Goal: Transaction & Acquisition: Purchase product/service

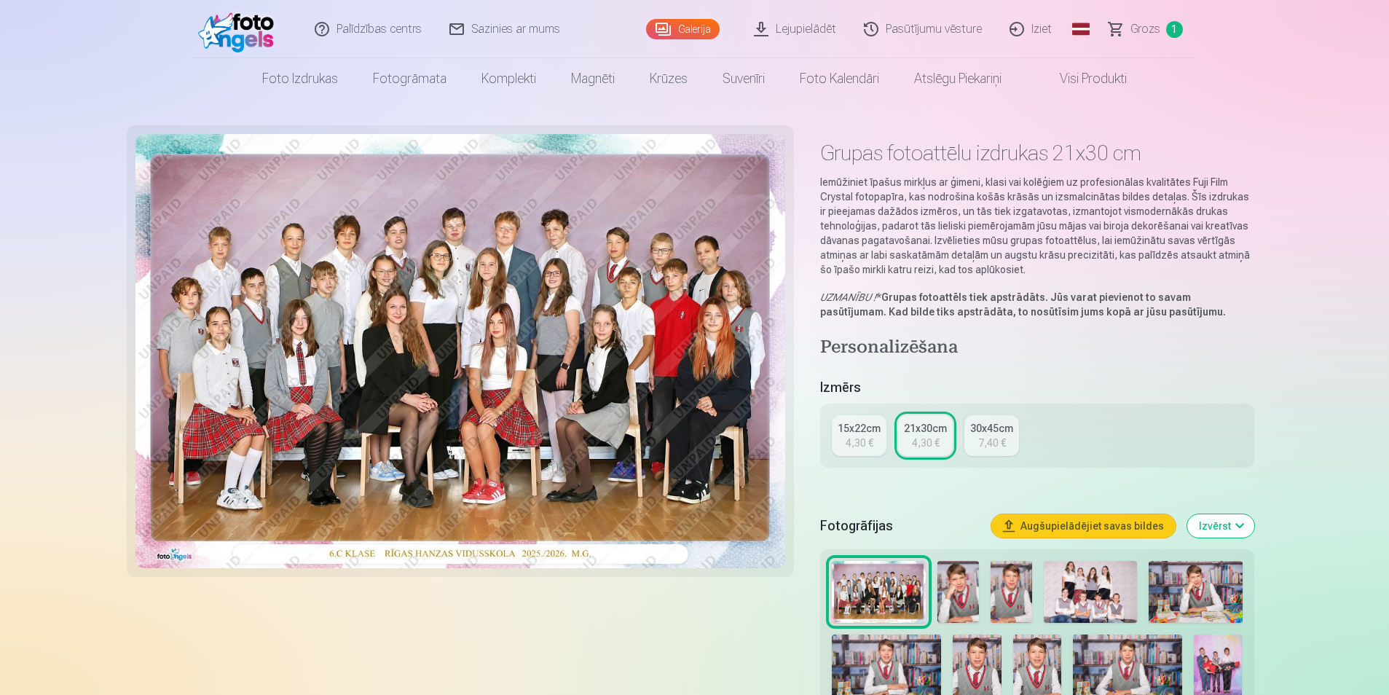
click at [860, 437] on div "4,30 €" at bounding box center [860, 443] width 28 height 15
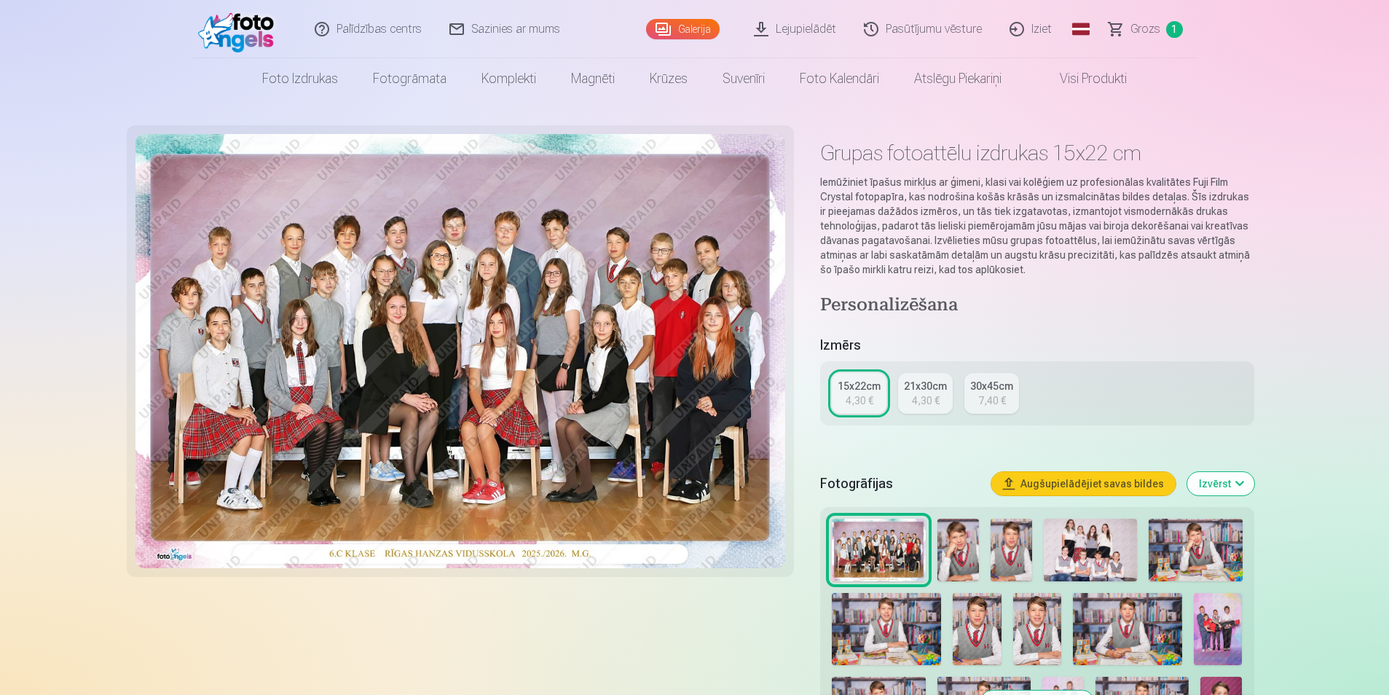
click at [861, 399] on div "4,30 €" at bounding box center [860, 400] width 28 height 15
click at [590, 348] on img at bounding box center [461, 351] width 651 height 434
drag, startPoint x: 590, startPoint y: 348, endPoint x: 1238, endPoint y: 269, distance: 652.5
click at [1230, 270] on p "Iemūžiniet īpašus mirkļus ar ģimeni, klasi vai kolēģiem uz profesionālas kvalit…" at bounding box center [1036, 226] width 433 height 102
click at [672, 29] on link "Galerija" at bounding box center [683, 29] width 74 height 20
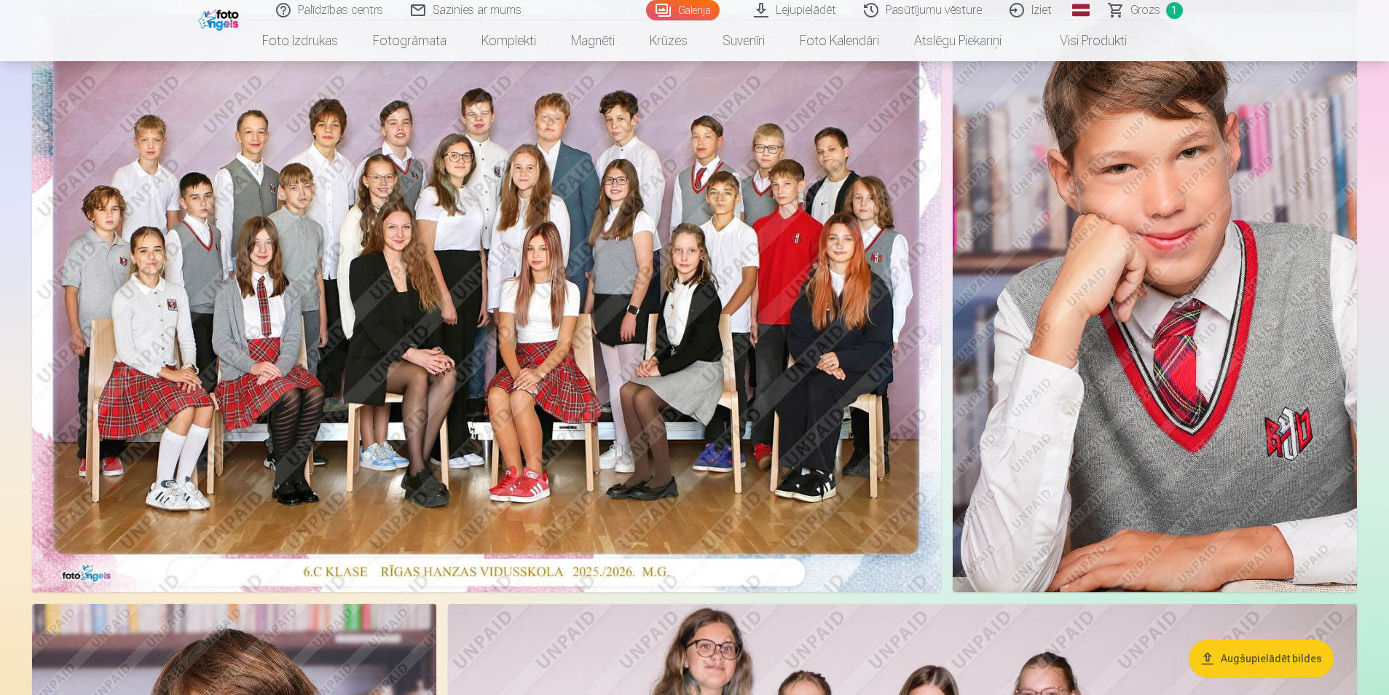
scroll to position [238, 0]
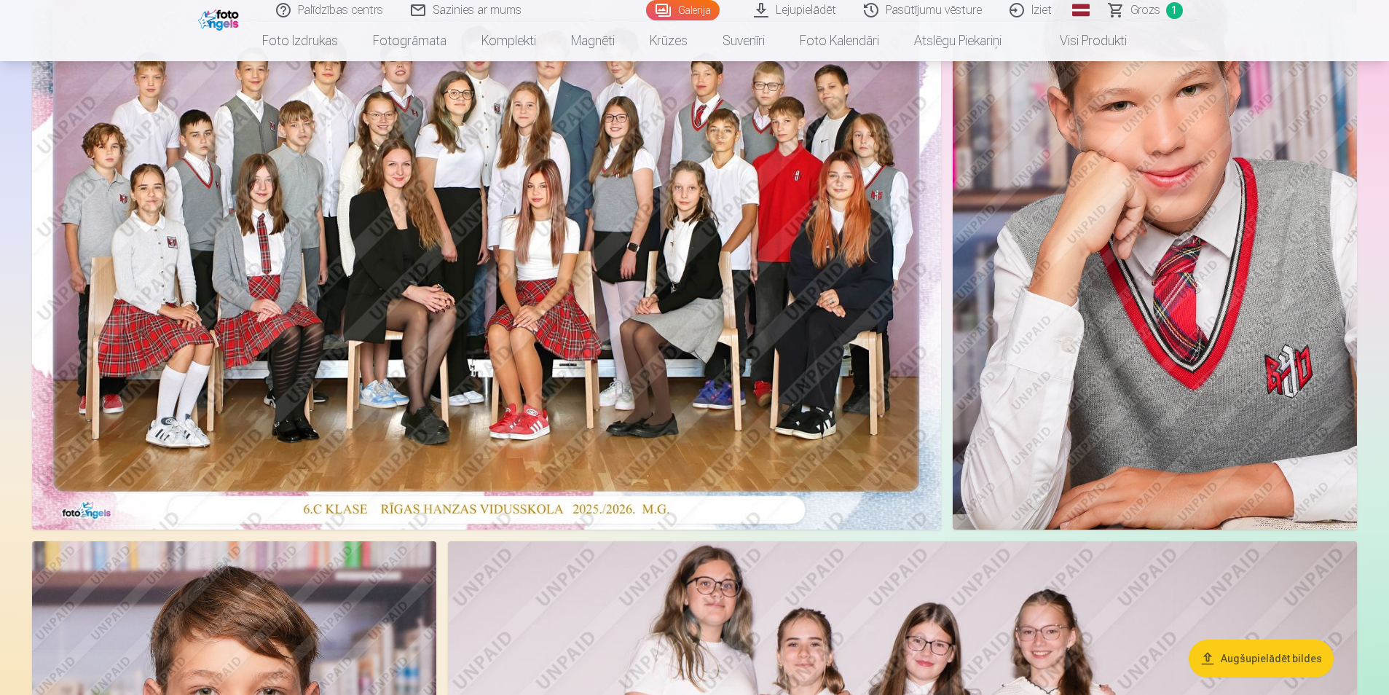
click at [579, 154] on img at bounding box center [486, 226] width 909 height 607
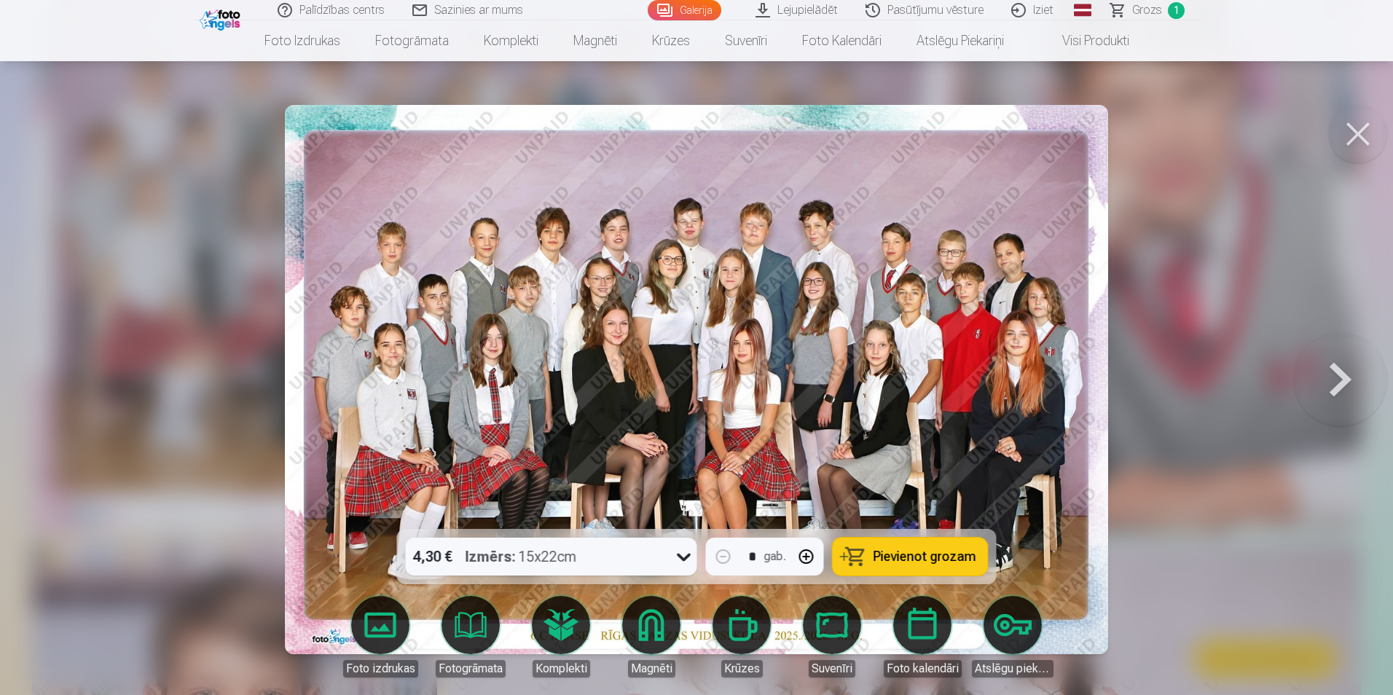
click at [876, 554] on span "Pievienot grozam" at bounding box center [925, 556] width 103 height 13
click at [1335, 381] on button at bounding box center [1340, 380] width 93 height 270
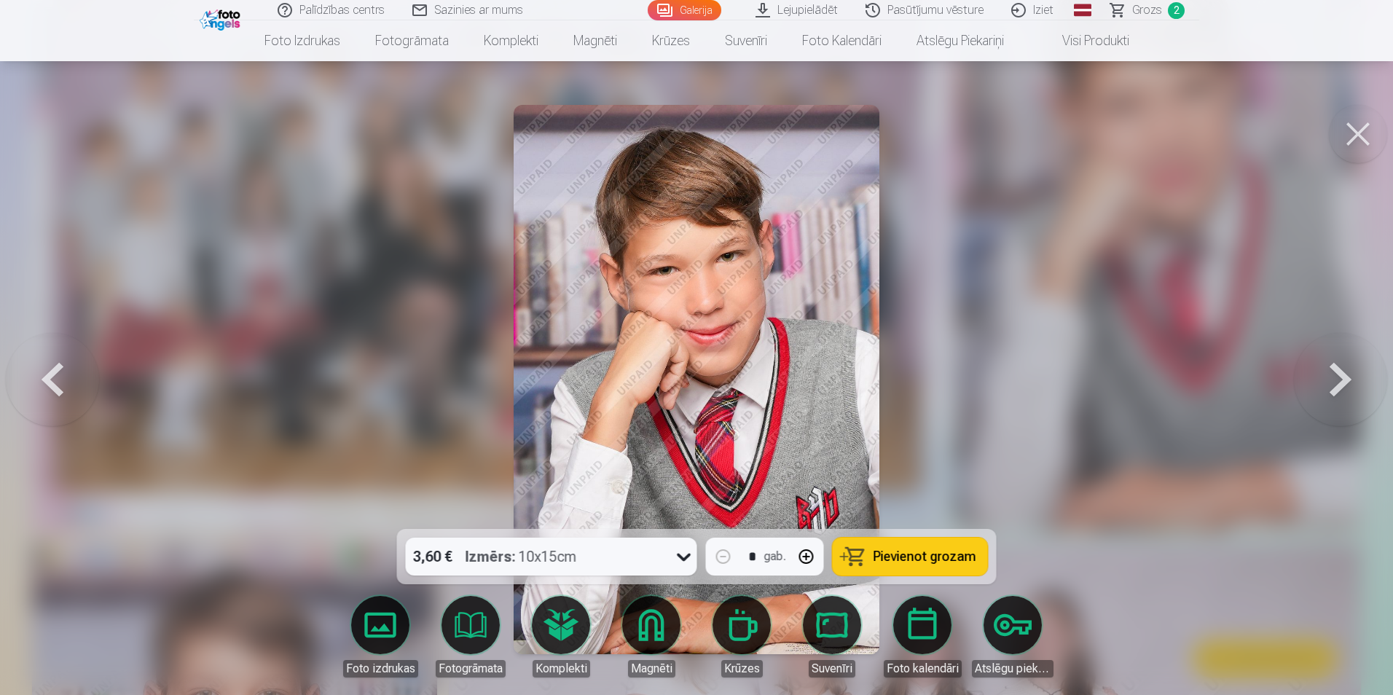
click at [1335, 381] on button at bounding box center [1340, 380] width 93 height 270
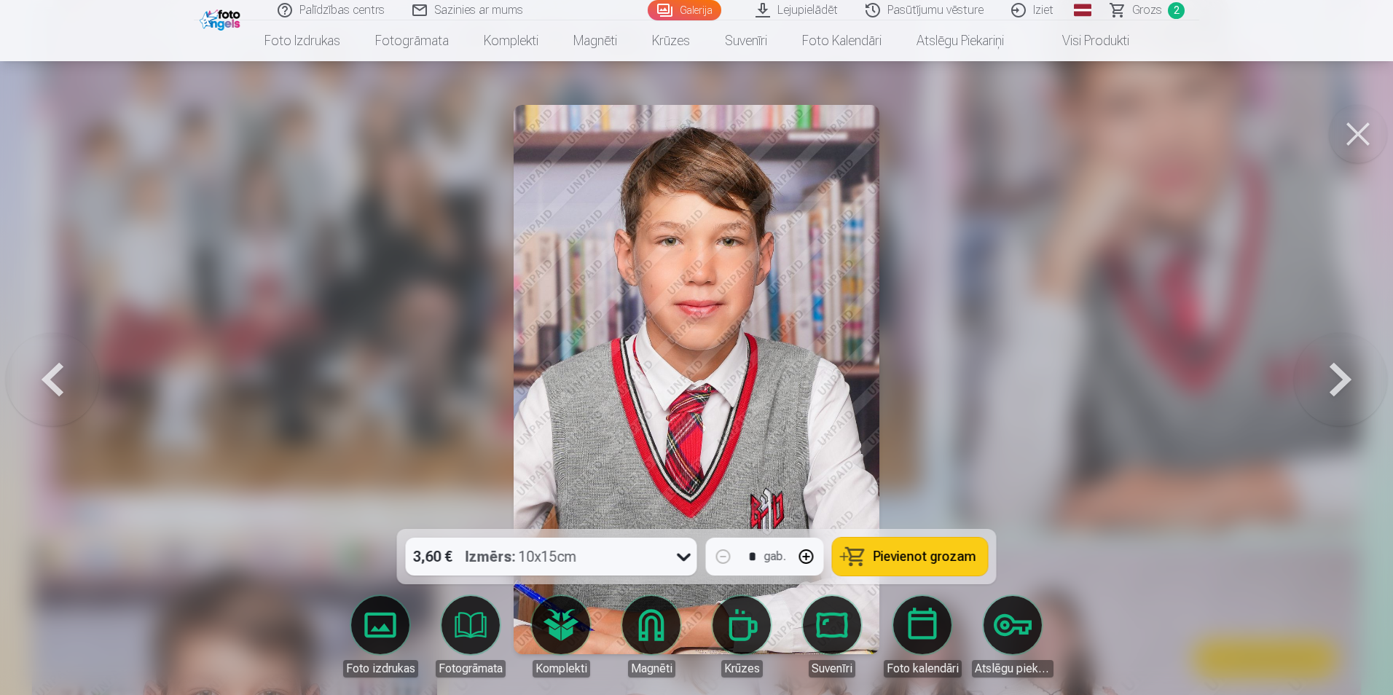
click at [1335, 382] on button at bounding box center [1340, 380] width 93 height 270
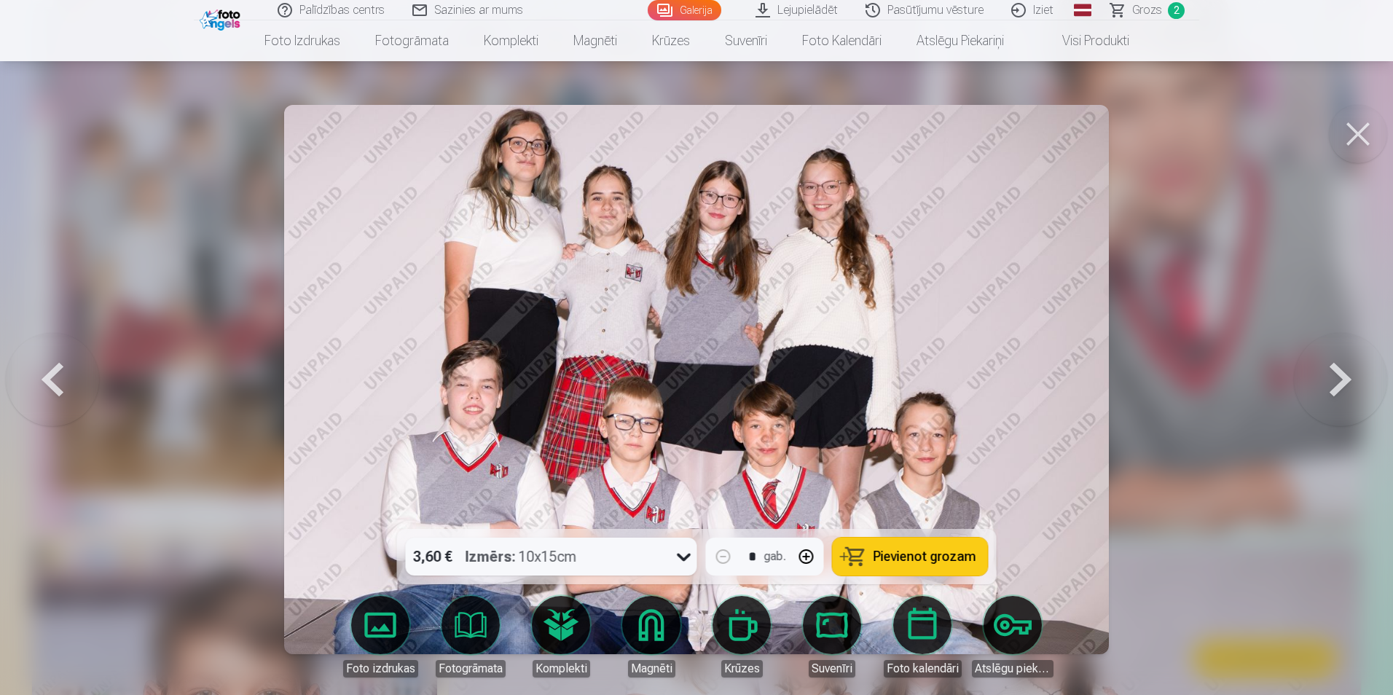
click at [1333, 392] on button at bounding box center [1340, 380] width 93 height 270
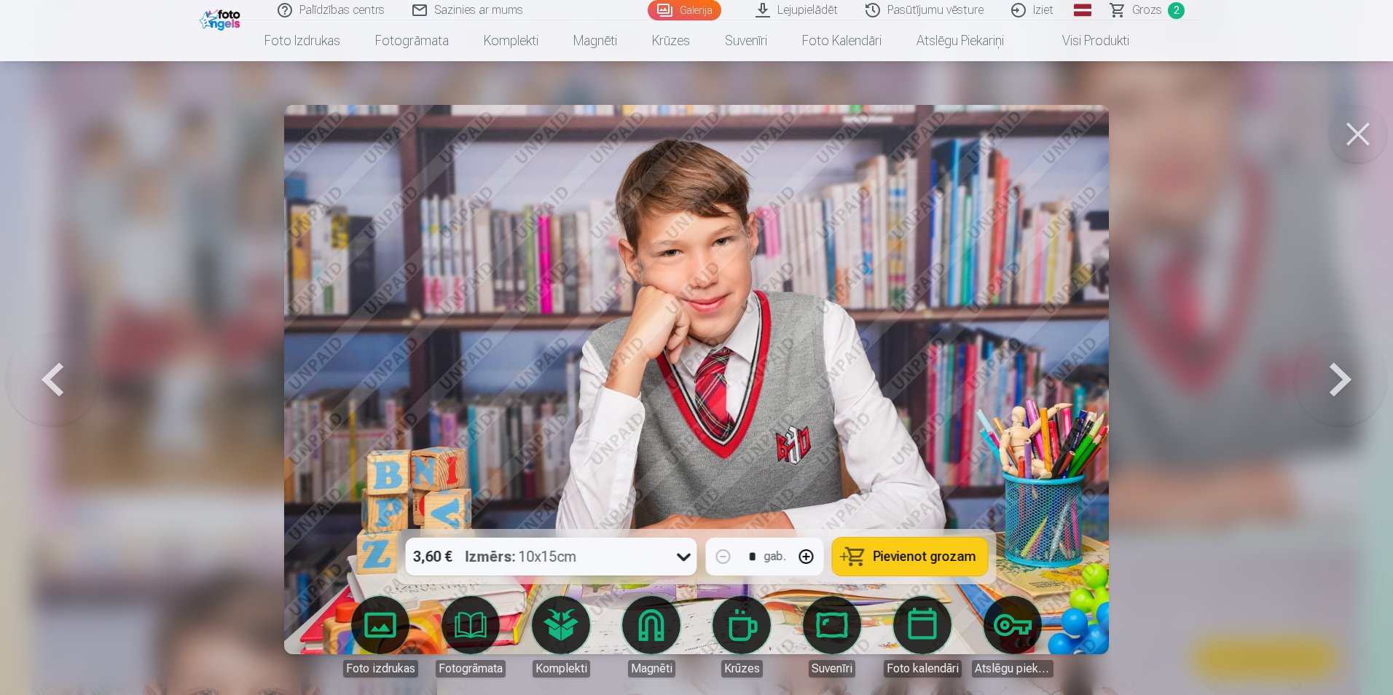
click at [1333, 392] on button at bounding box center [1340, 380] width 93 height 270
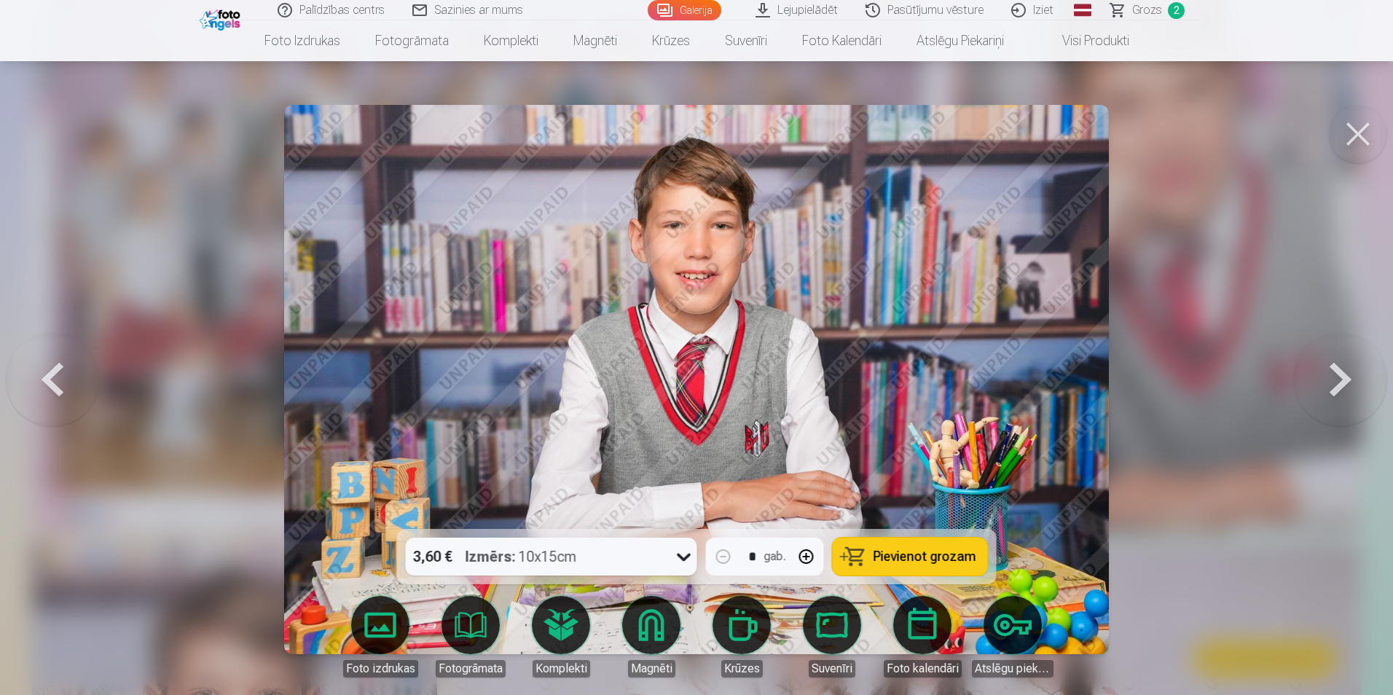
click at [1333, 392] on button at bounding box center [1340, 380] width 93 height 270
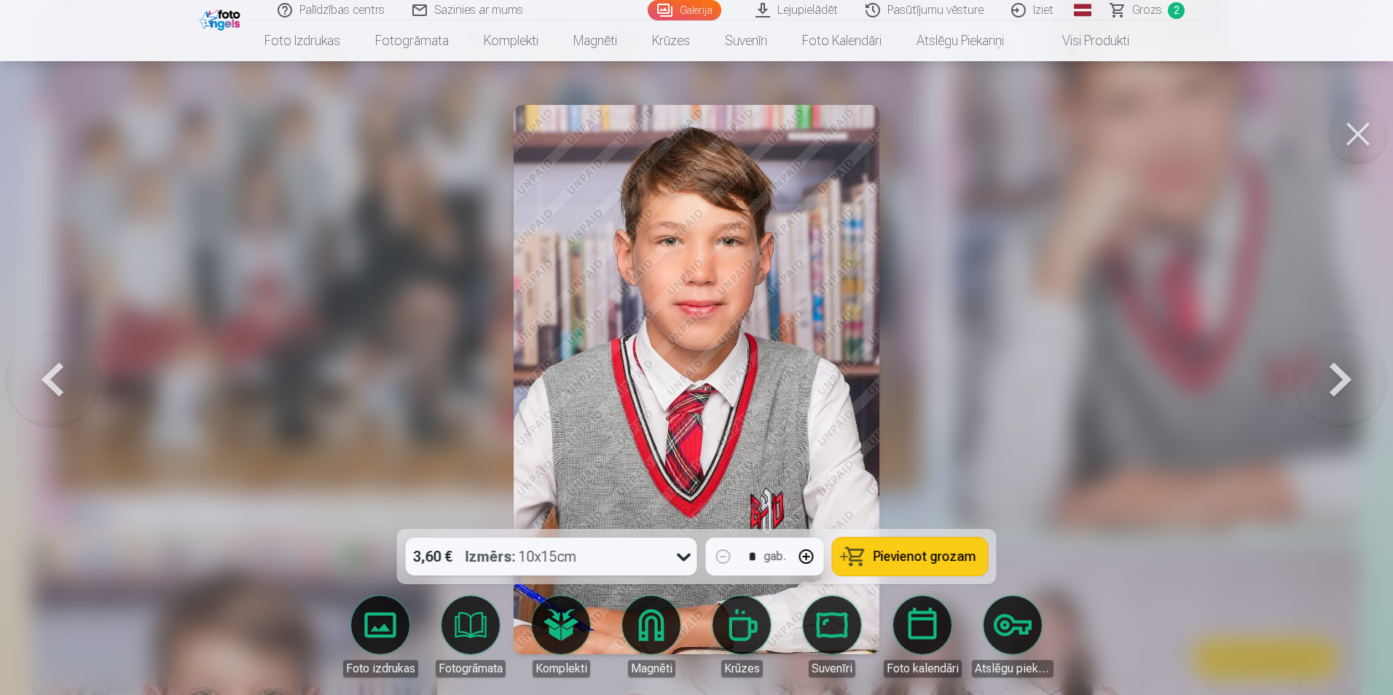
click at [1333, 392] on button at bounding box center [1340, 380] width 93 height 270
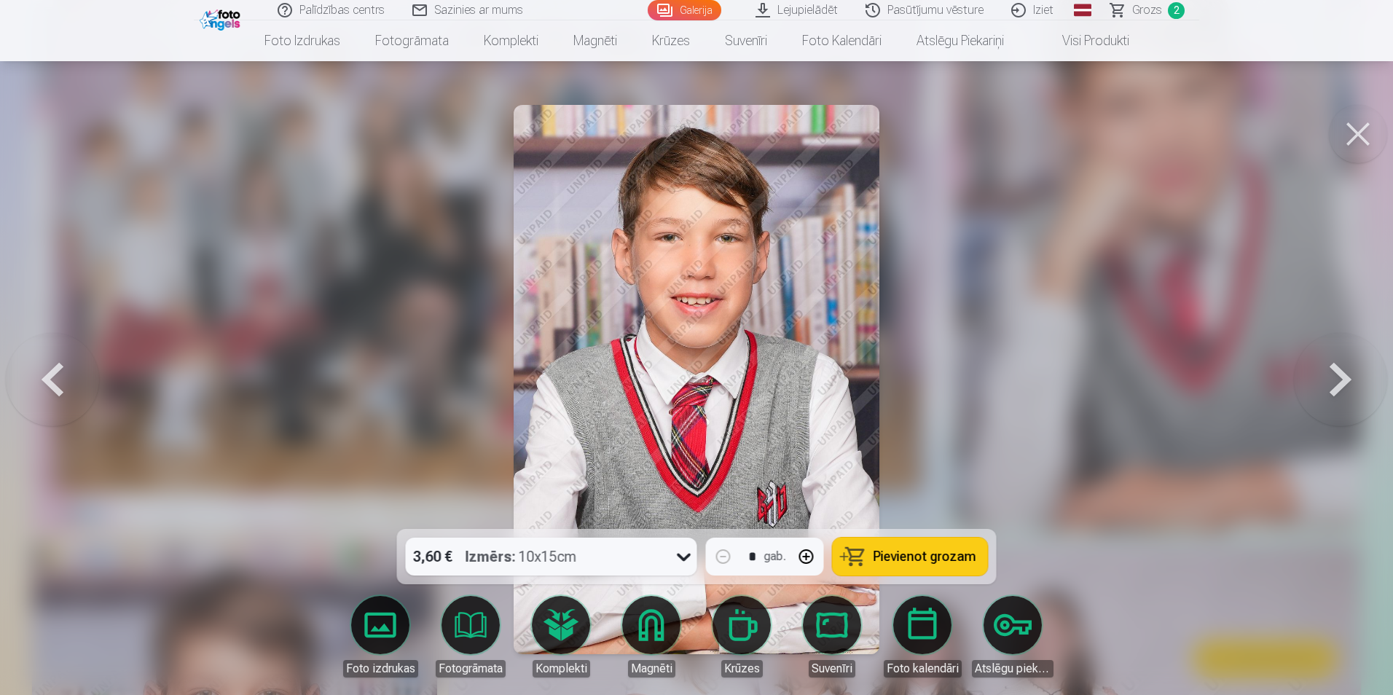
click at [1333, 392] on button at bounding box center [1340, 380] width 93 height 270
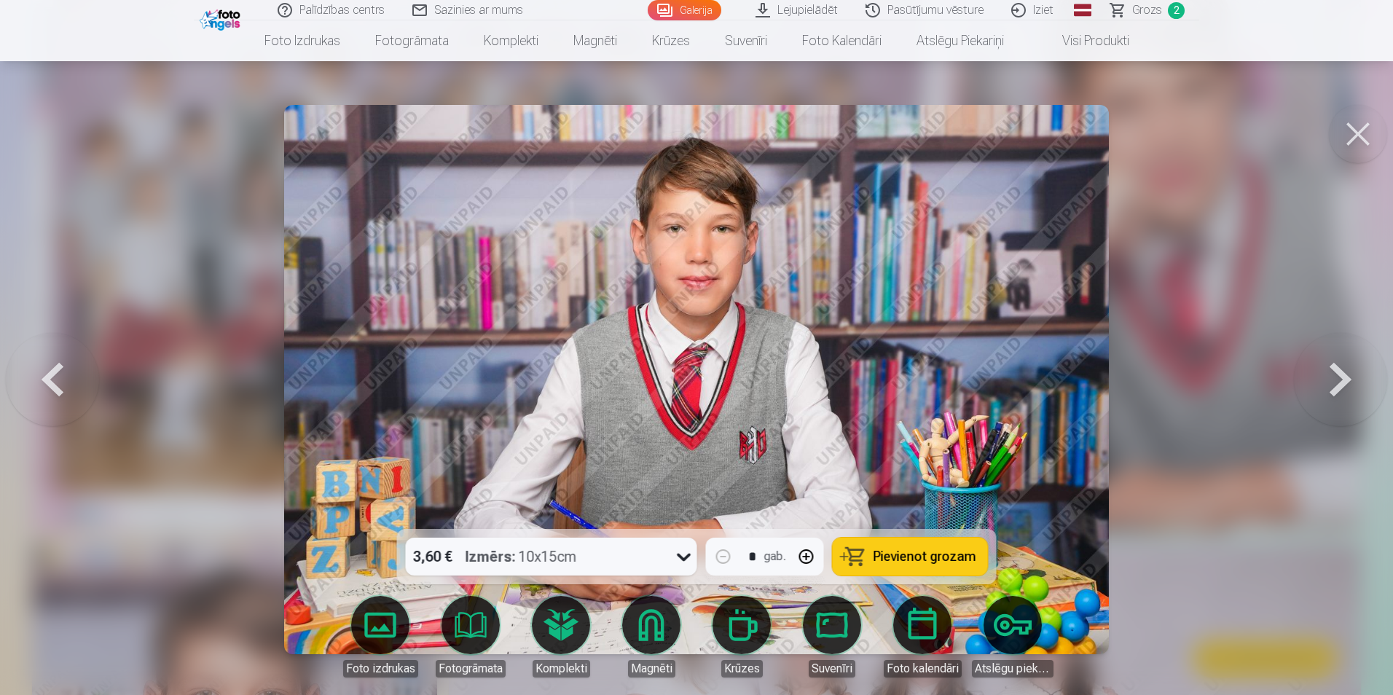
click at [1333, 392] on button at bounding box center [1340, 380] width 93 height 270
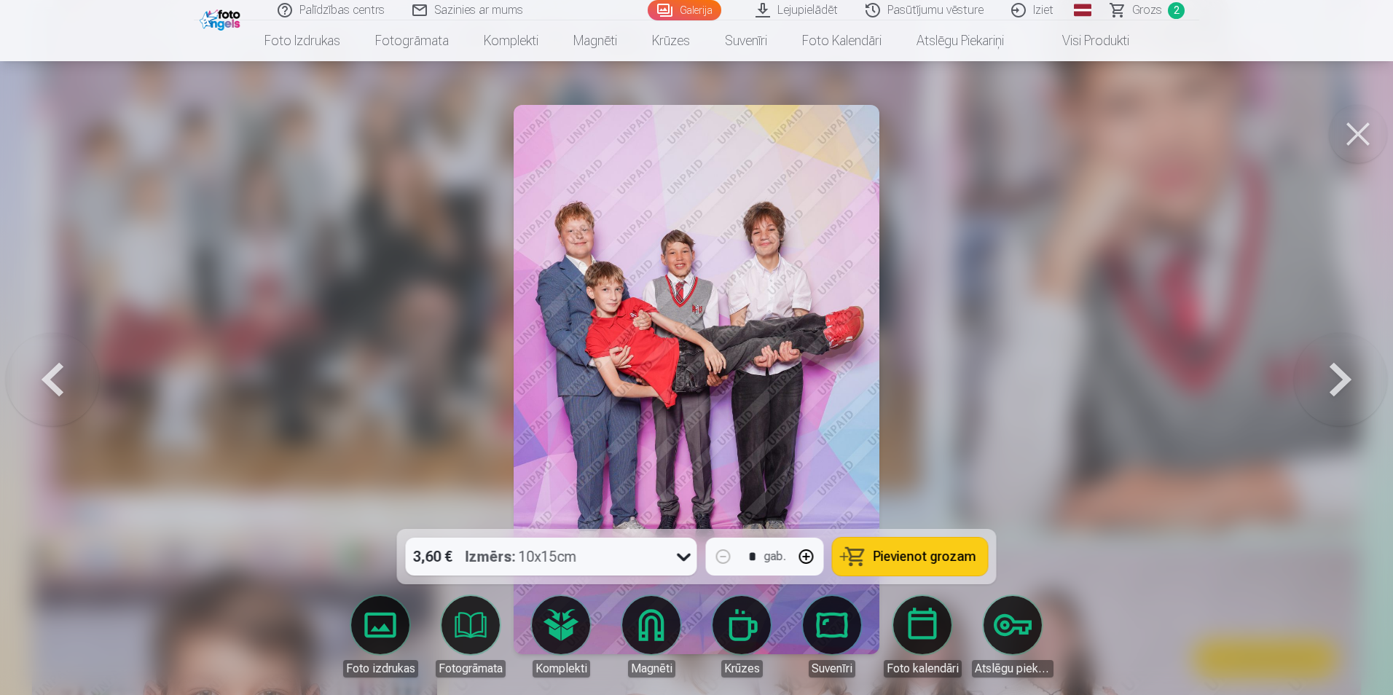
click at [1333, 392] on button at bounding box center [1340, 380] width 93 height 270
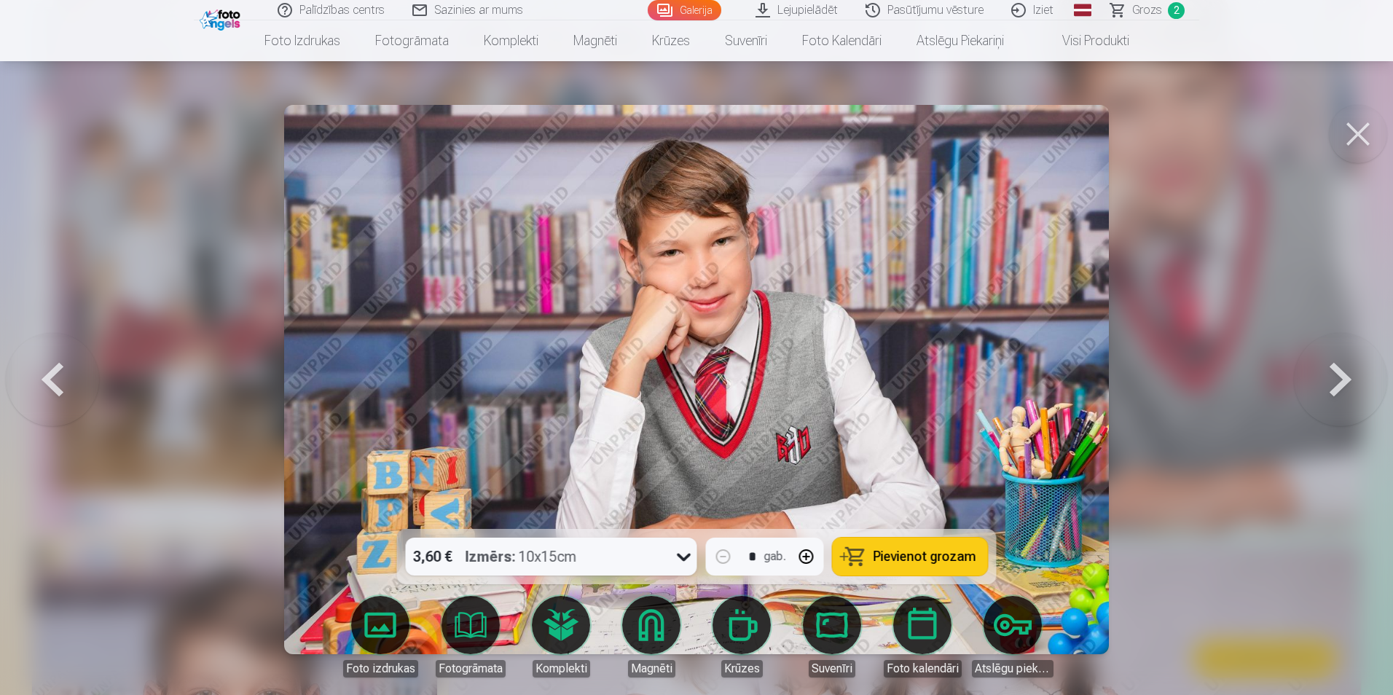
click at [1333, 392] on button at bounding box center [1340, 380] width 93 height 270
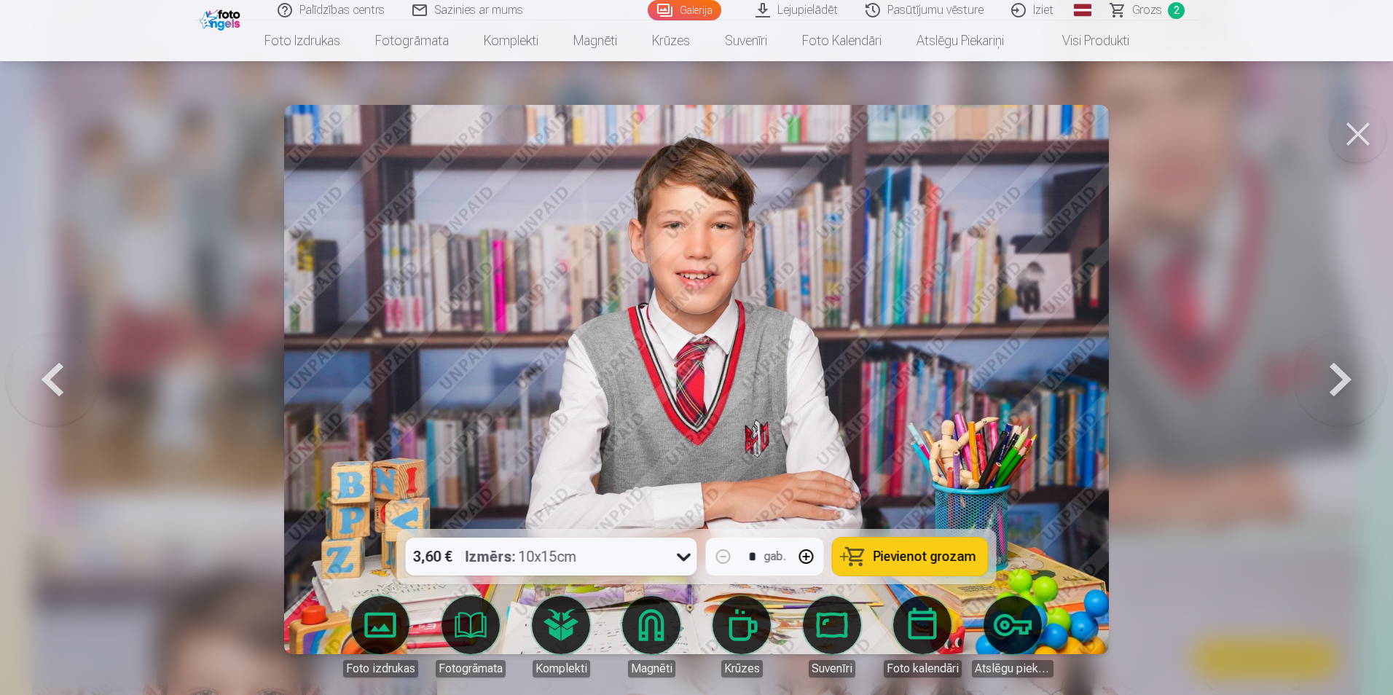
click at [1333, 392] on button at bounding box center [1340, 380] width 93 height 270
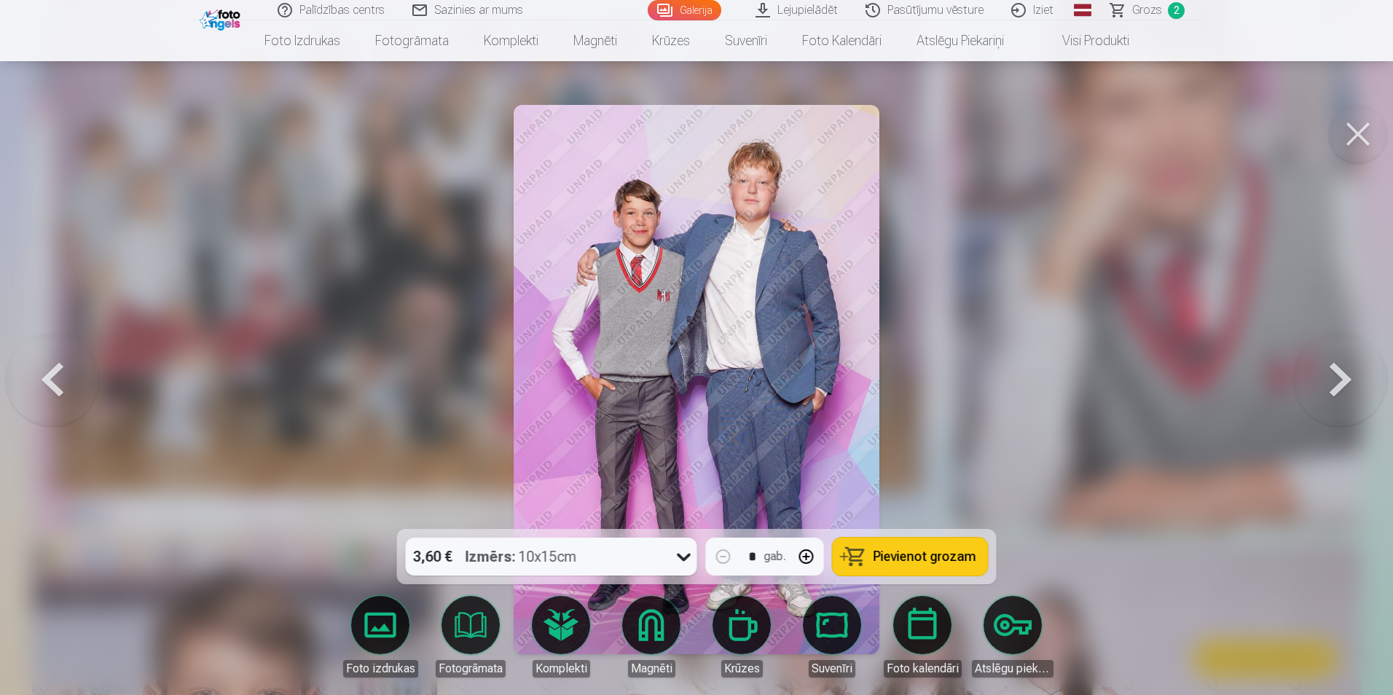
click at [1333, 392] on button at bounding box center [1340, 380] width 93 height 270
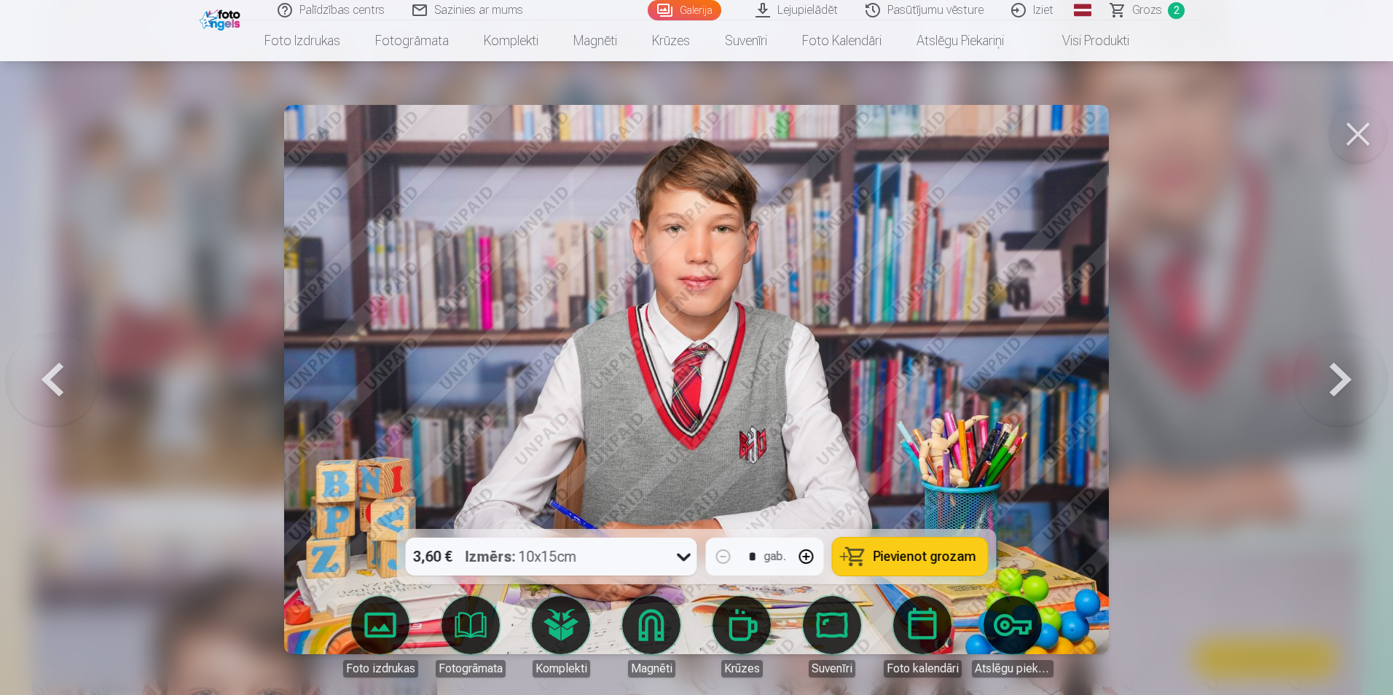
click at [1333, 392] on button at bounding box center [1340, 380] width 93 height 270
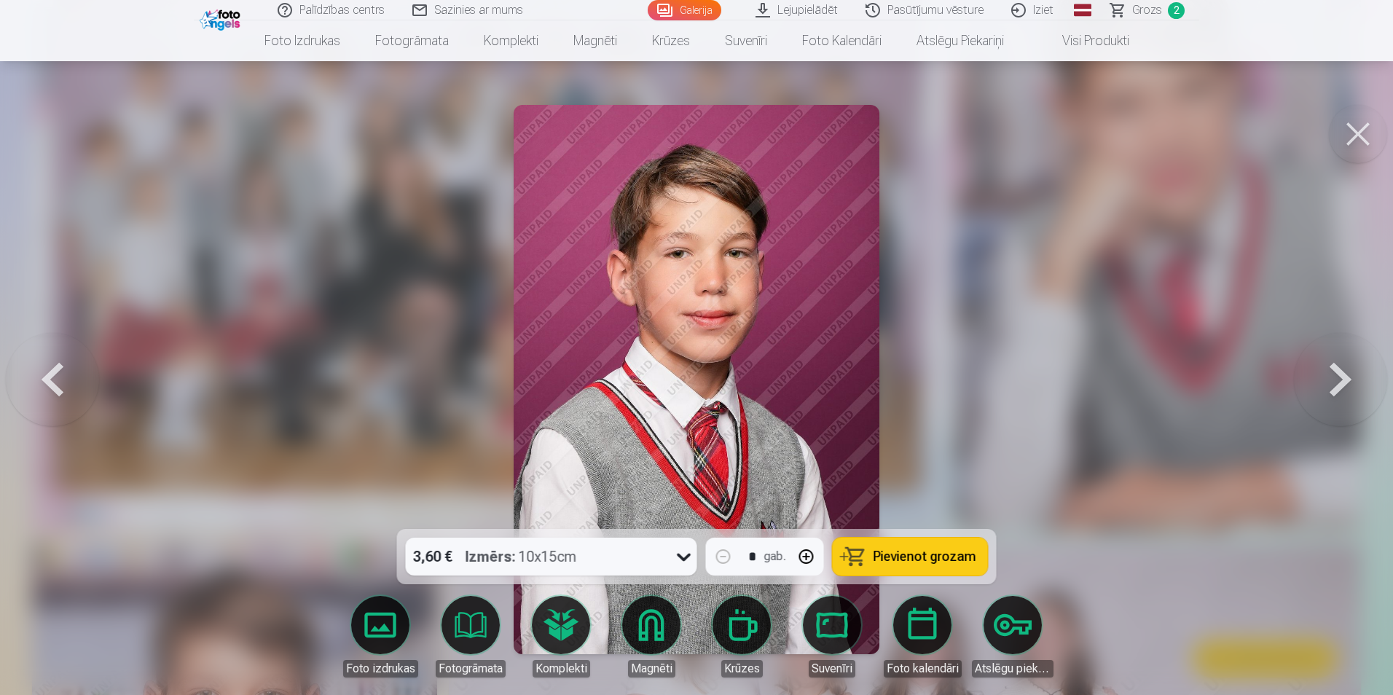
click at [1333, 392] on button at bounding box center [1340, 380] width 93 height 270
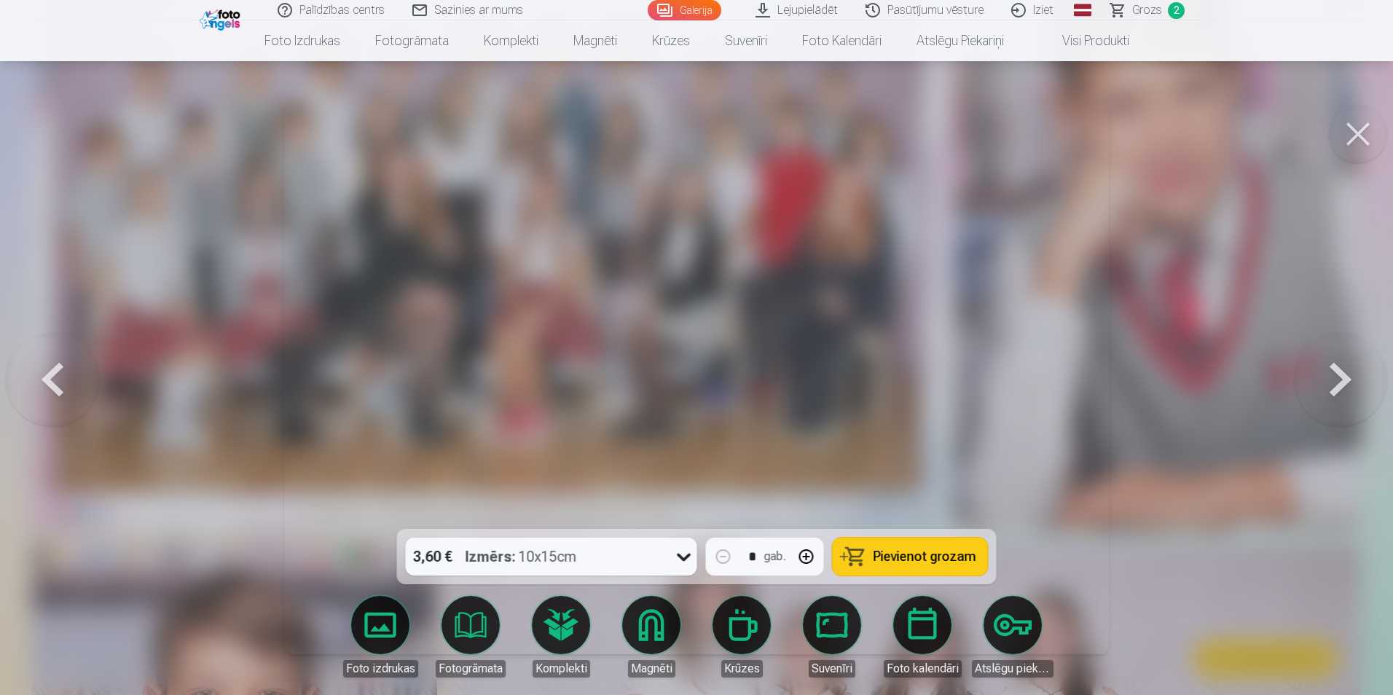
click at [1333, 392] on button at bounding box center [1340, 380] width 93 height 270
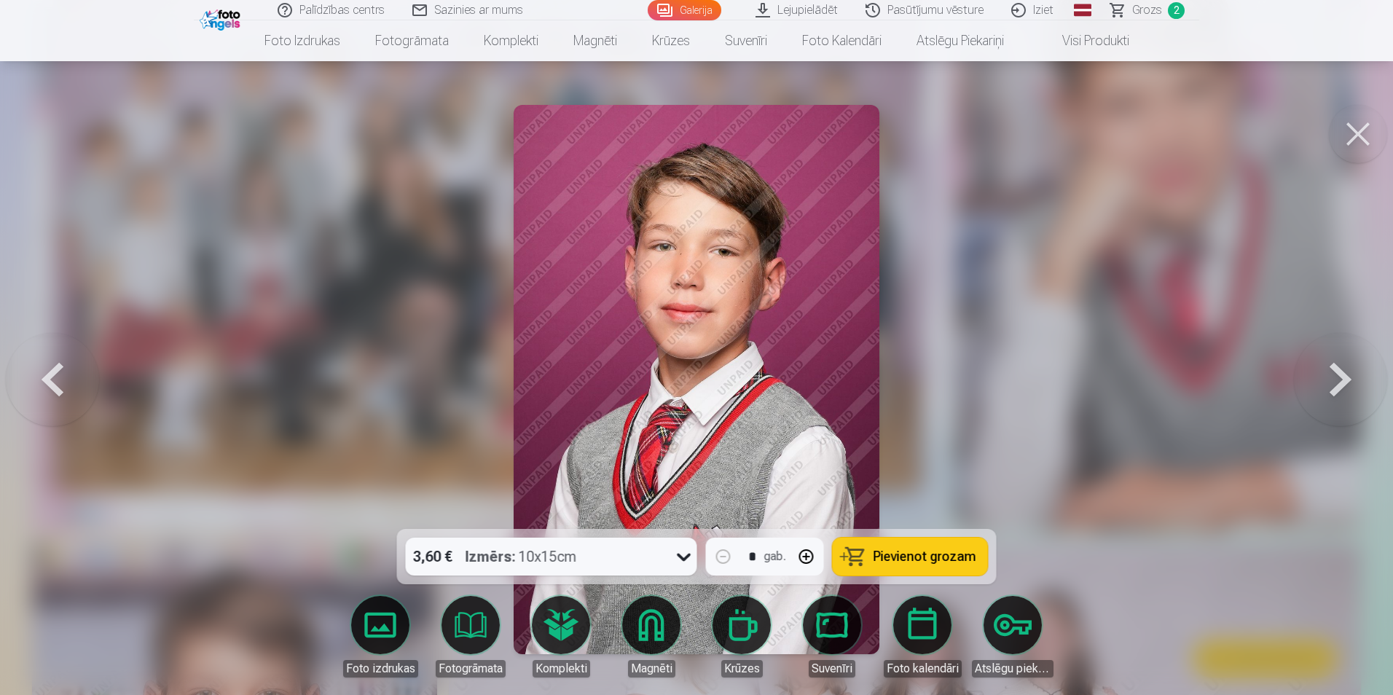
click at [1333, 392] on button at bounding box center [1340, 380] width 93 height 270
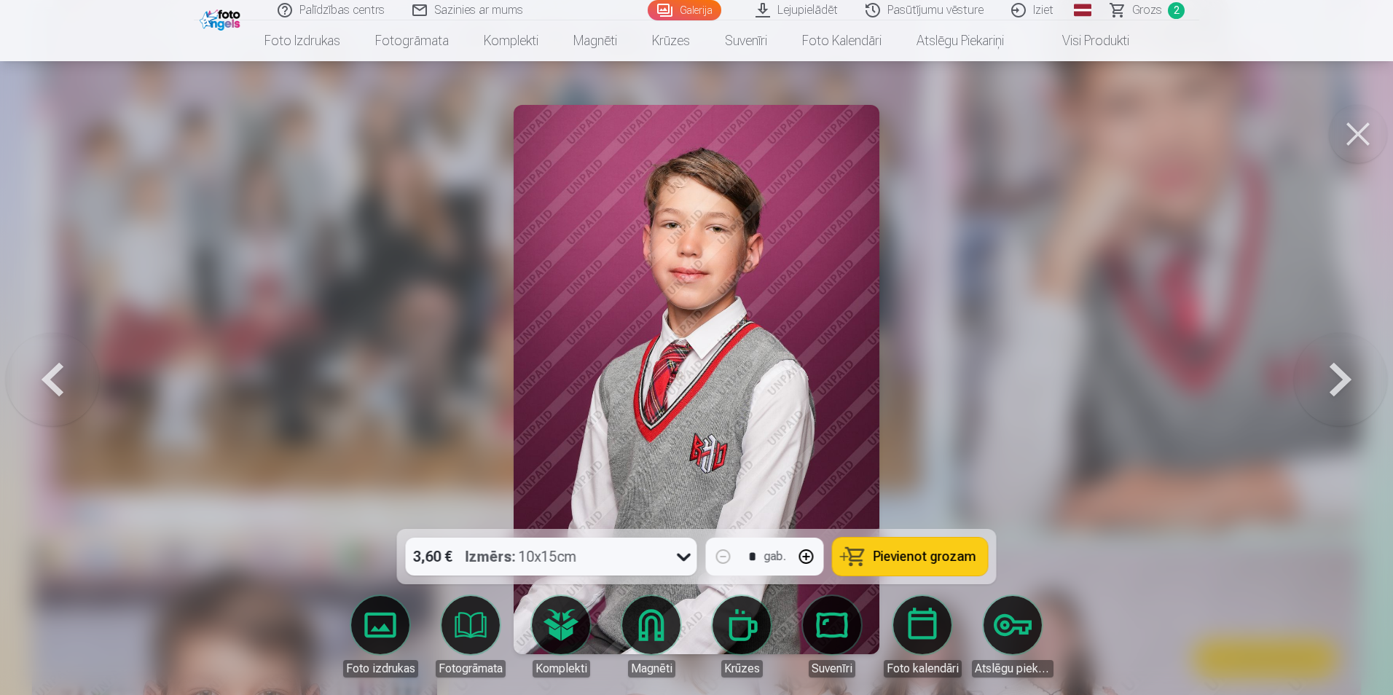
click at [1333, 392] on button at bounding box center [1340, 380] width 93 height 270
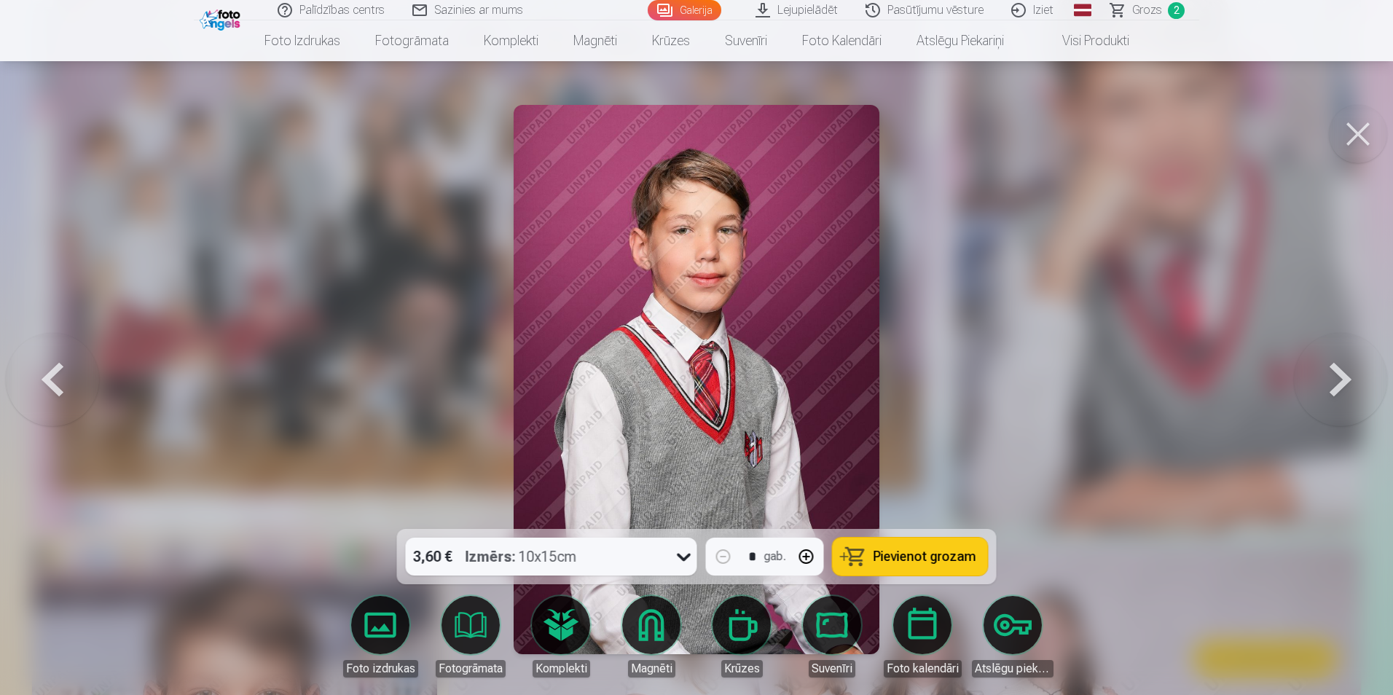
click at [1333, 392] on button at bounding box center [1340, 380] width 93 height 270
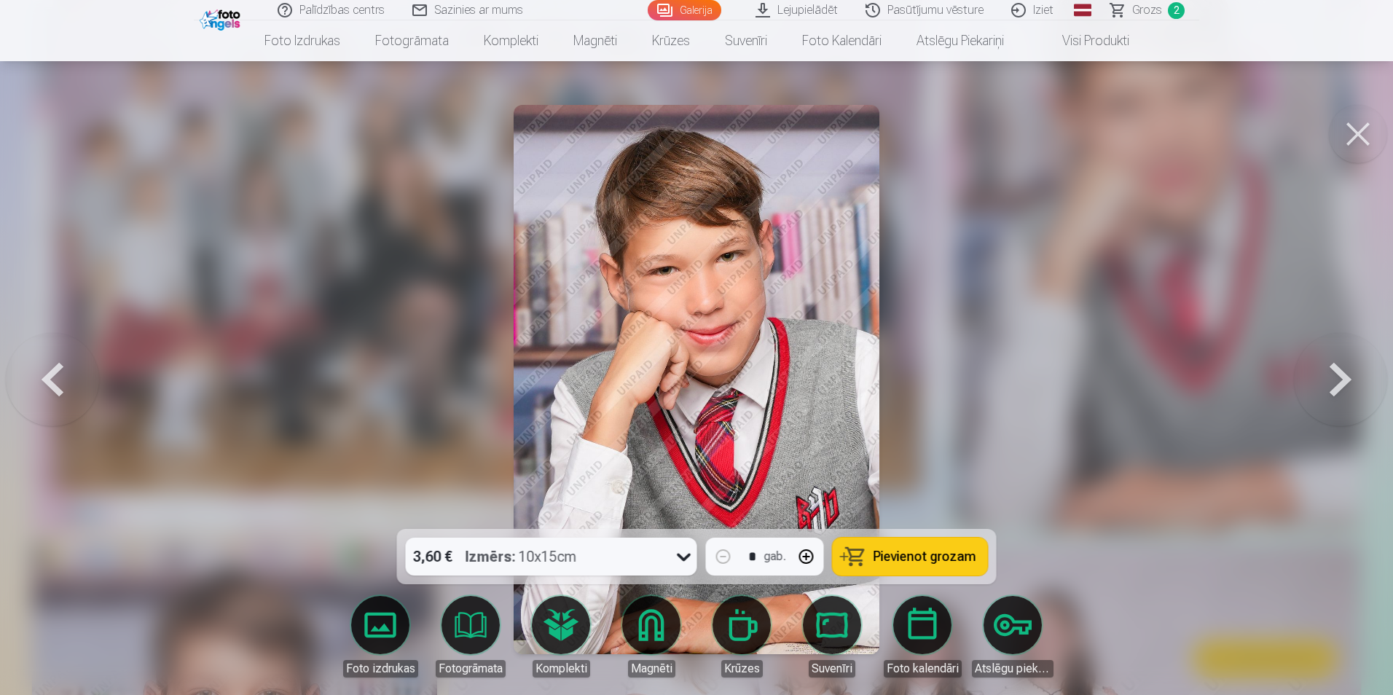
click at [1333, 392] on button at bounding box center [1340, 380] width 93 height 270
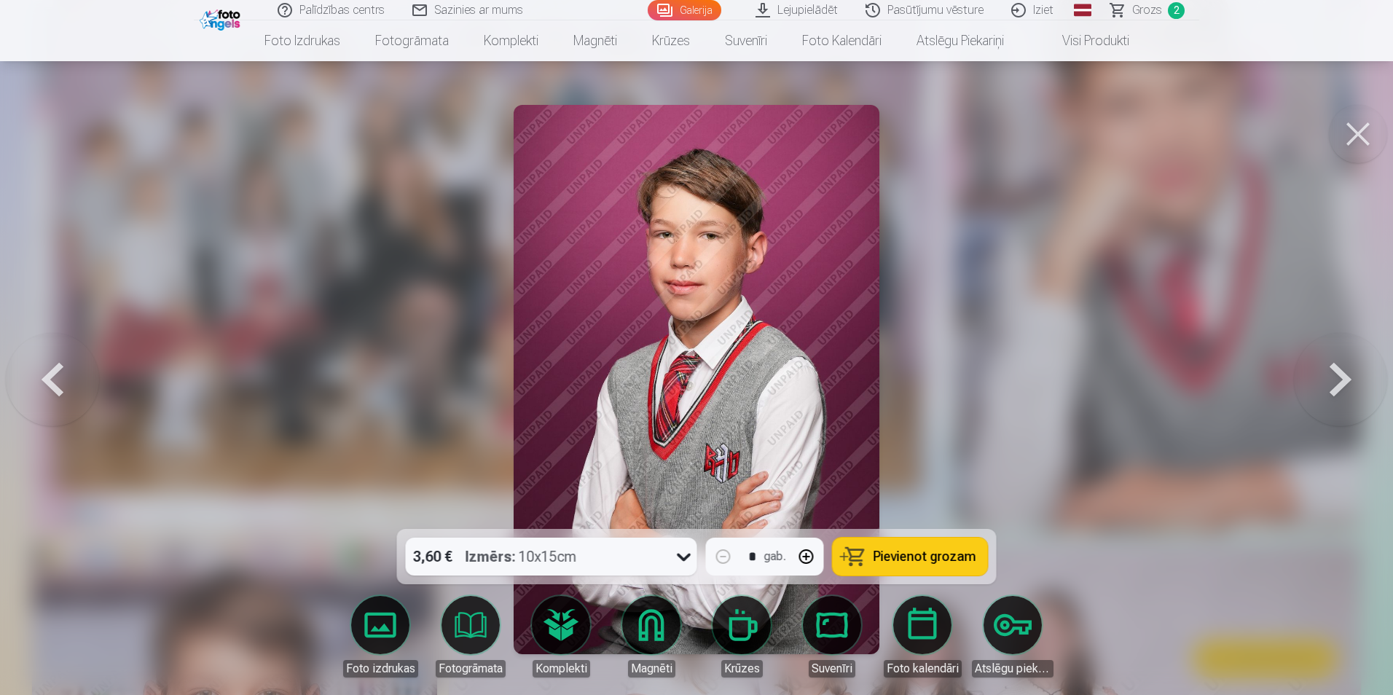
click at [1333, 392] on button at bounding box center [1340, 380] width 93 height 270
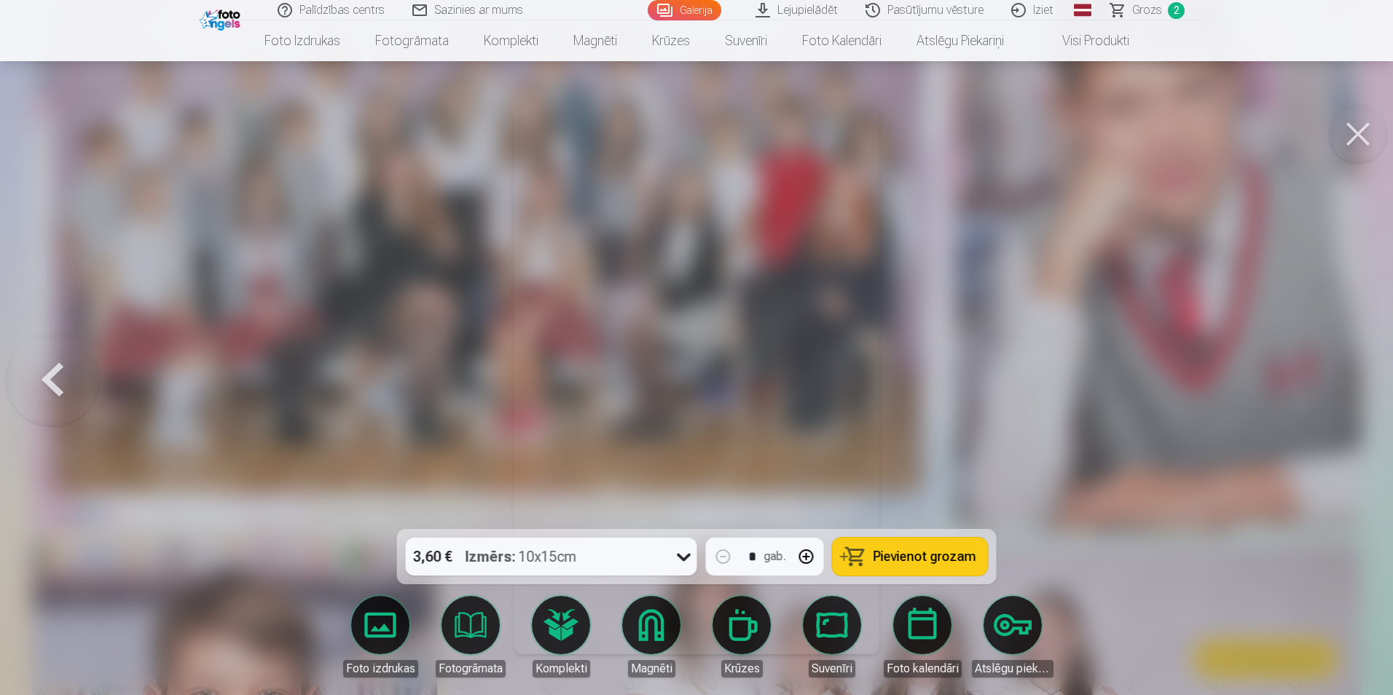
click at [1333, 392] on div at bounding box center [696, 347] width 1393 height 695
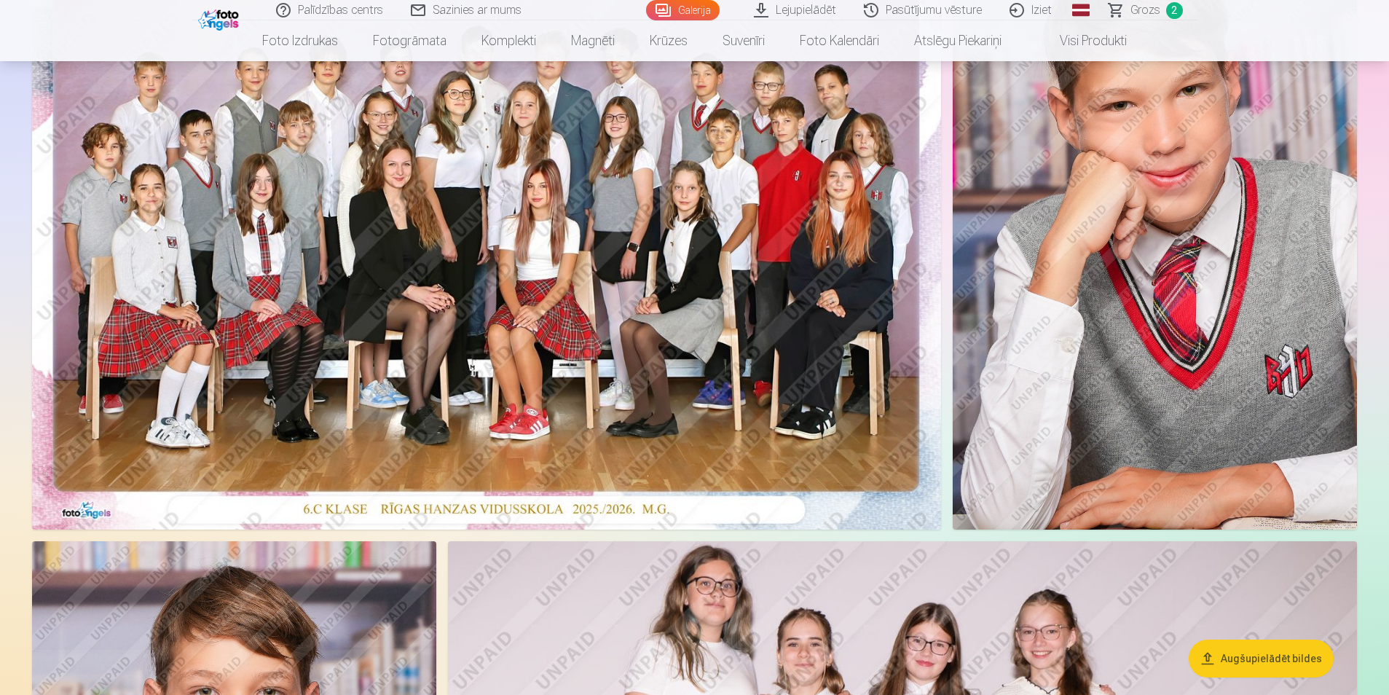
click at [1160, 213] on img at bounding box center [1155, 226] width 404 height 607
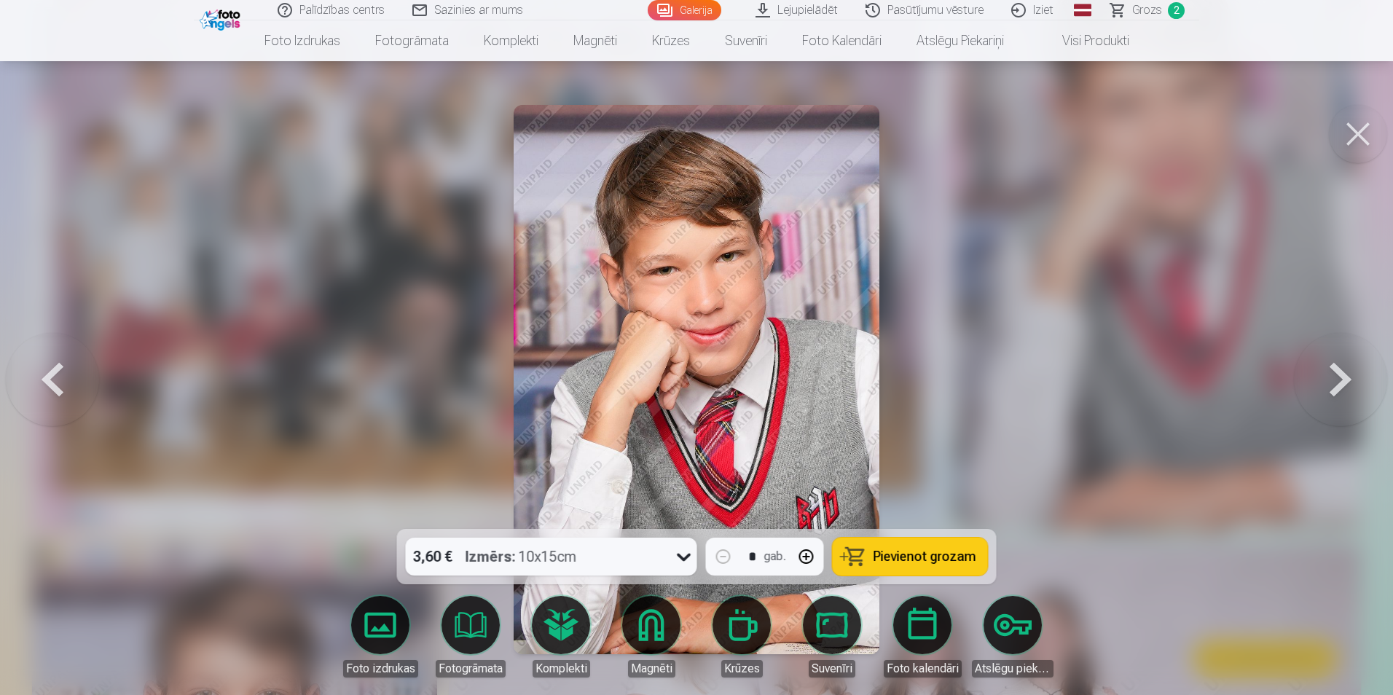
click at [1339, 382] on button at bounding box center [1340, 380] width 93 height 270
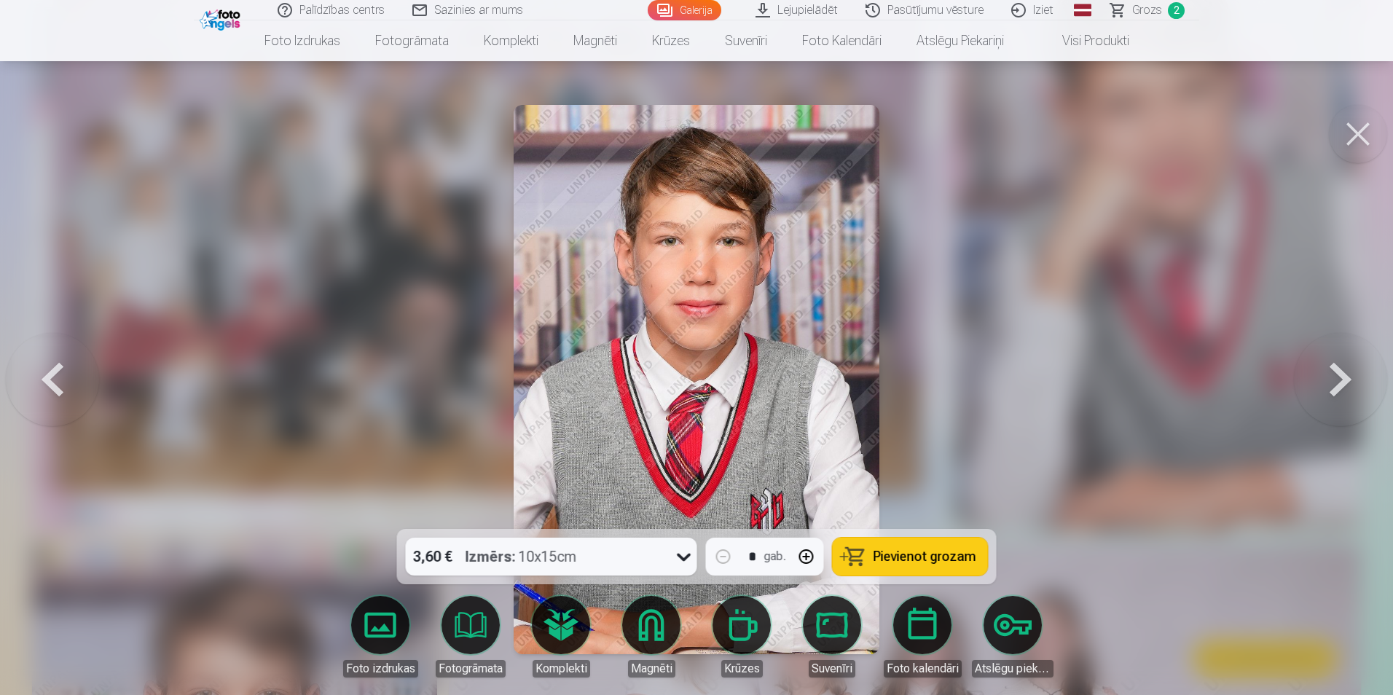
click at [1335, 372] on button at bounding box center [1340, 380] width 93 height 270
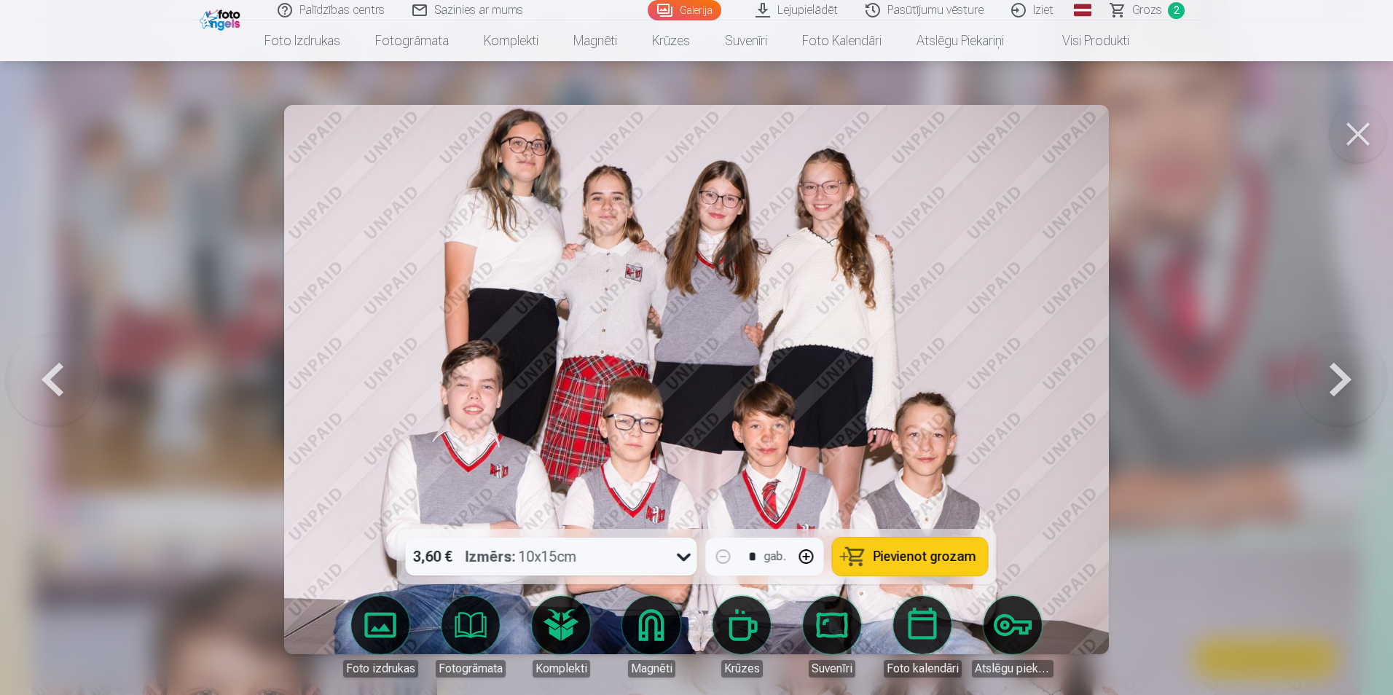
click at [946, 554] on span "Pievienot grozam" at bounding box center [925, 556] width 103 height 13
click at [1332, 382] on button at bounding box center [1340, 380] width 93 height 270
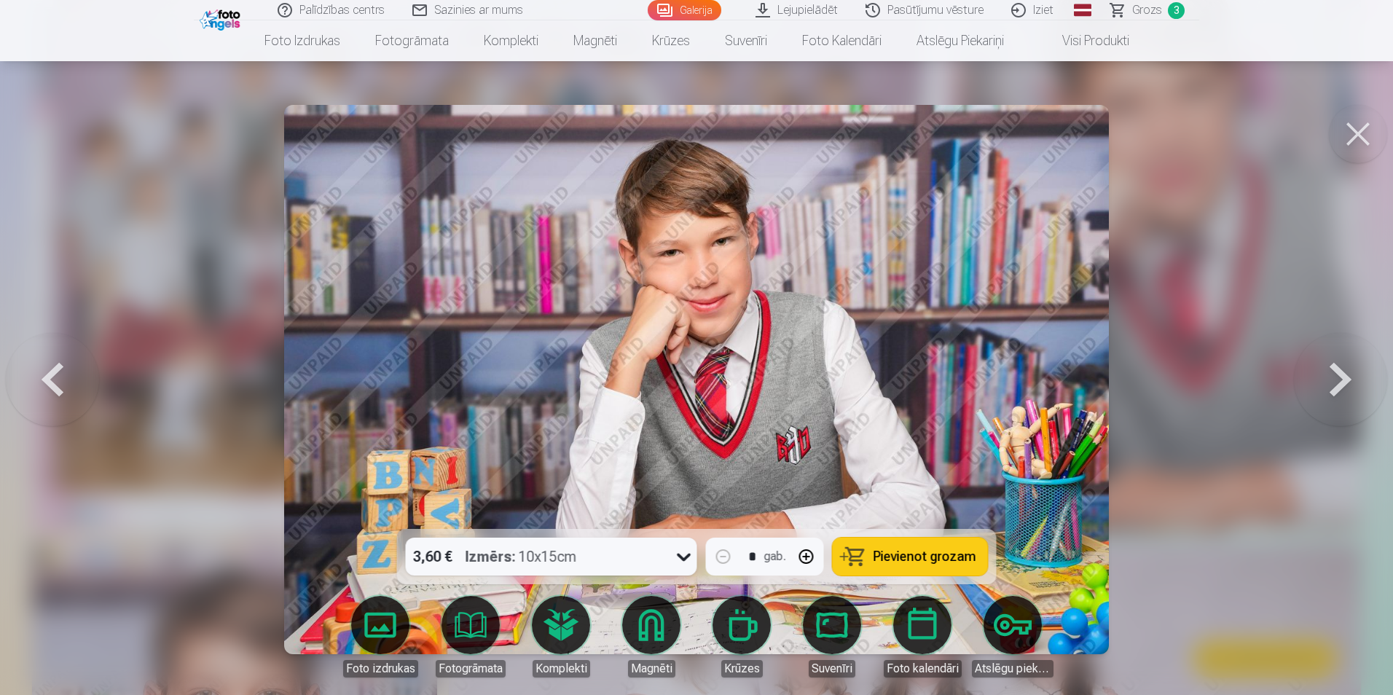
click at [925, 550] on span "Pievienot grozam" at bounding box center [925, 556] width 103 height 13
click at [1339, 370] on button at bounding box center [1340, 380] width 93 height 270
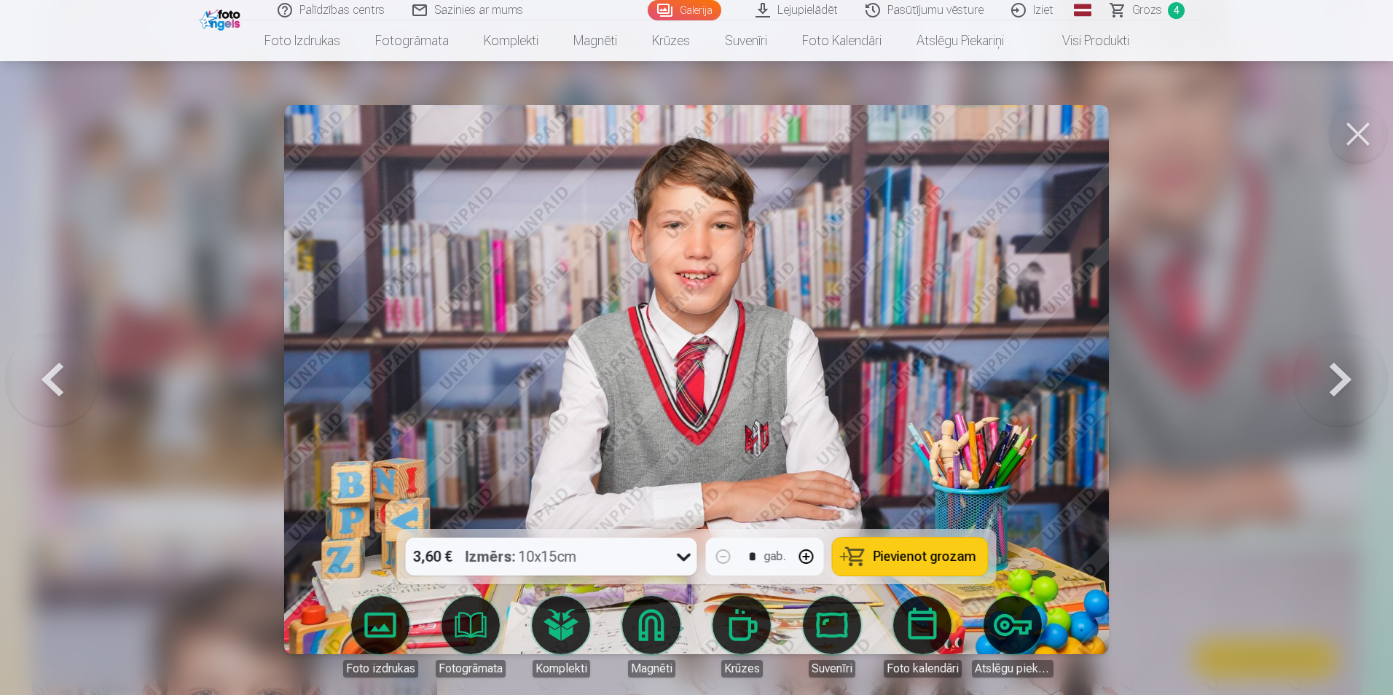
click at [1339, 370] on button at bounding box center [1340, 380] width 93 height 270
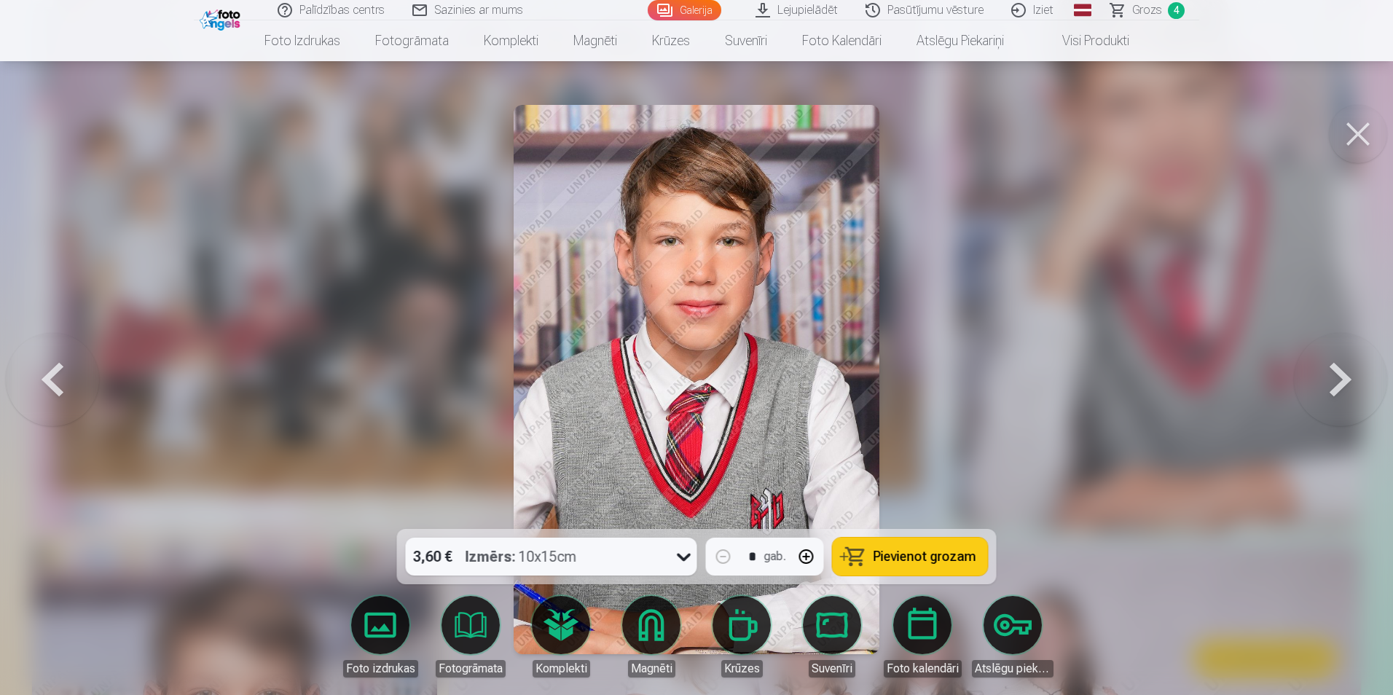
click at [1339, 370] on button at bounding box center [1340, 380] width 93 height 270
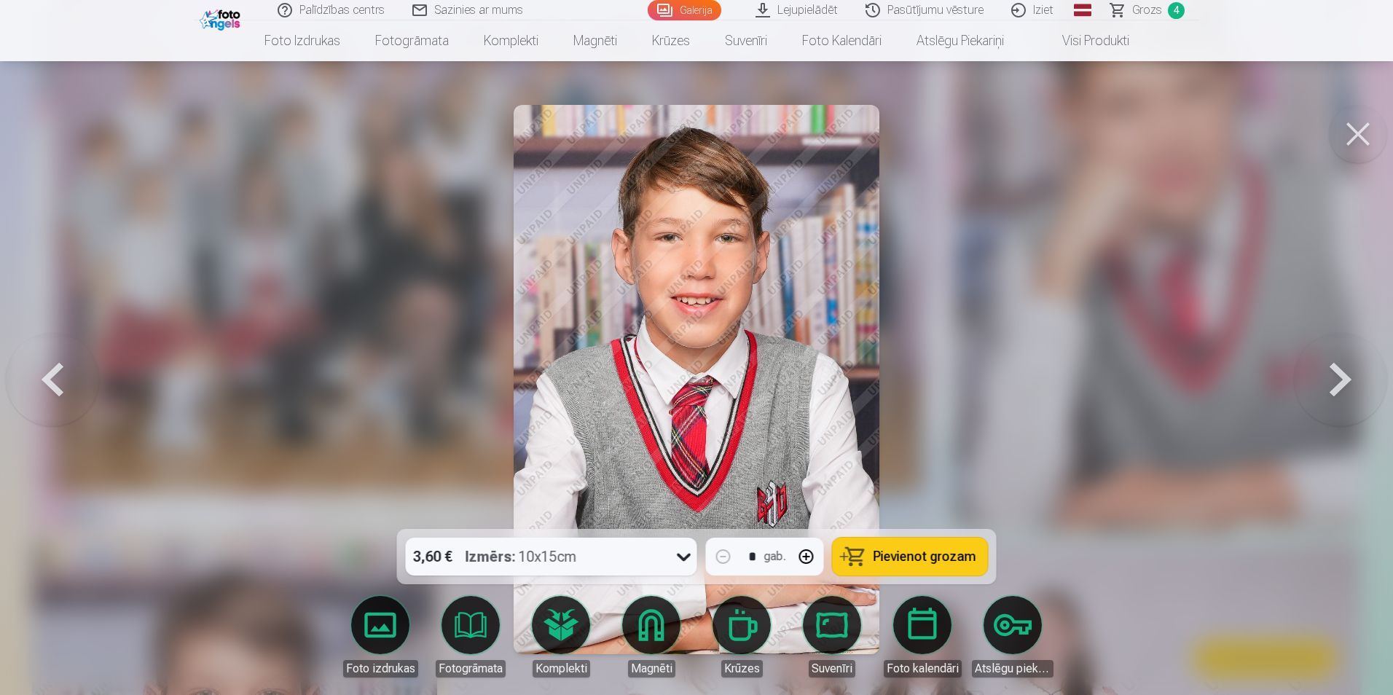
click at [1339, 370] on button at bounding box center [1340, 380] width 93 height 270
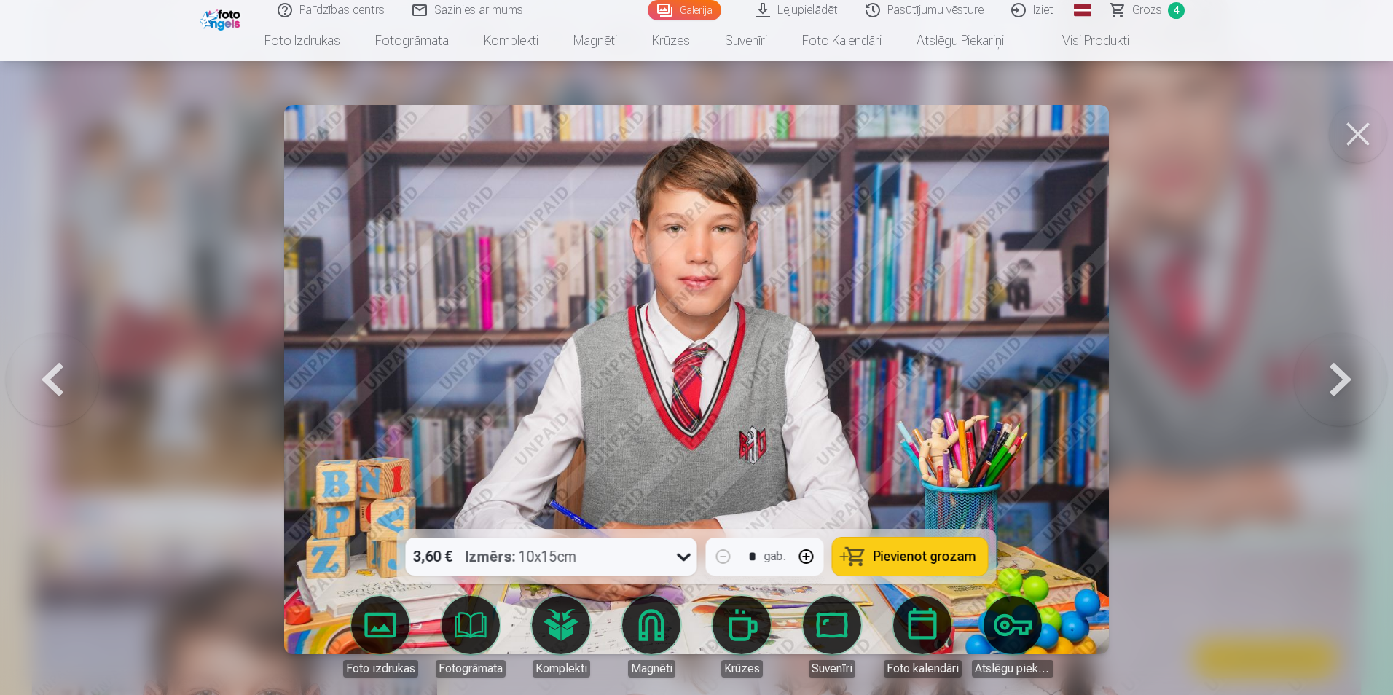
click at [1339, 370] on button at bounding box center [1340, 380] width 93 height 270
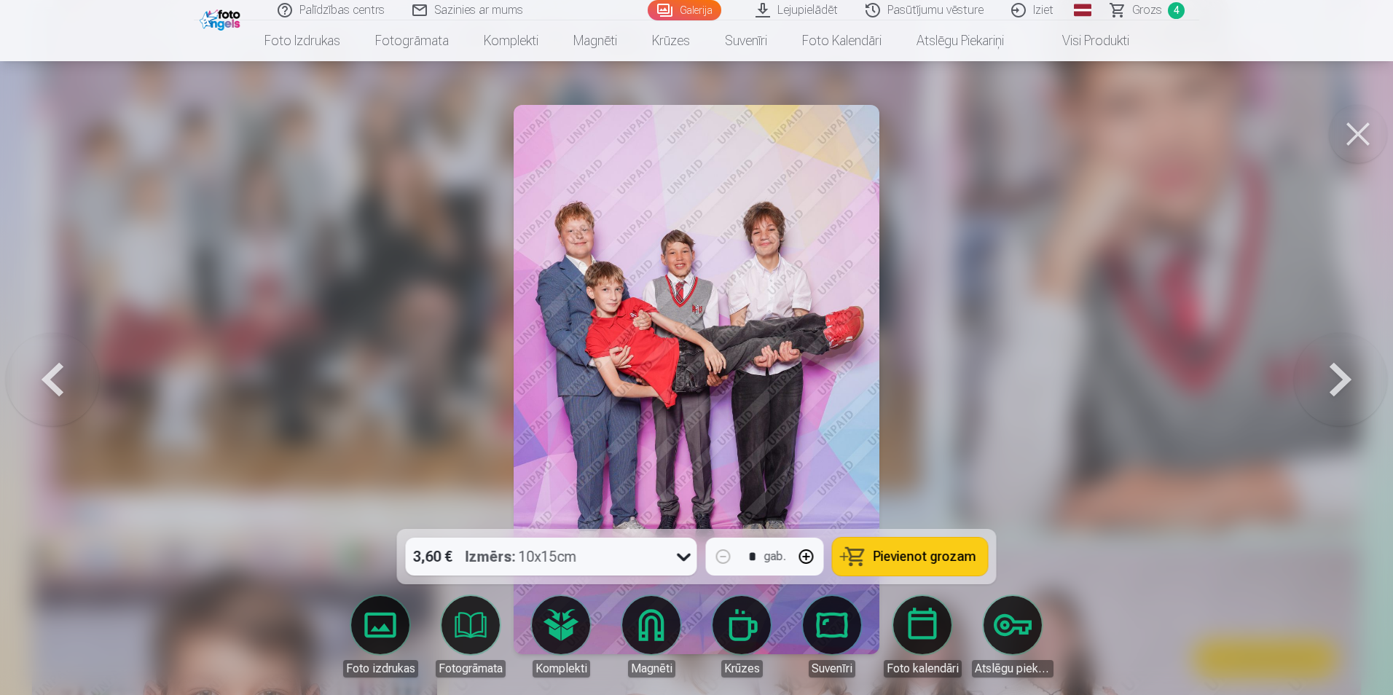
click at [892, 555] on span "Pievienot grozam" at bounding box center [925, 556] width 103 height 13
click at [1342, 382] on button at bounding box center [1340, 380] width 93 height 270
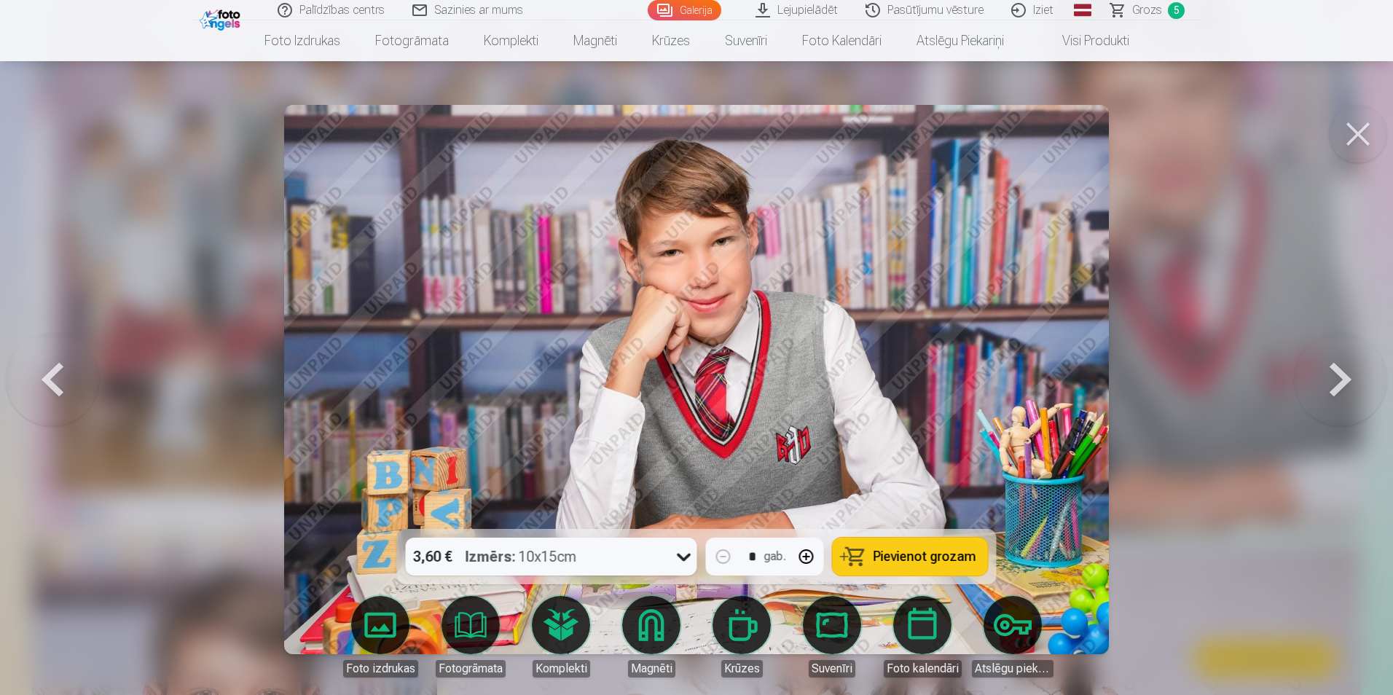
click at [1342, 382] on button at bounding box center [1340, 380] width 93 height 270
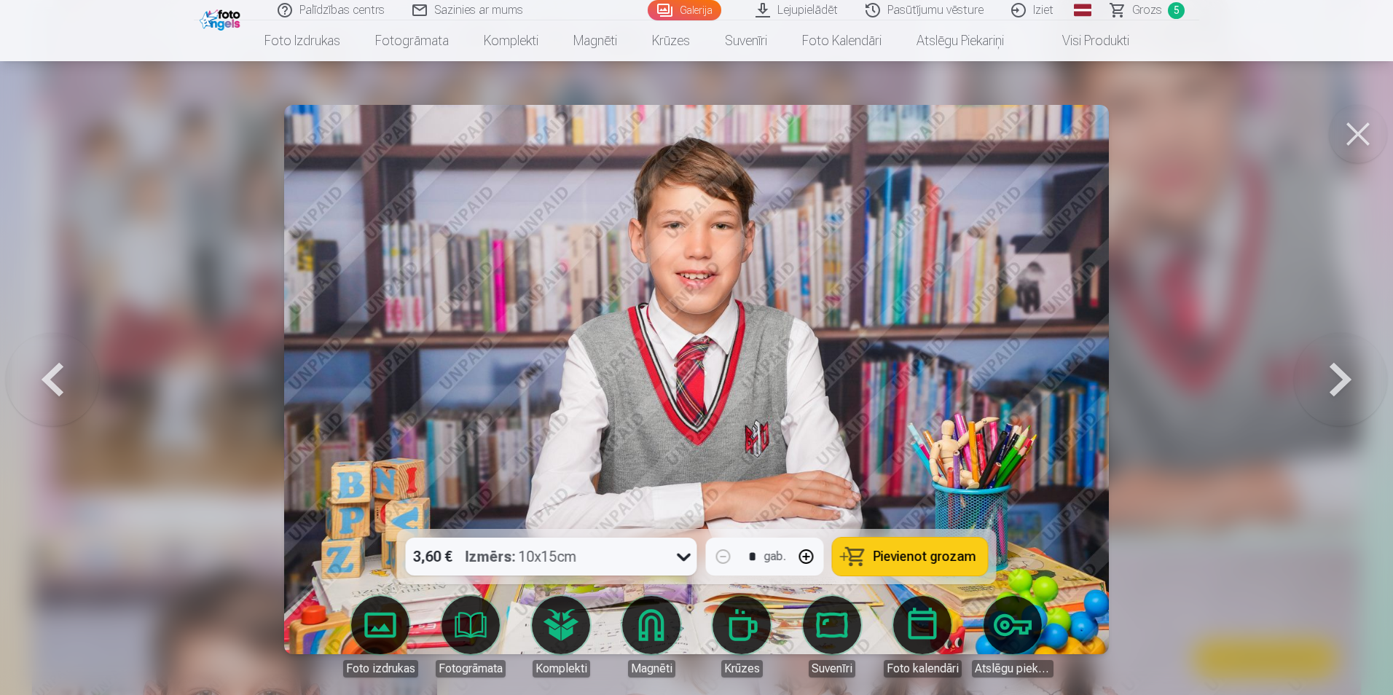
click at [1342, 382] on button at bounding box center [1340, 380] width 93 height 270
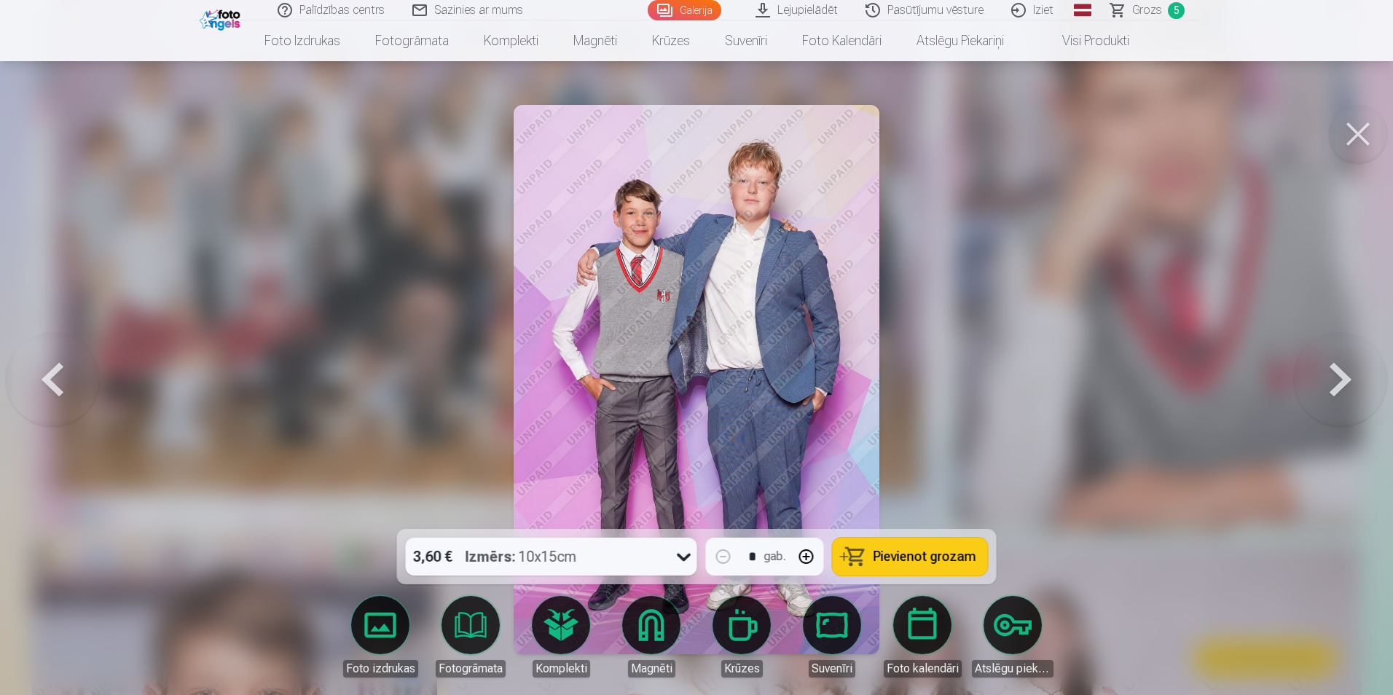
click at [866, 546] on button "Pievienot grozam" at bounding box center [910, 557] width 155 height 38
click at [1336, 372] on button at bounding box center [1340, 380] width 93 height 270
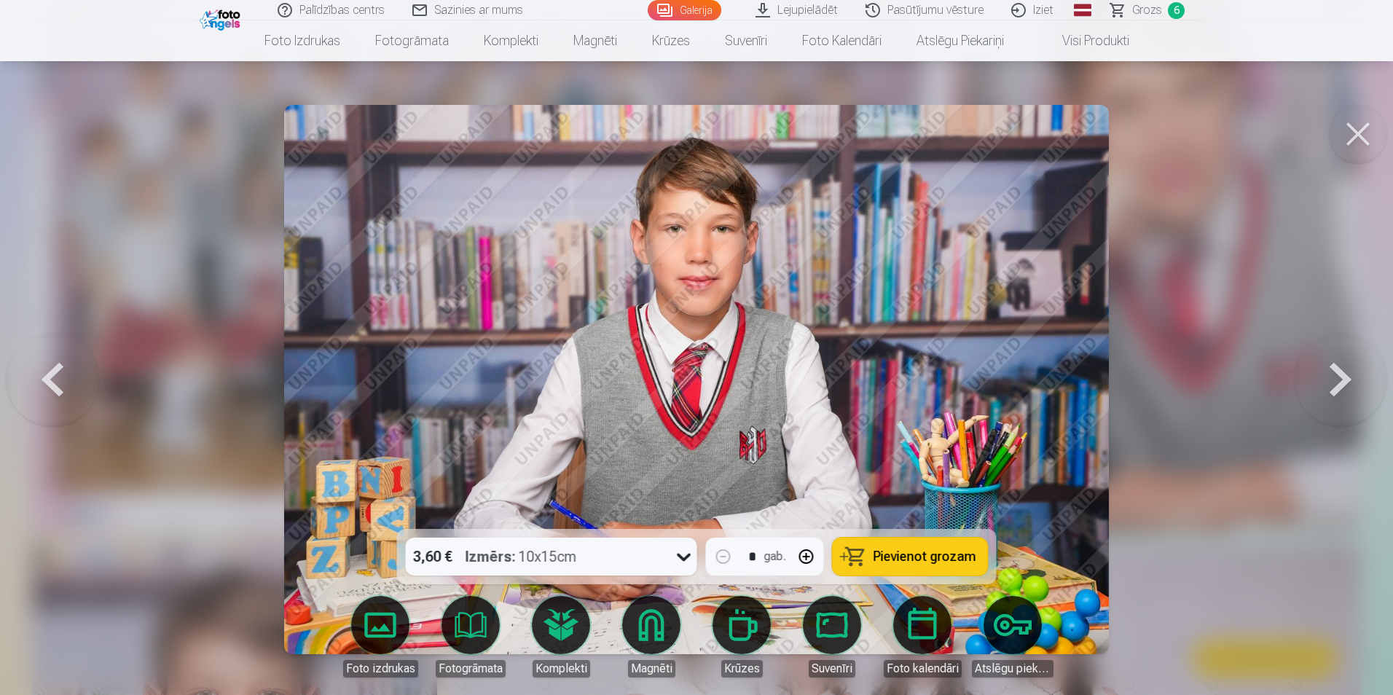
click at [875, 562] on span "Pievienot grozam" at bounding box center [925, 556] width 103 height 13
click at [1328, 380] on button at bounding box center [1340, 380] width 93 height 270
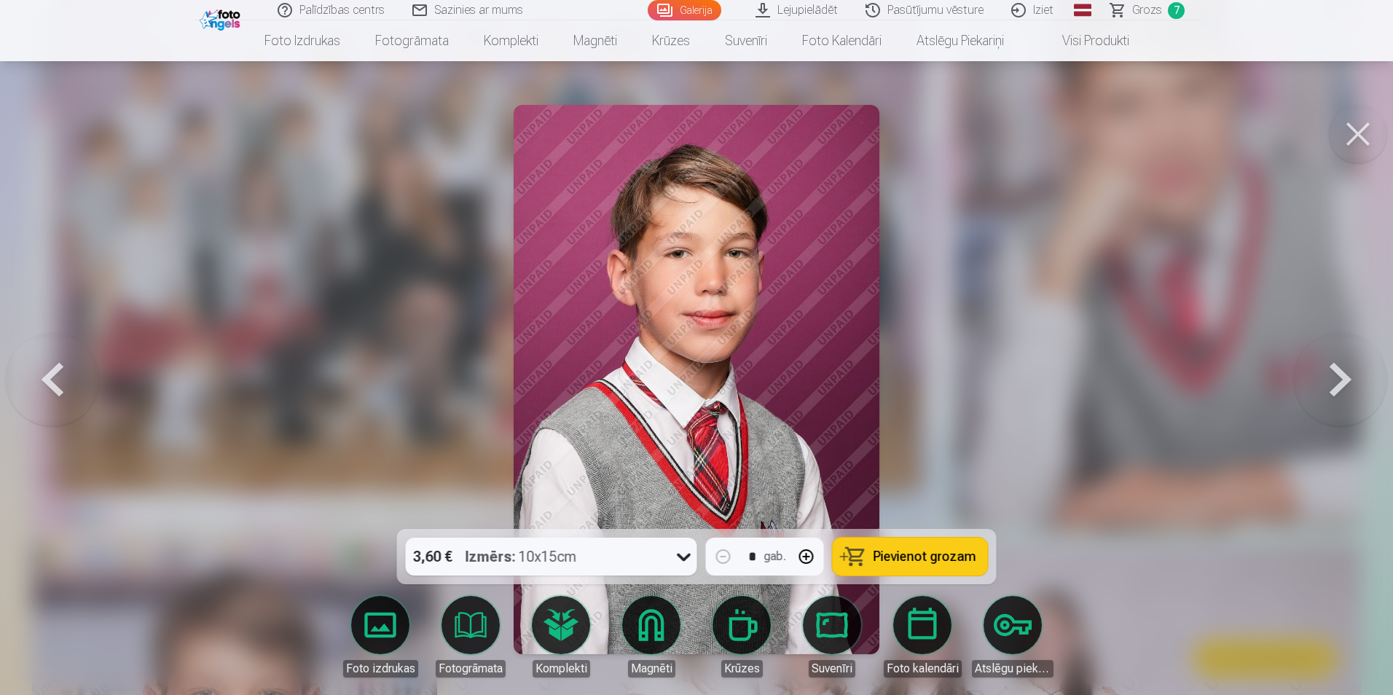
click at [871, 549] on button "Pievienot grozam" at bounding box center [910, 557] width 155 height 38
click at [1343, 377] on button at bounding box center [1340, 380] width 93 height 270
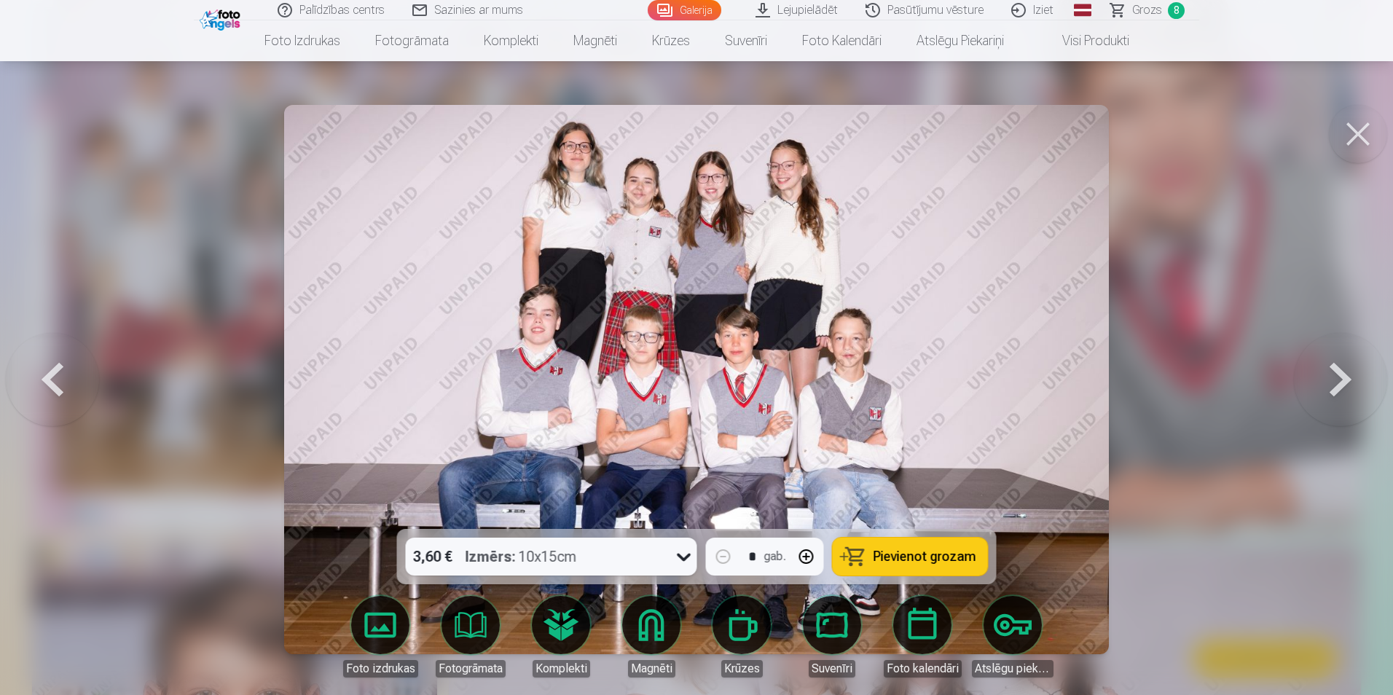
click at [861, 552] on button "Pievienot grozam" at bounding box center [910, 557] width 155 height 38
click at [1338, 394] on button at bounding box center [1340, 380] width 93 height 270
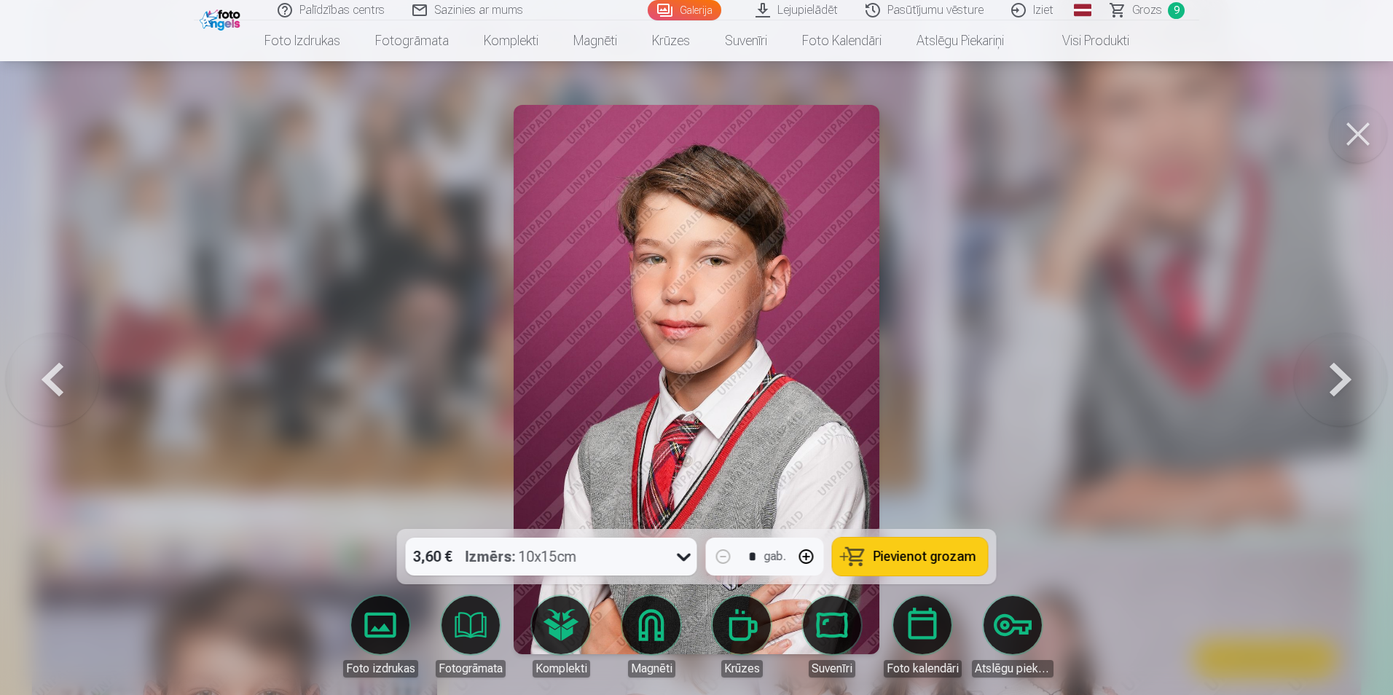
click at [922, 562] on span "Pievienot grozam" at bounding box center [925, 556] width 103 height 13
click at [1344, 378] on button at bounding box center [1340, 380] width 93 height 270
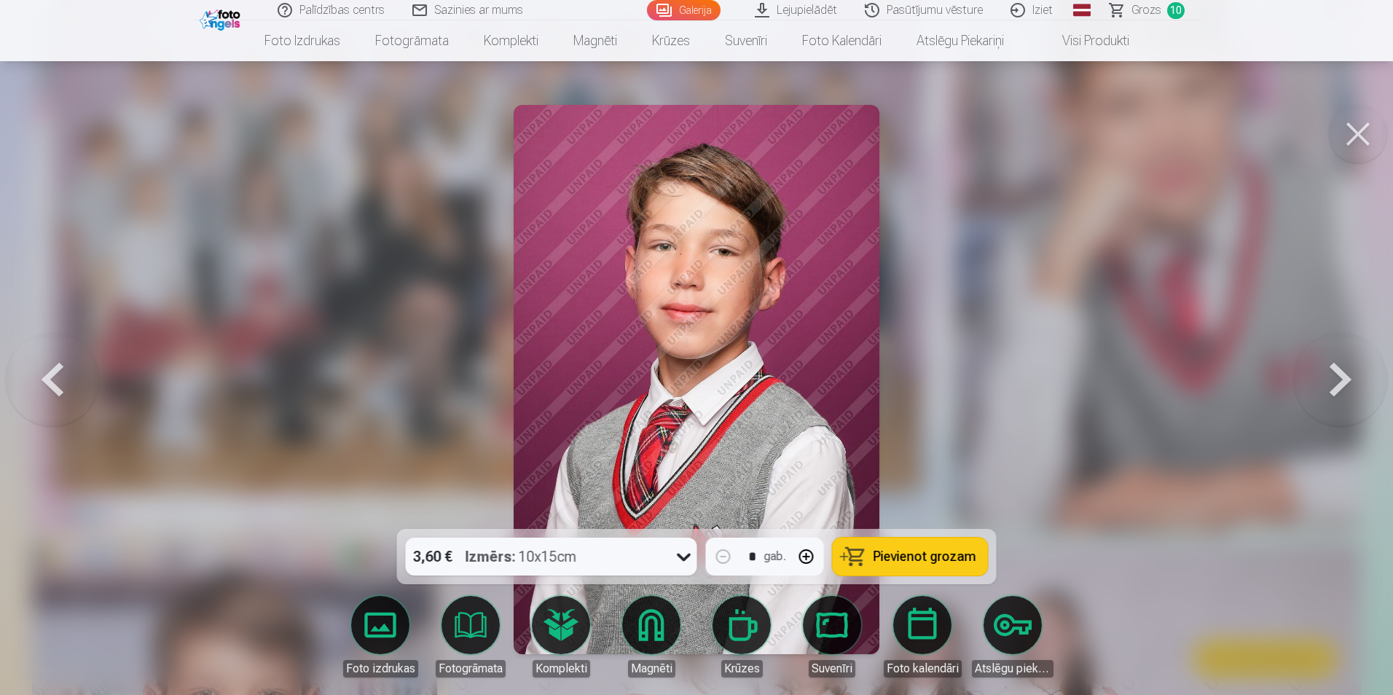
click at [1344, 378] on button at bounding box center [1340, 380] width 93 height 270
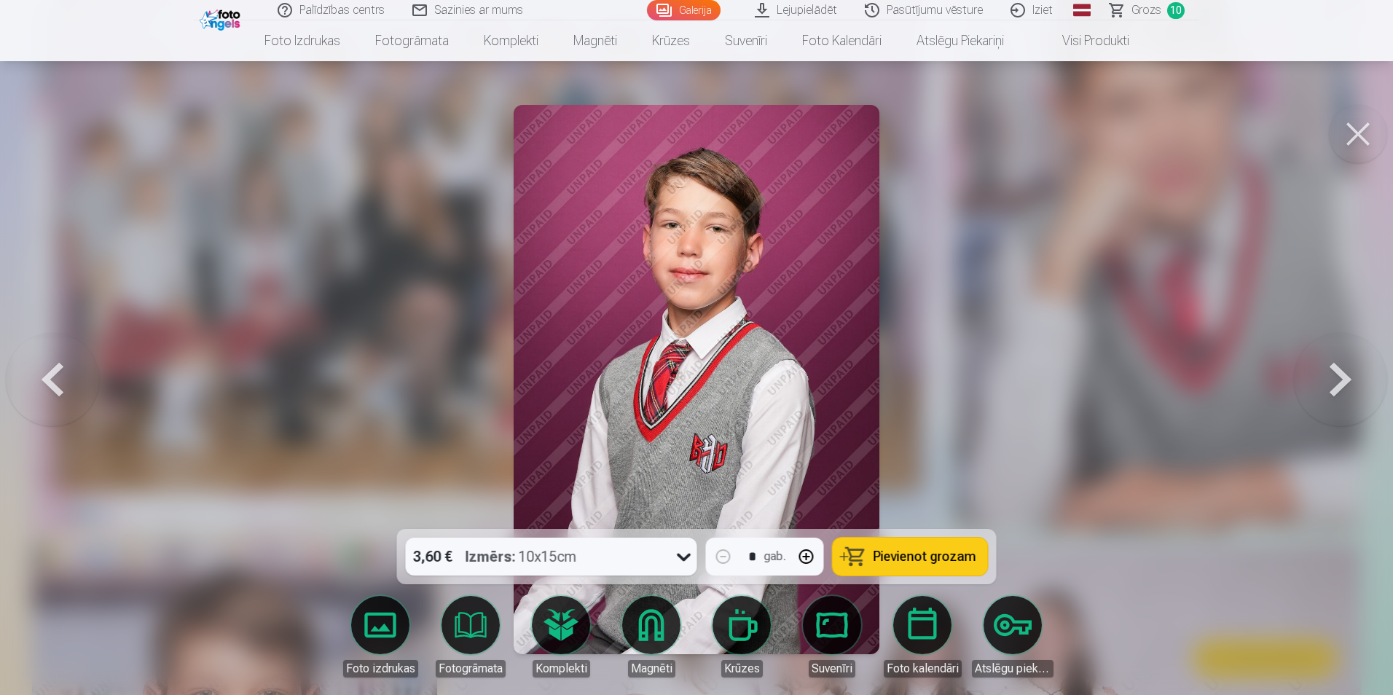
click at [1344, 378] on button at bounding box center [1340, 380] width 93 height 270
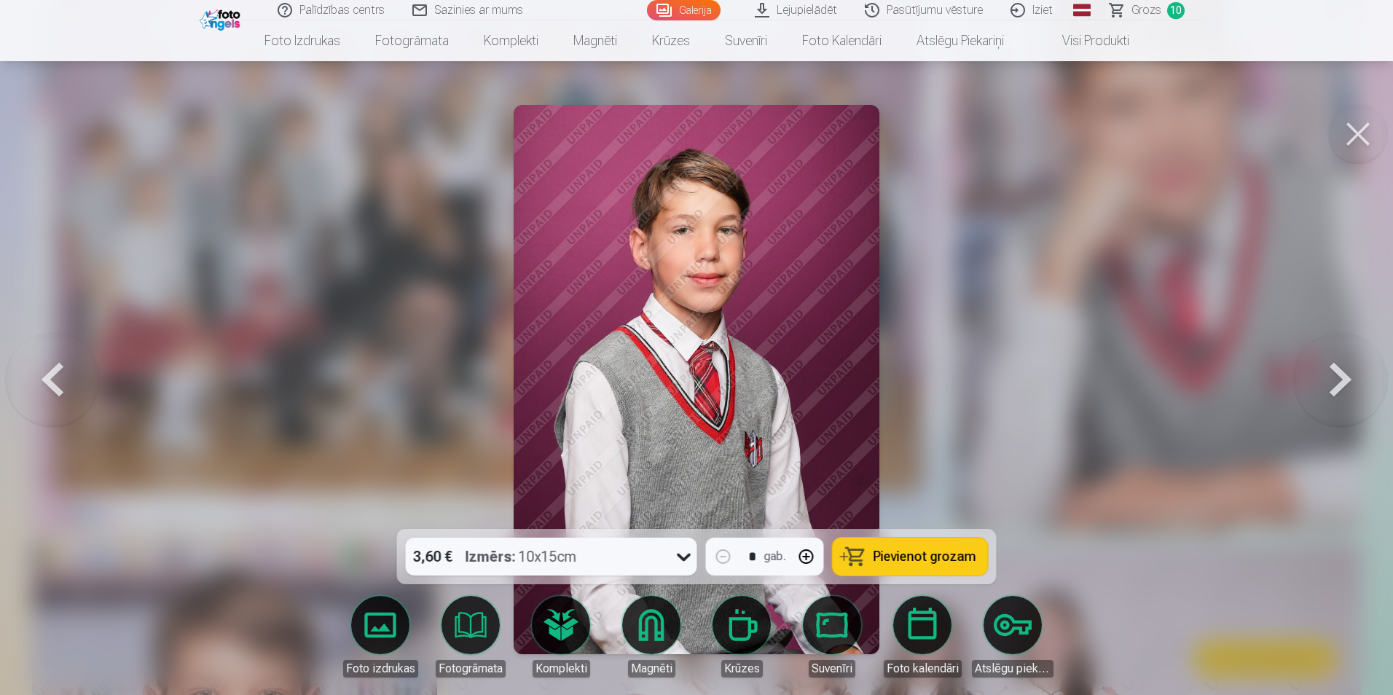
click at [1344, 378] on button at bounding box center [1340, 380] width 93 height 270
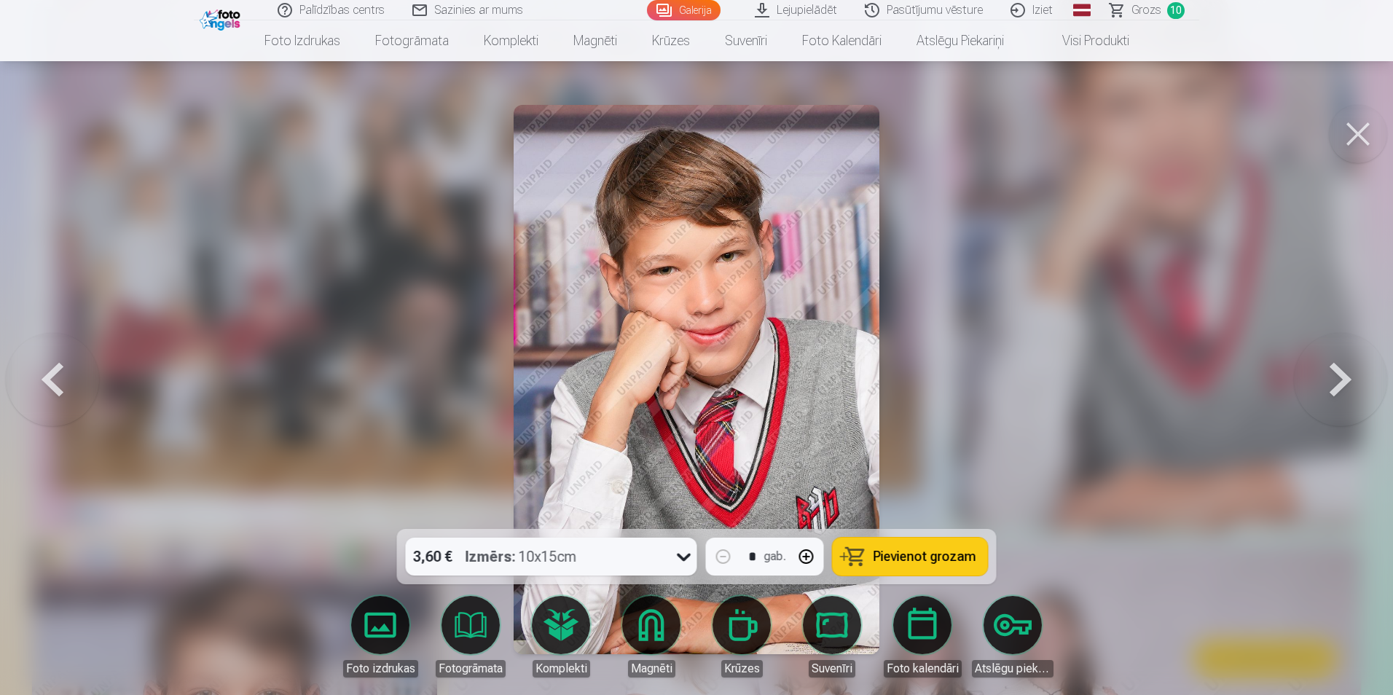
click at [1344, 378] on button at bounding box center [1340, 380] width 93 height 270
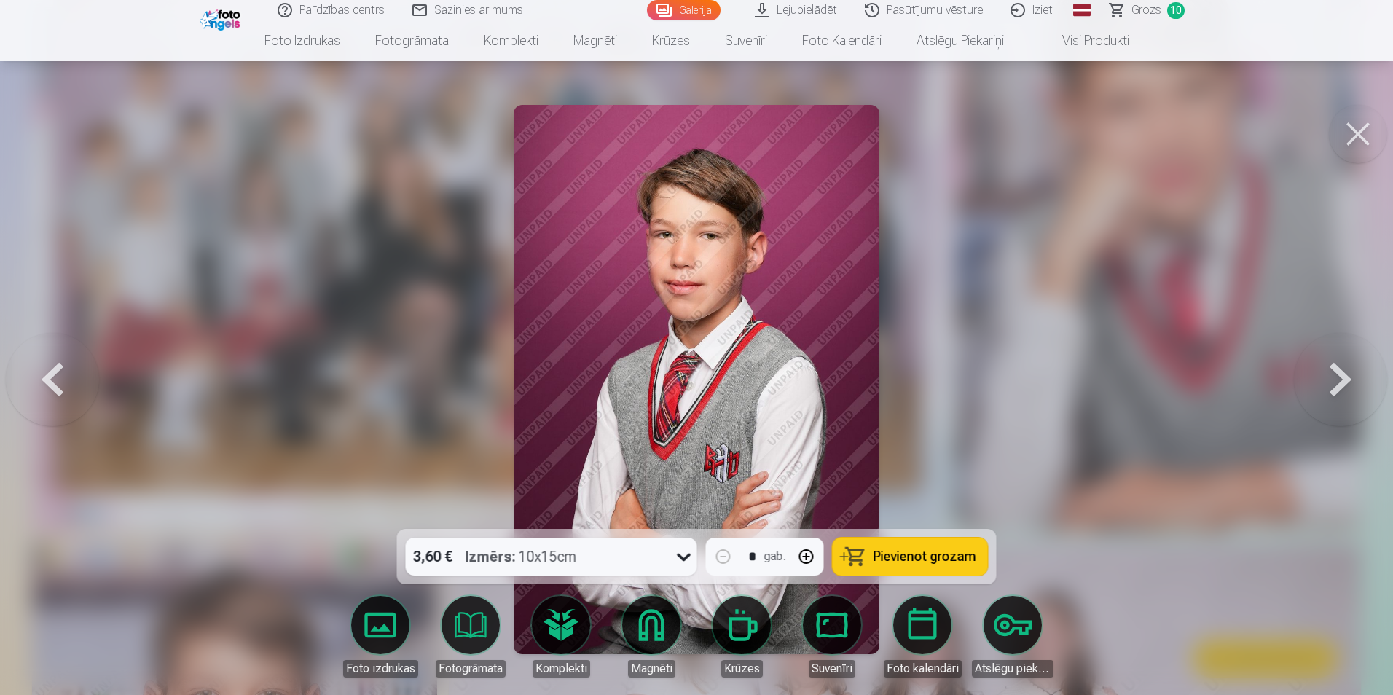
click at [63, 376] on button at bounding box center [52, 380] width 93 height 270
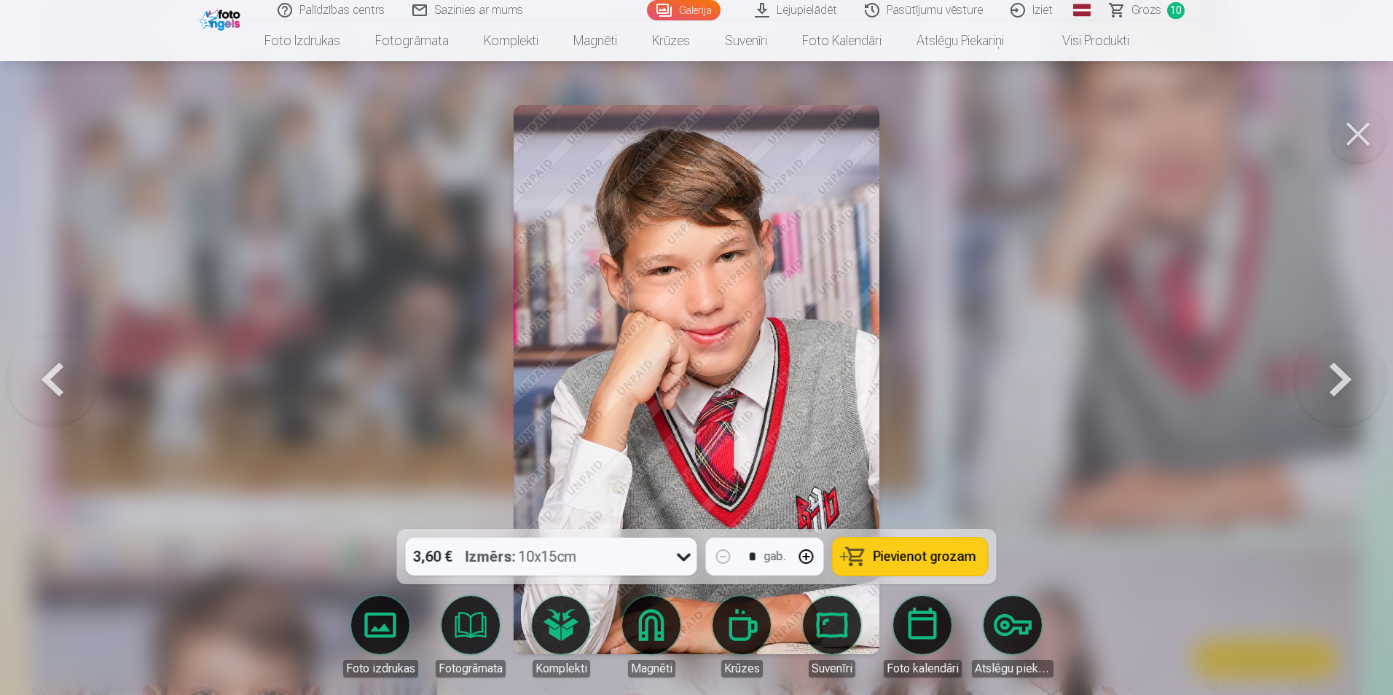
click at [1326, 382] on button at bounding box center [1340, 380] width 93 height 270
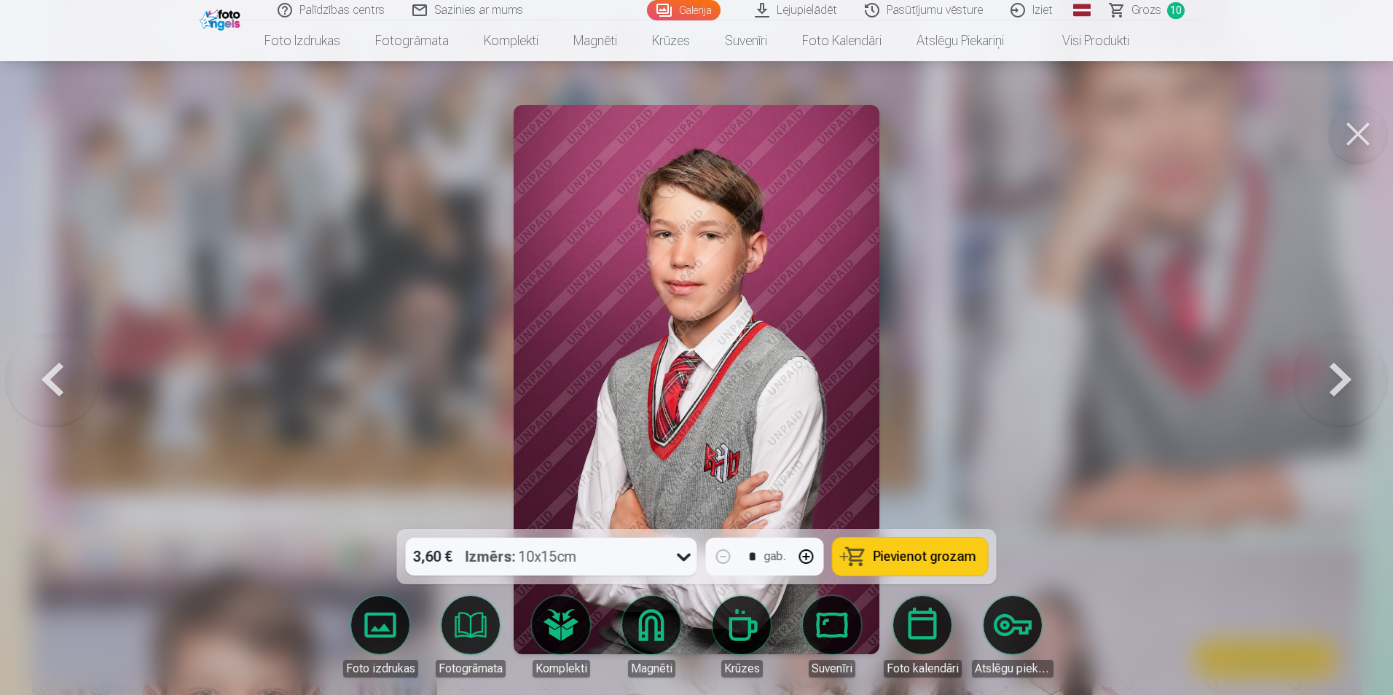
click at [1326, 382] on button at bounding box center [1340, 380] width 93 height 270
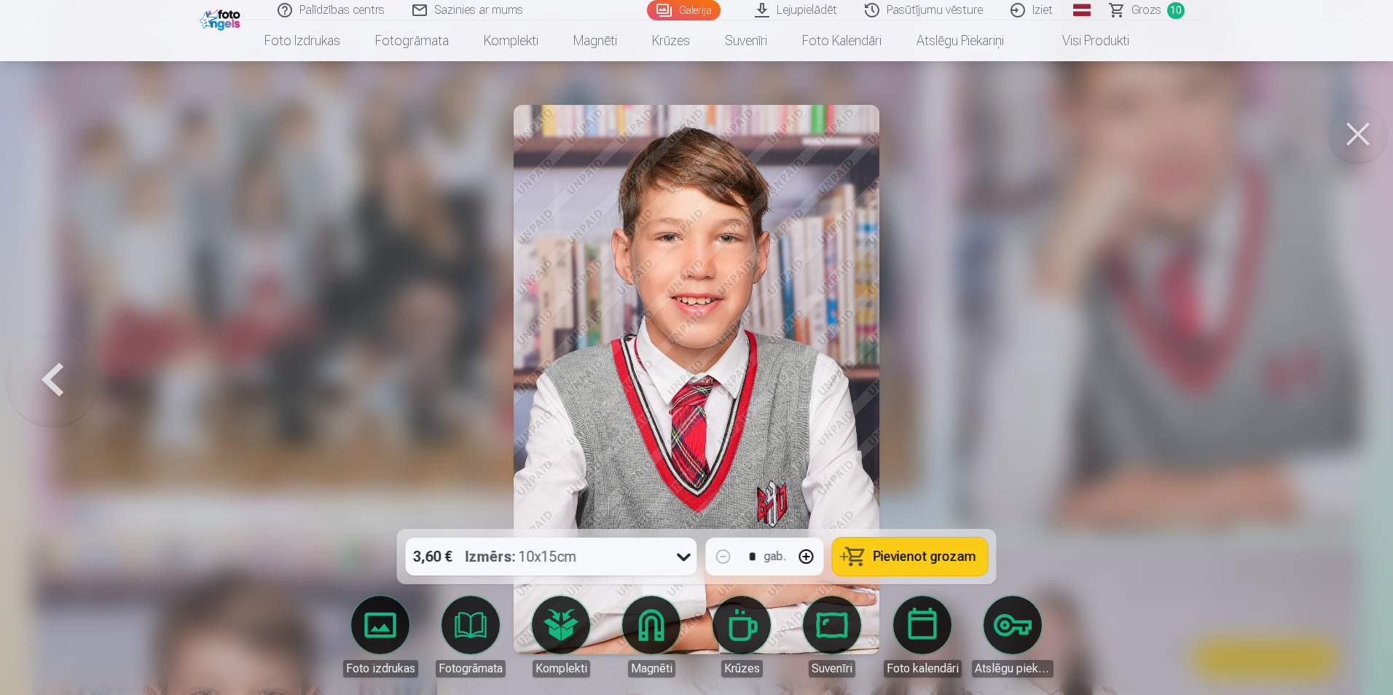
click at [1326, 382] on div at bounding box center [696, 347] width 1393 height 695
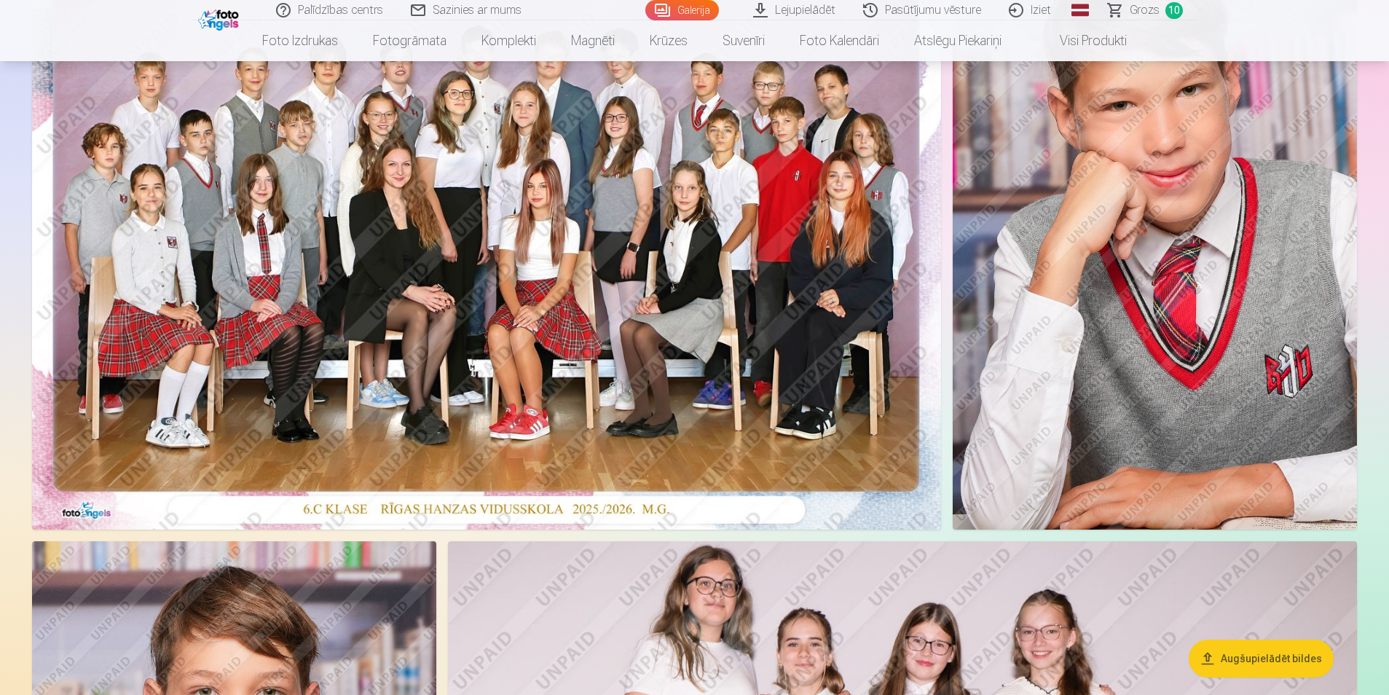
click at [1144, 9] on span "Grozs" at bounding box center [1145, 9] width 30 height 17
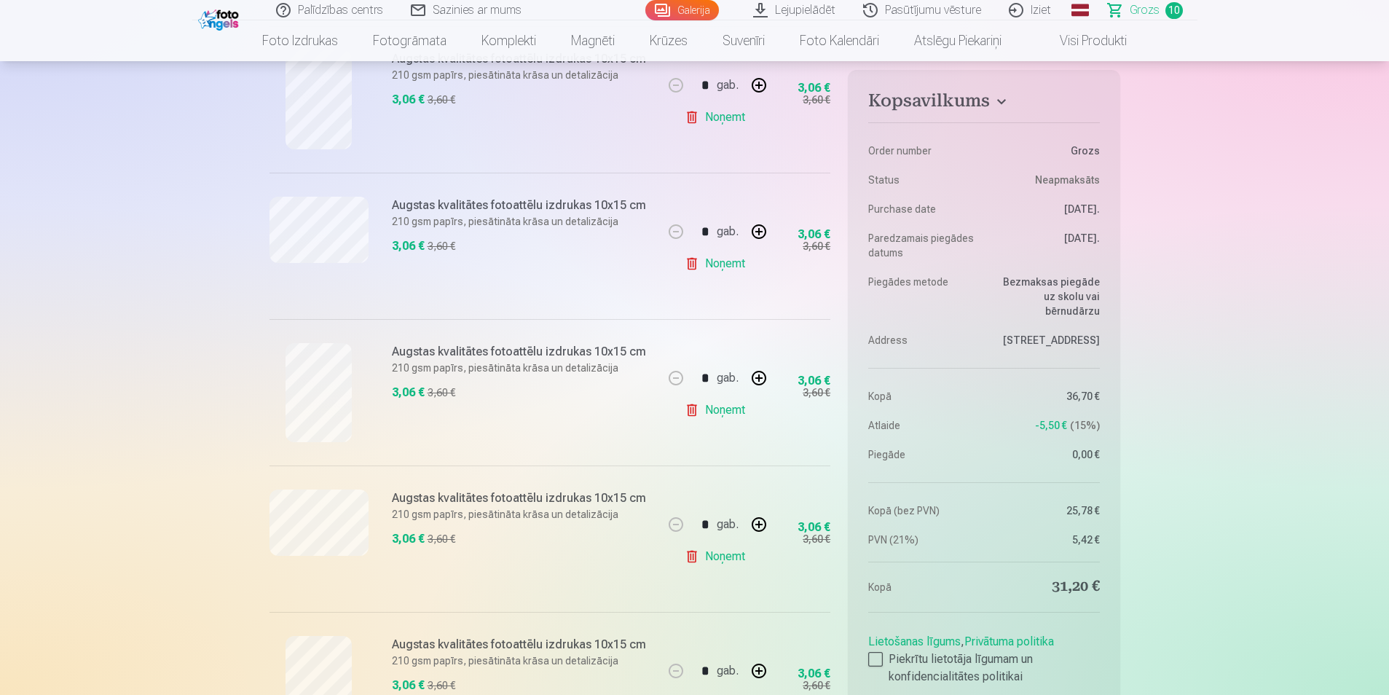
scroll to position [1080, 0]
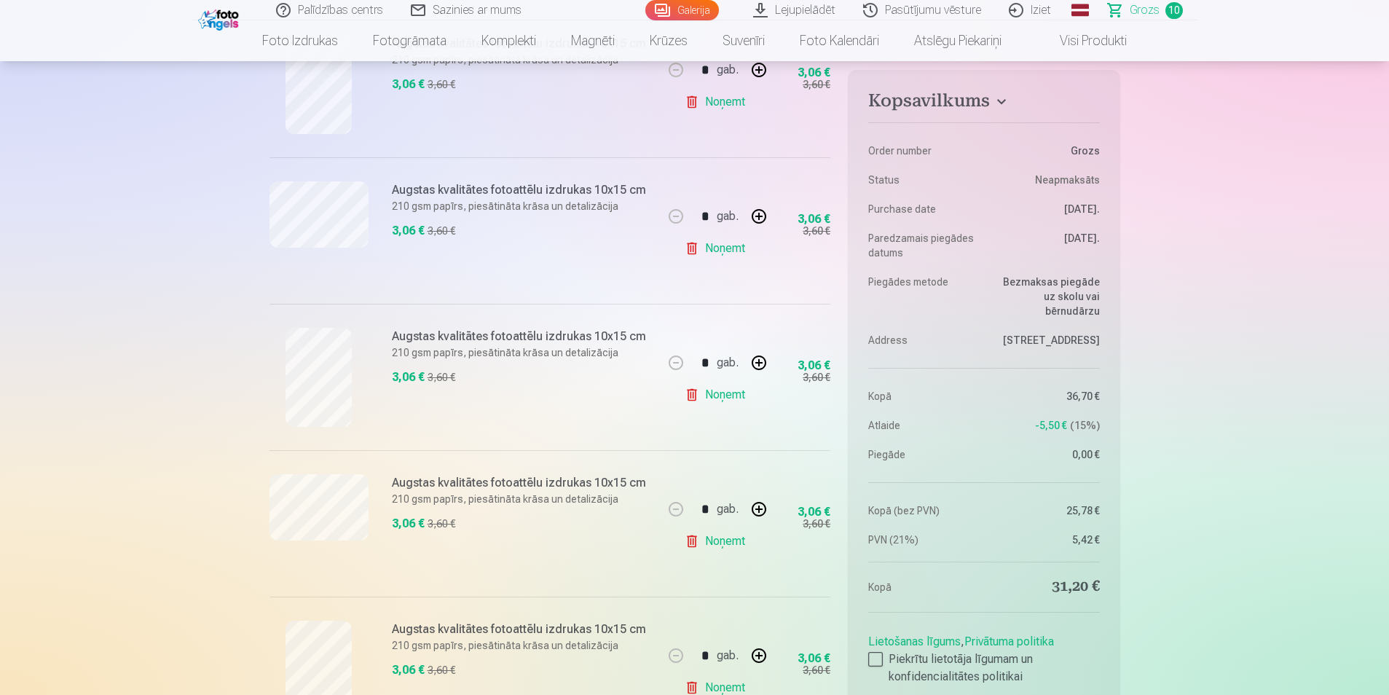
click at [711, 541] on link "Noņemt" at bounding box center [718, 541] width 66 height 29
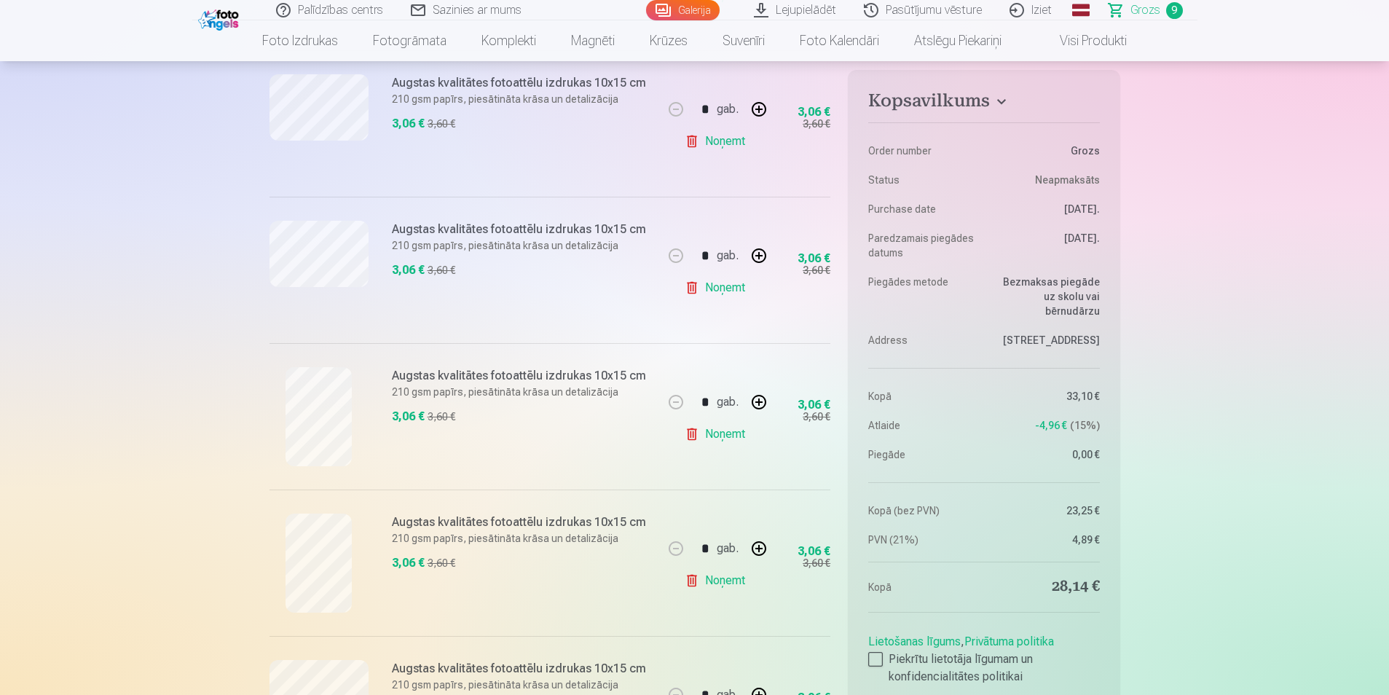
scroll to position [601, 0]
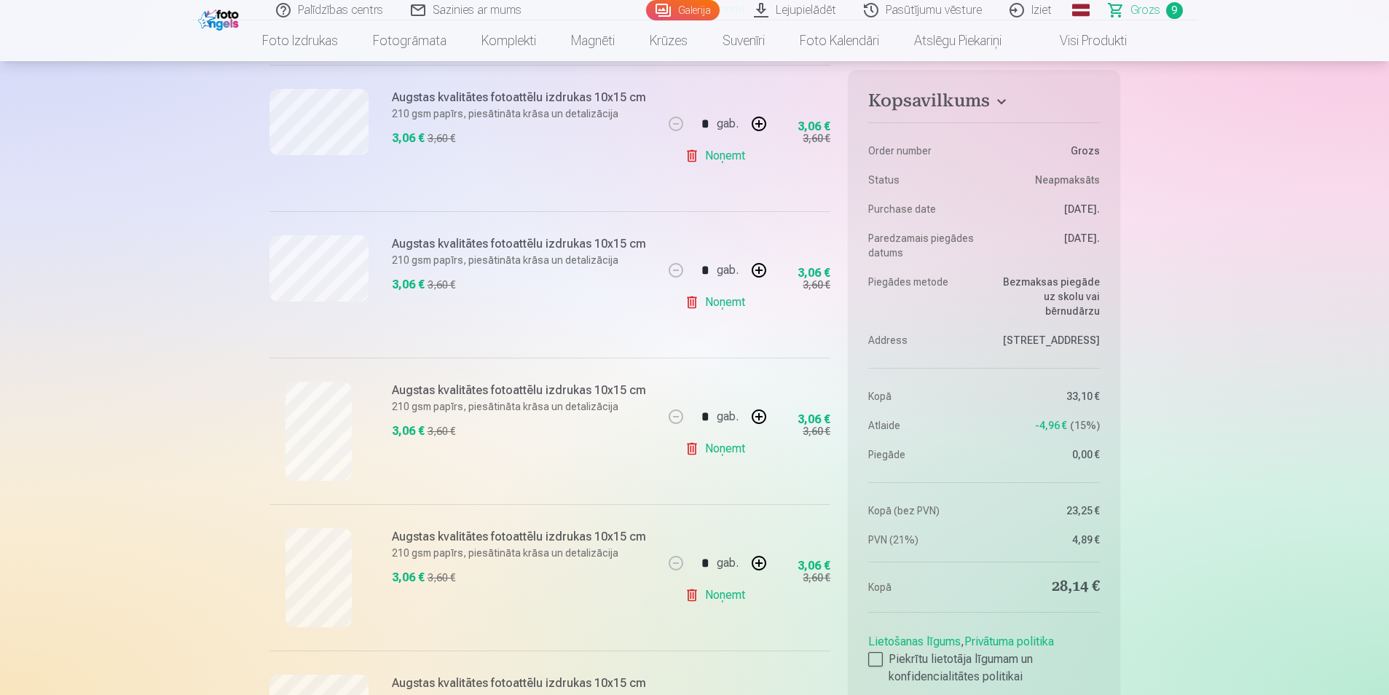
click at [511, 328] on div "Augstas kvalitātes fotoattēlu izdrukas 10x15 cm 210 gsm papīrs, piesātināta krā…" at bounding box center [523, 284] width 263 height 99
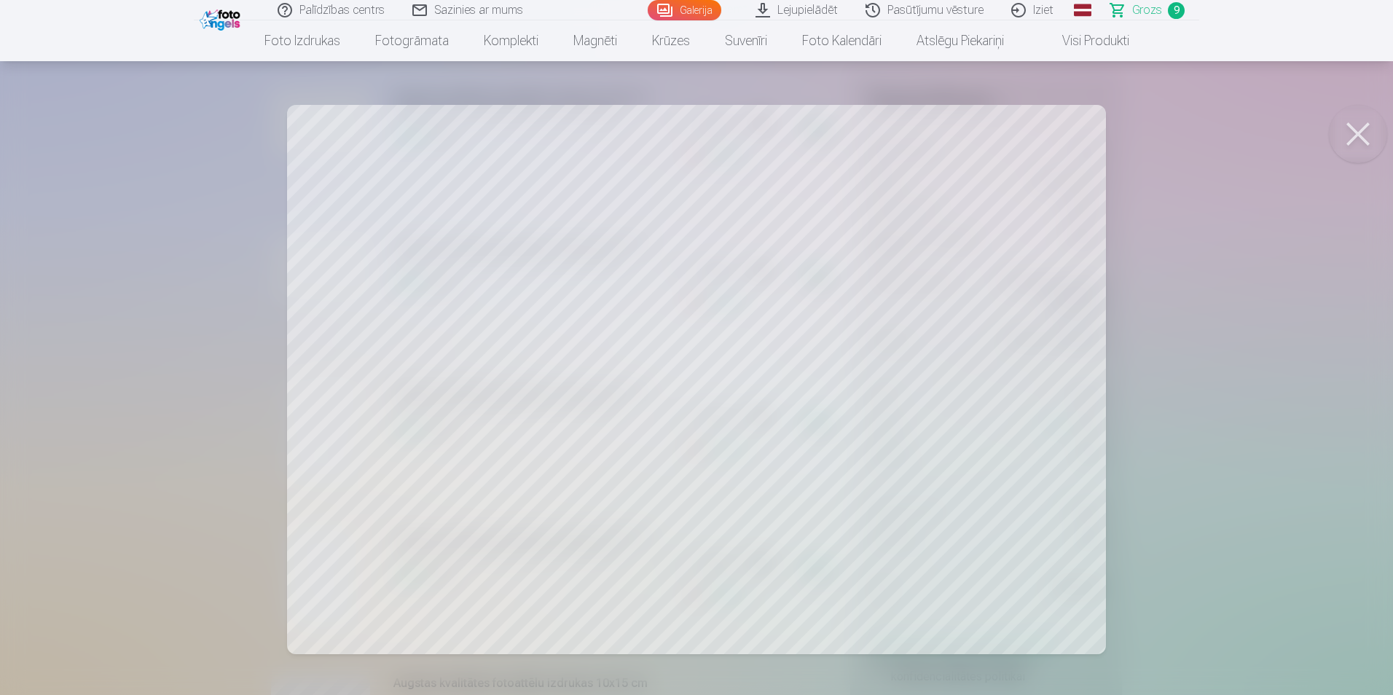
click at [1364, 125] on button at bounding box center [1358, 134] width 58 height 58
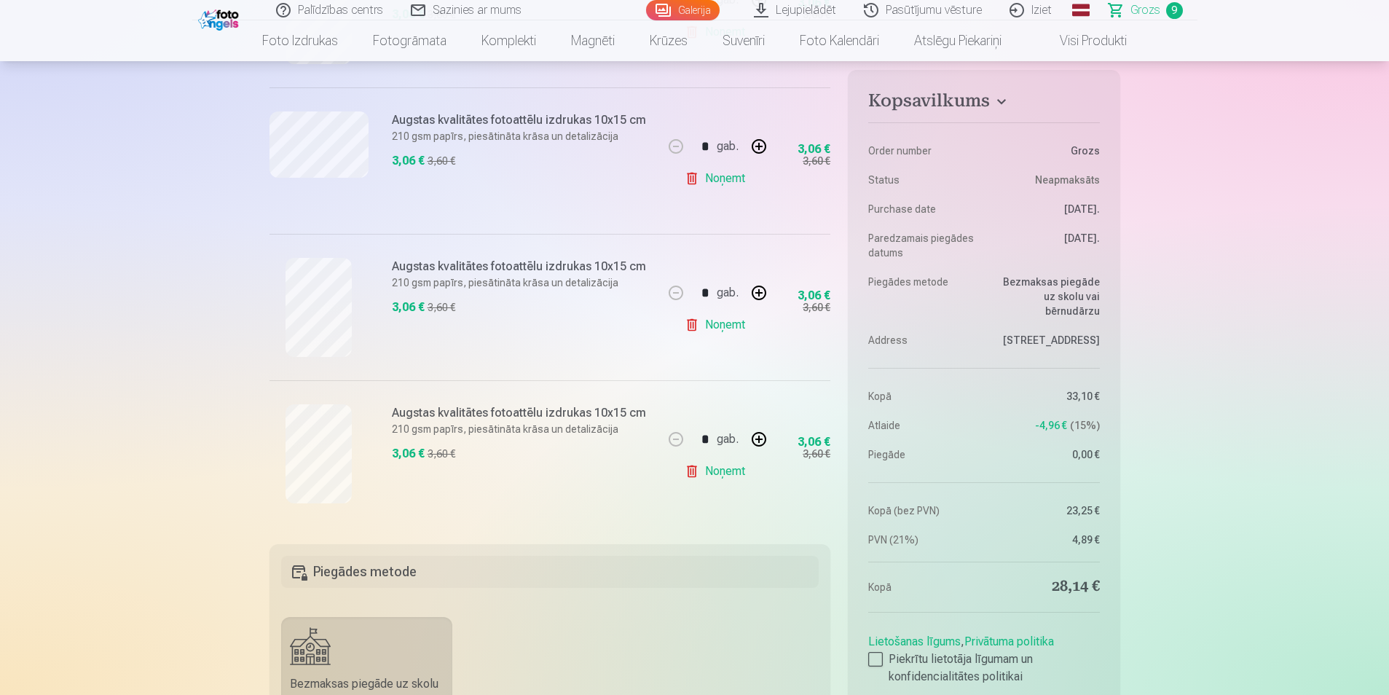
scroll to position [1172, 0]
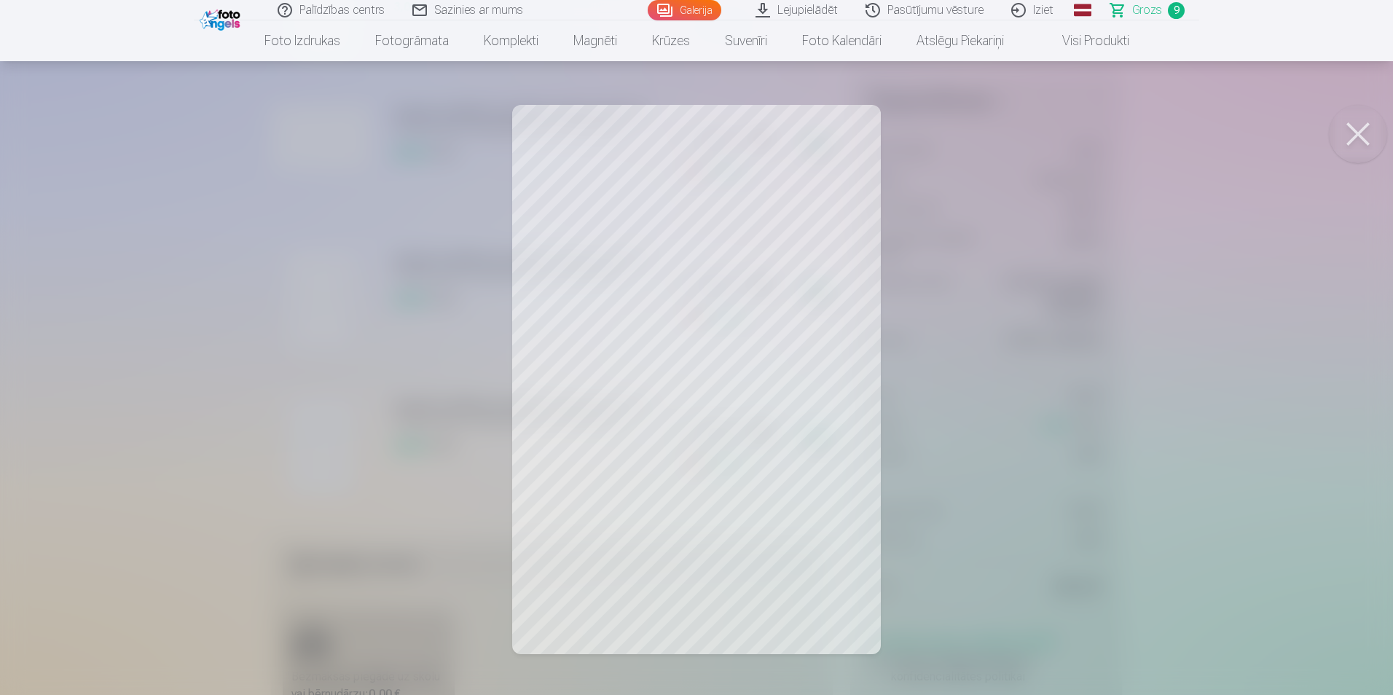
click at [1351, 130] on button at bounding box center [1358, 134] width 58 height 58
click at [1356, 127] on button at bounding box center [1358, 134] width 58 height 58
click at [1378, 125] on button at bounding box center [1358, 134] width 58 height 58
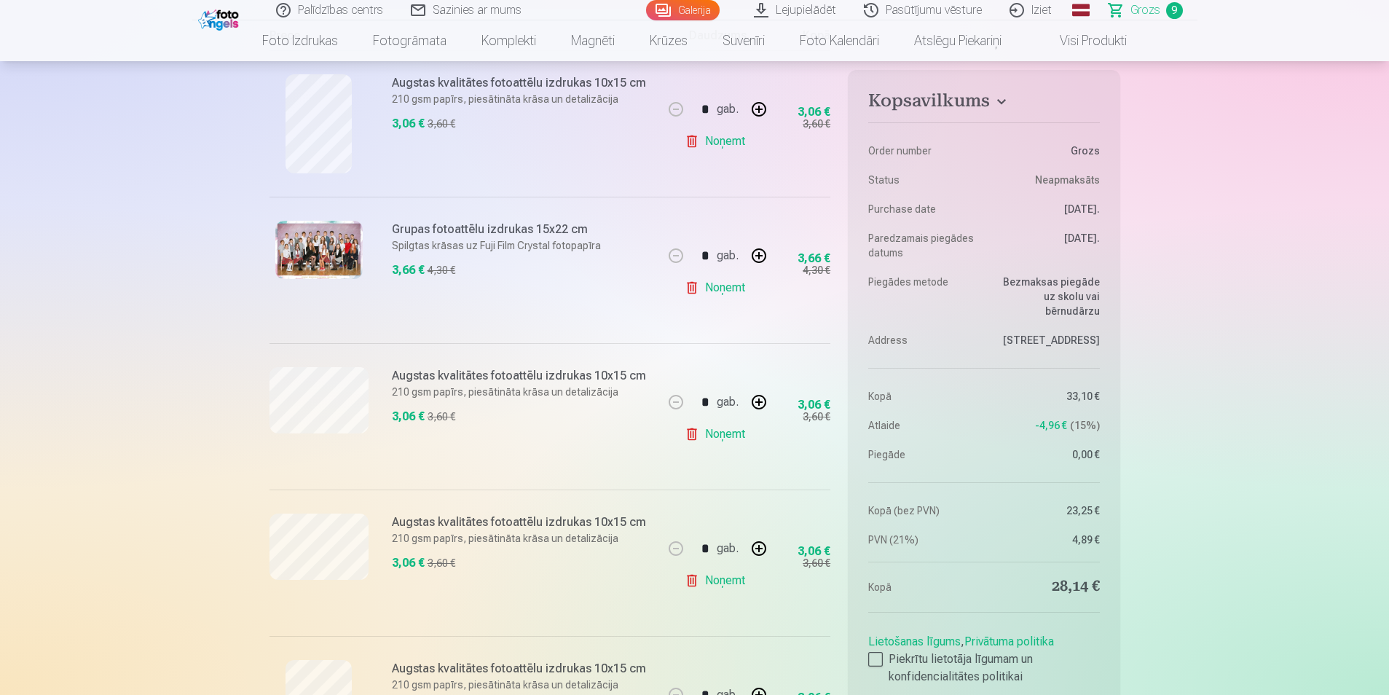
scroll to position [308, 0]
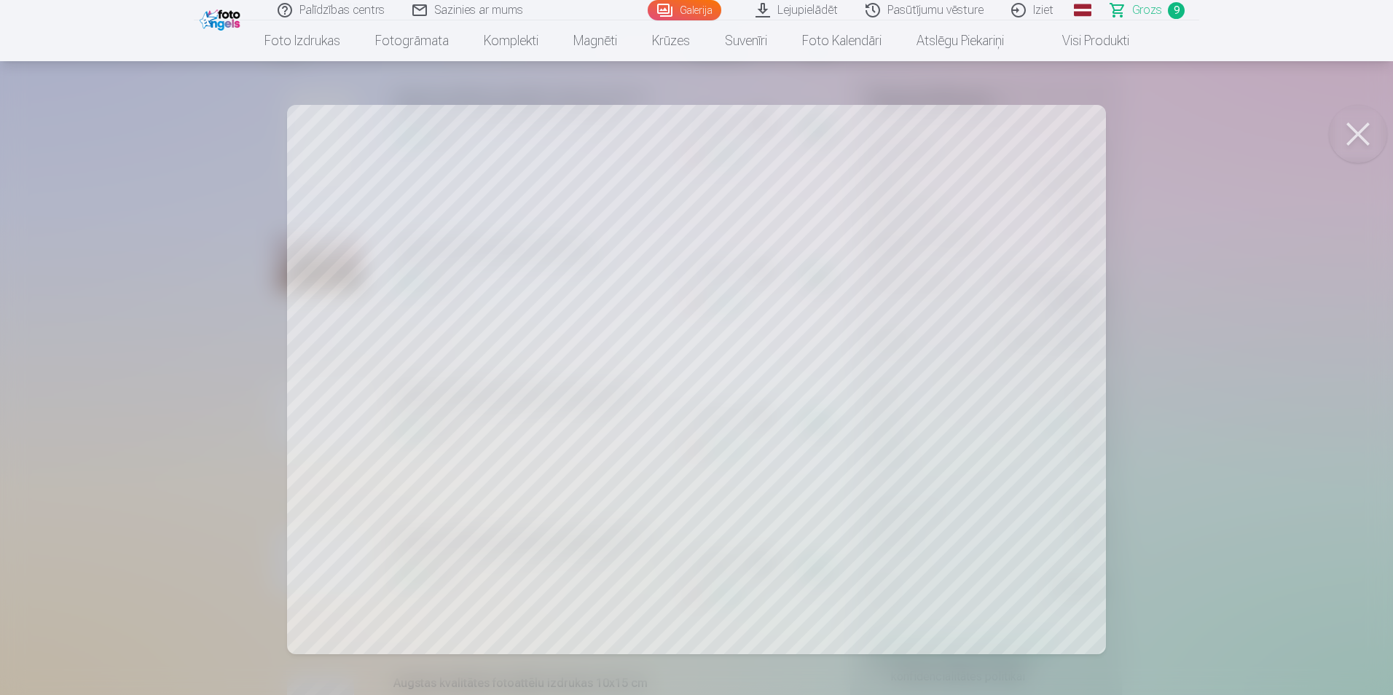
click at [1355, 128] on button at bounding box center [1358, 134] width 58 height 58
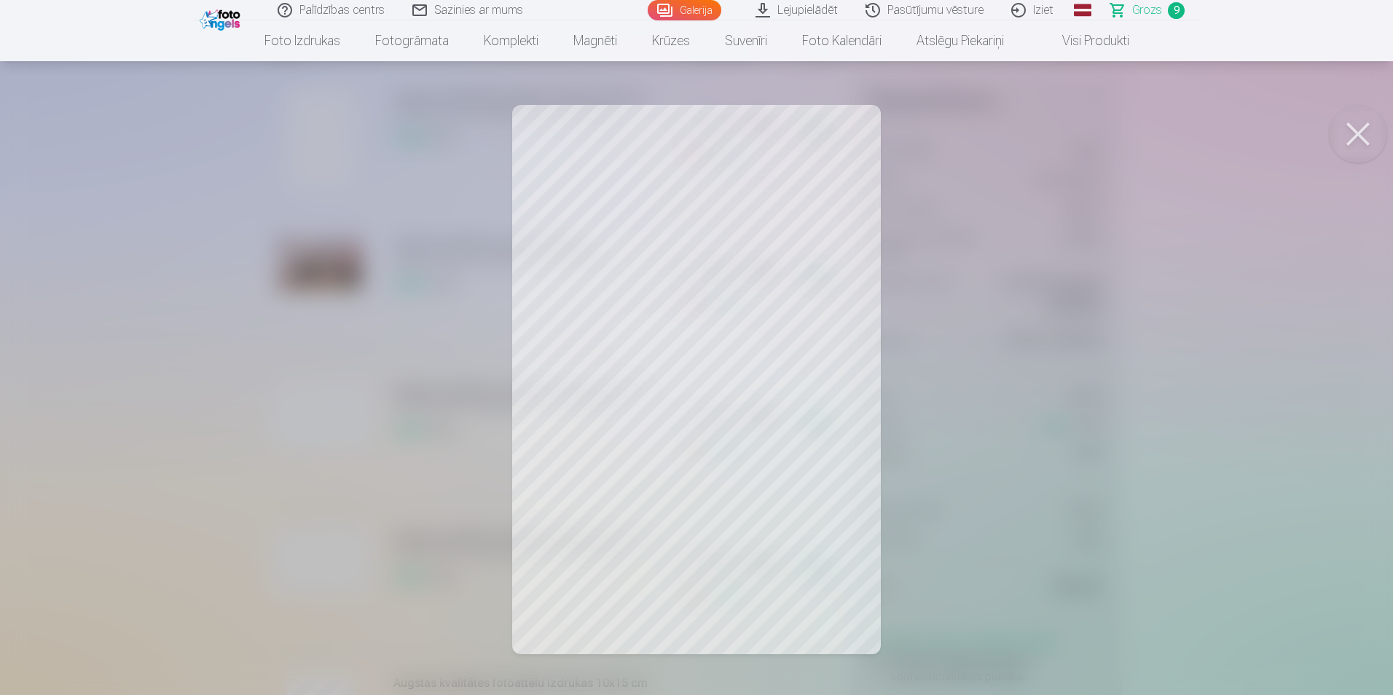
click at [1347, 130] on button at bounding box center [1358, 134] width 58 height 58
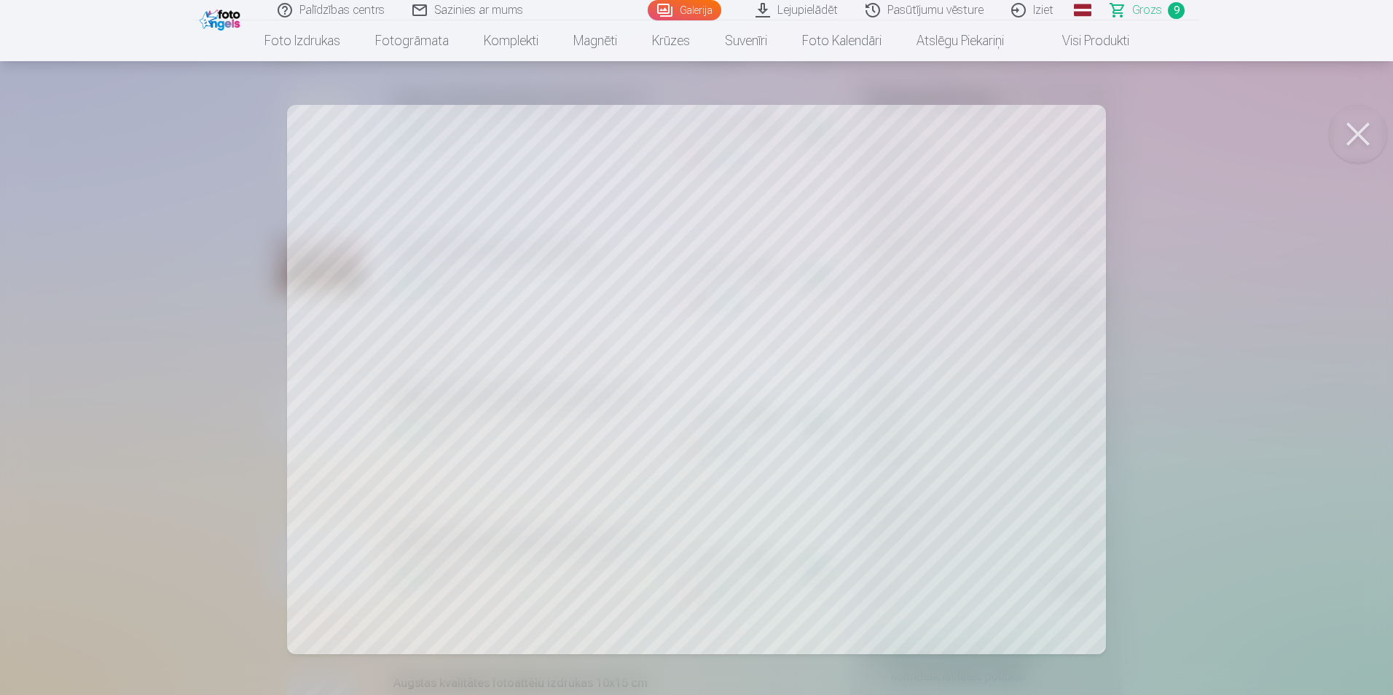
click at [1365, 133] on button at bounding box center [1358, 134] width 58 height 58
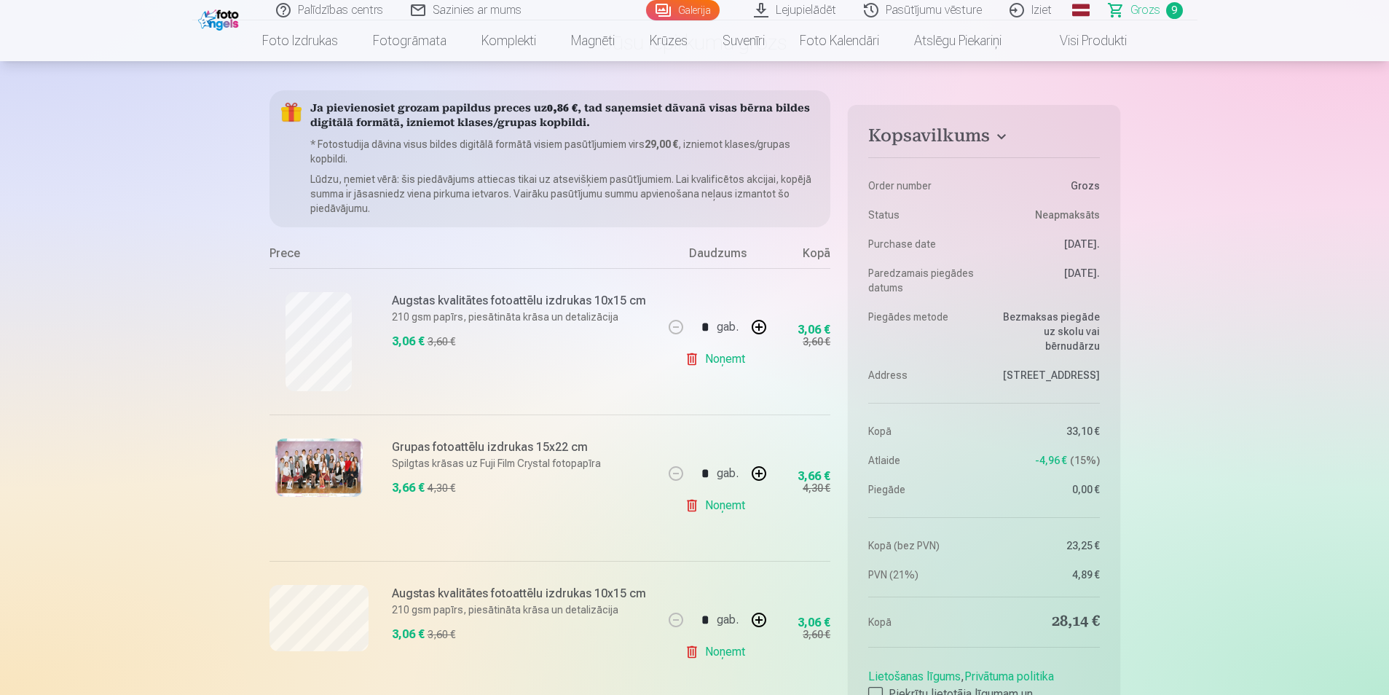
scroll to position [30, 0]
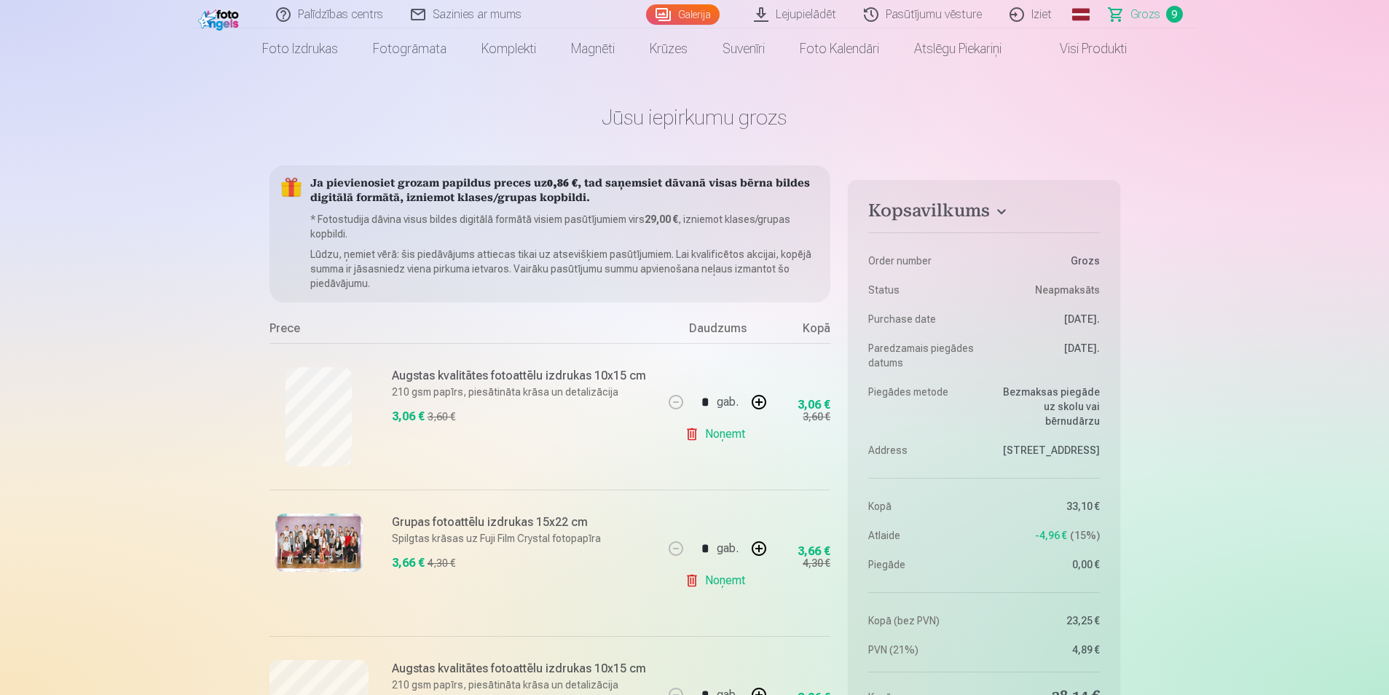
click at [344, 539] on img at bounding box center [318, 543] width 87 height 58
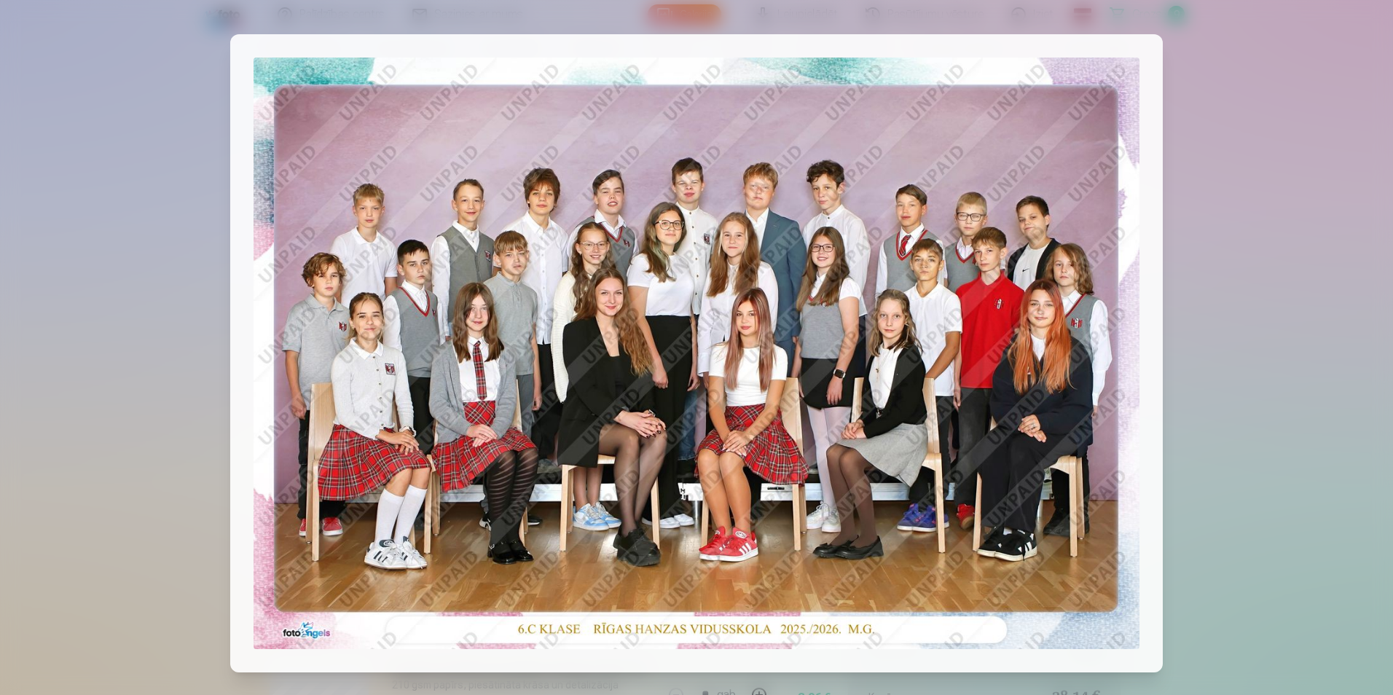
click at [167, 195] on div at bounding box center [696, 347] width 1393 height 695
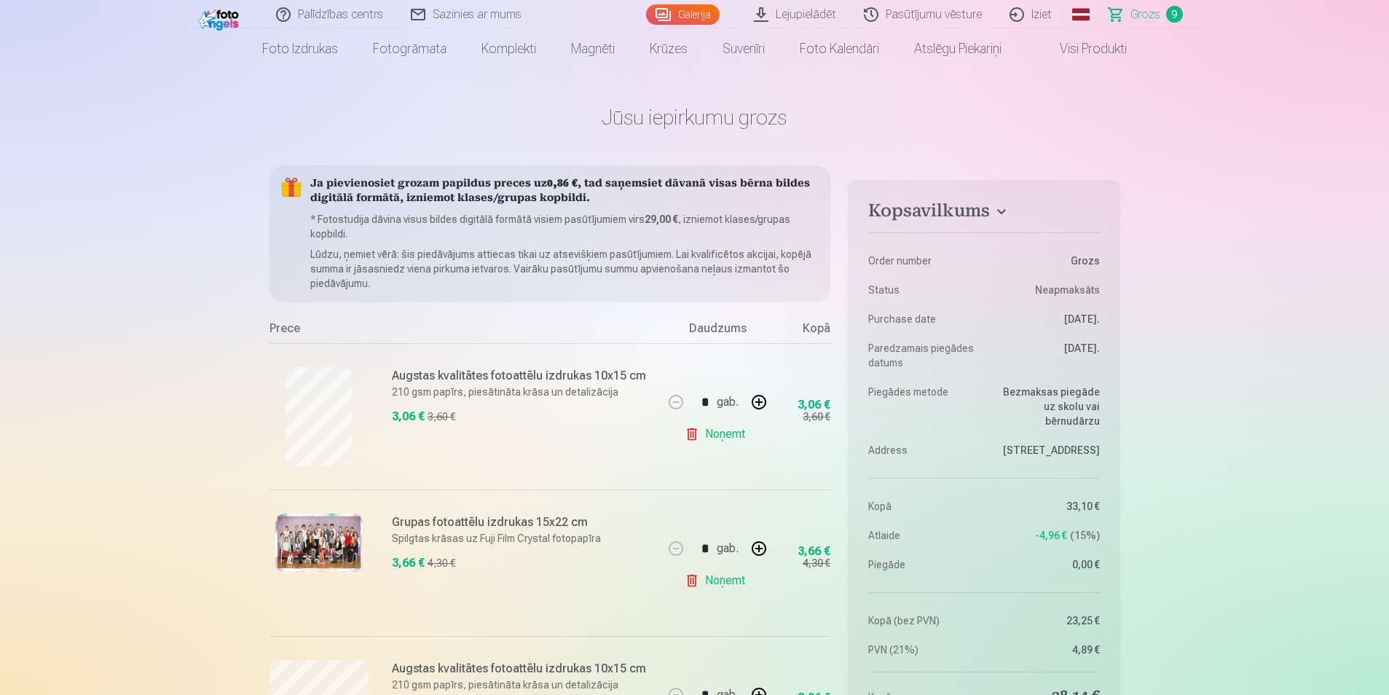
click at [424, 519] on h6 "Grupas fotoattēlu izdrukas 15x22 cm" at bounding box center [523, 522] width 263 height 17
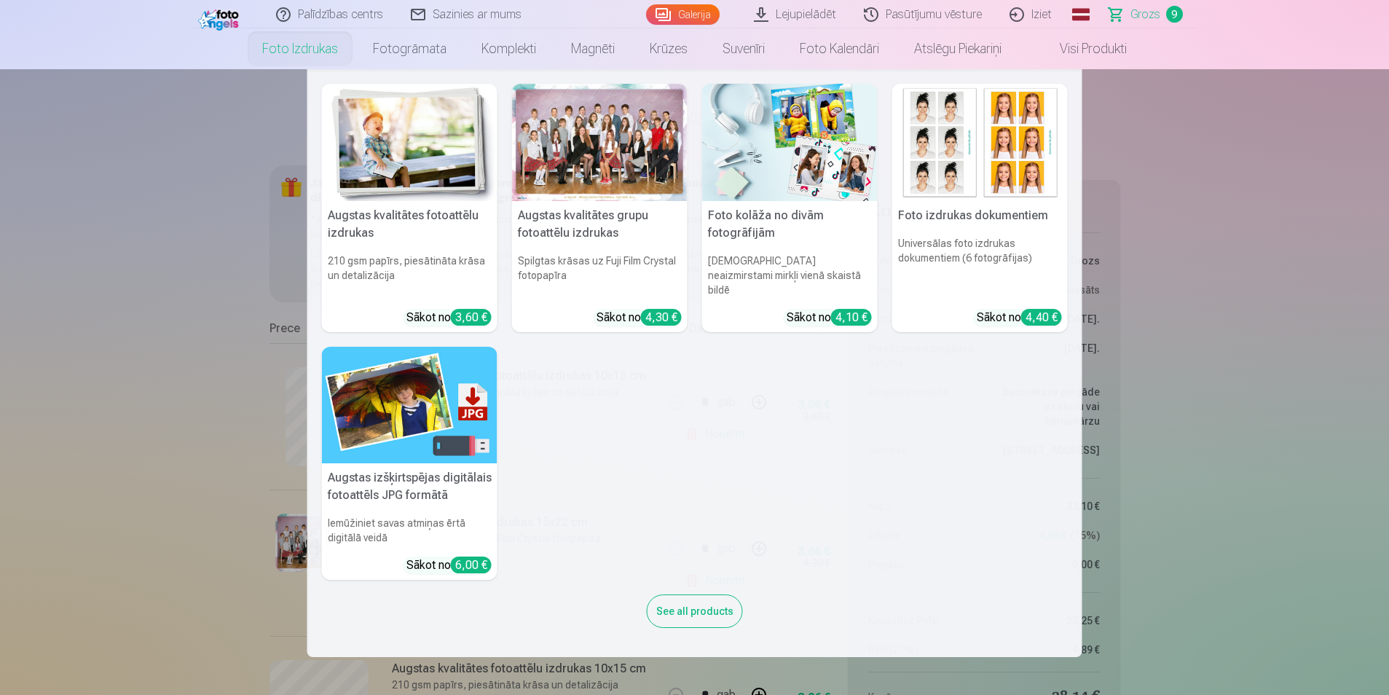
click at [561, 144] on div at bounding box center [600, 142] width 176 height 117
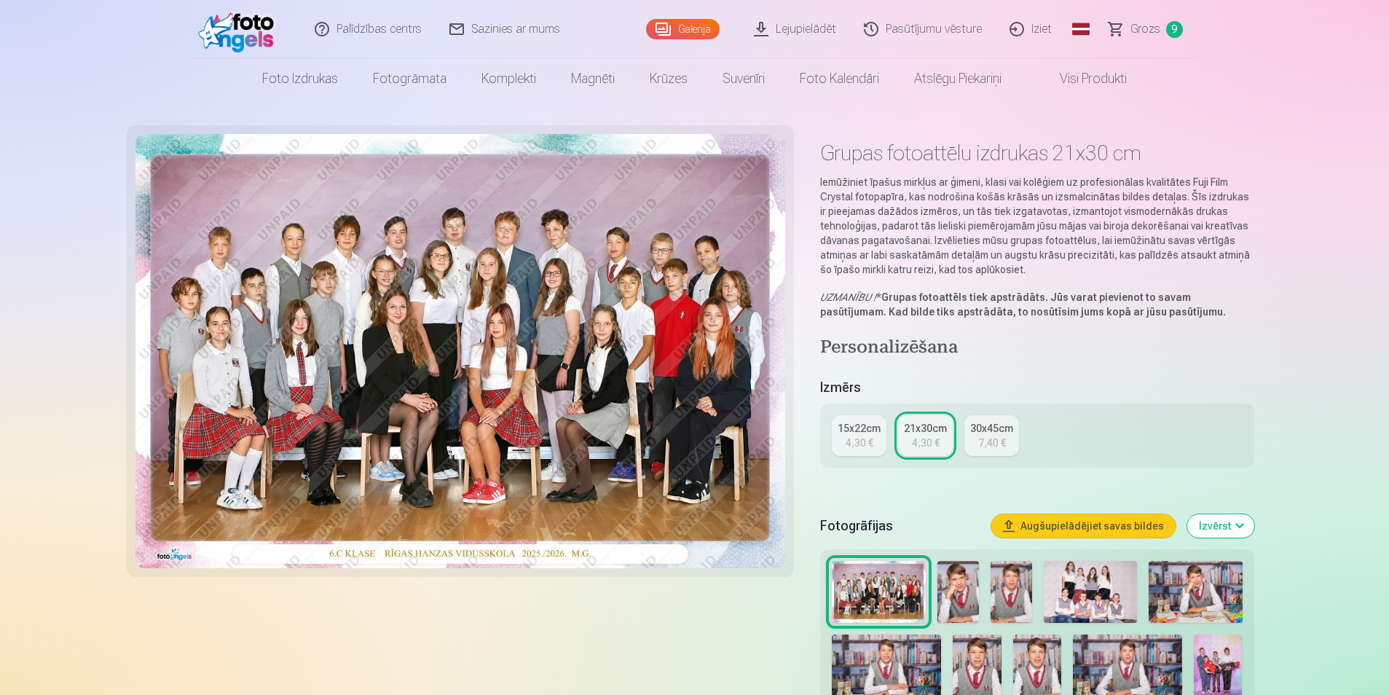
click at [933, 427] on div "21x30cm" at bounding box center [925, 428] width 43 height 15
drag, startPoint x: 933, startPoint y: 427, endPoint x: 922, endPoint y: 424, distance: 10.6
click at [922, 424] on div "21x30cm" at bounding box center [925, 428] width 43 height 15
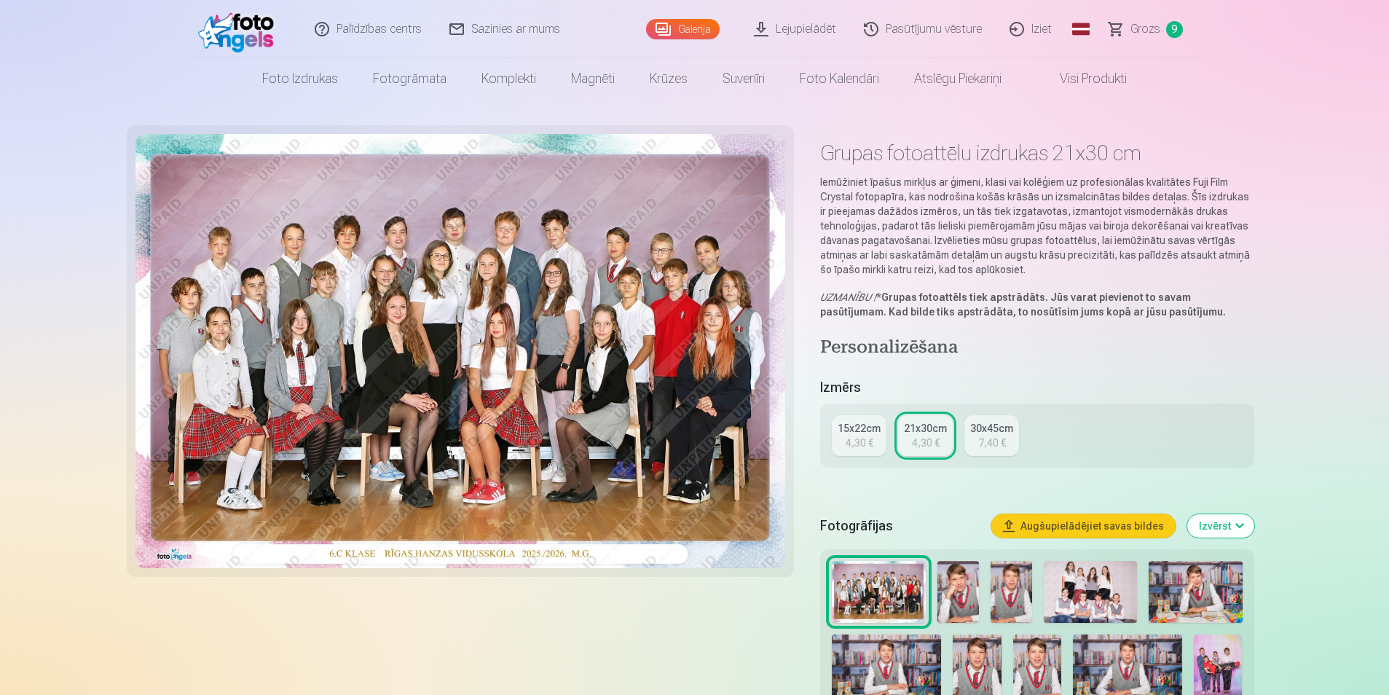
drag, startPoint x: 1385, startPoint y: 23, endPoint x: 1388, endPoint y: 37, distance: 14.9
click at [1388, 37] on header "Palīdzības centrs Sazinies ar mums Galerija Lejupielādēt Pasūtījumu vēsture Izi…" at bounding box center [694, 49] width 1389 height 99
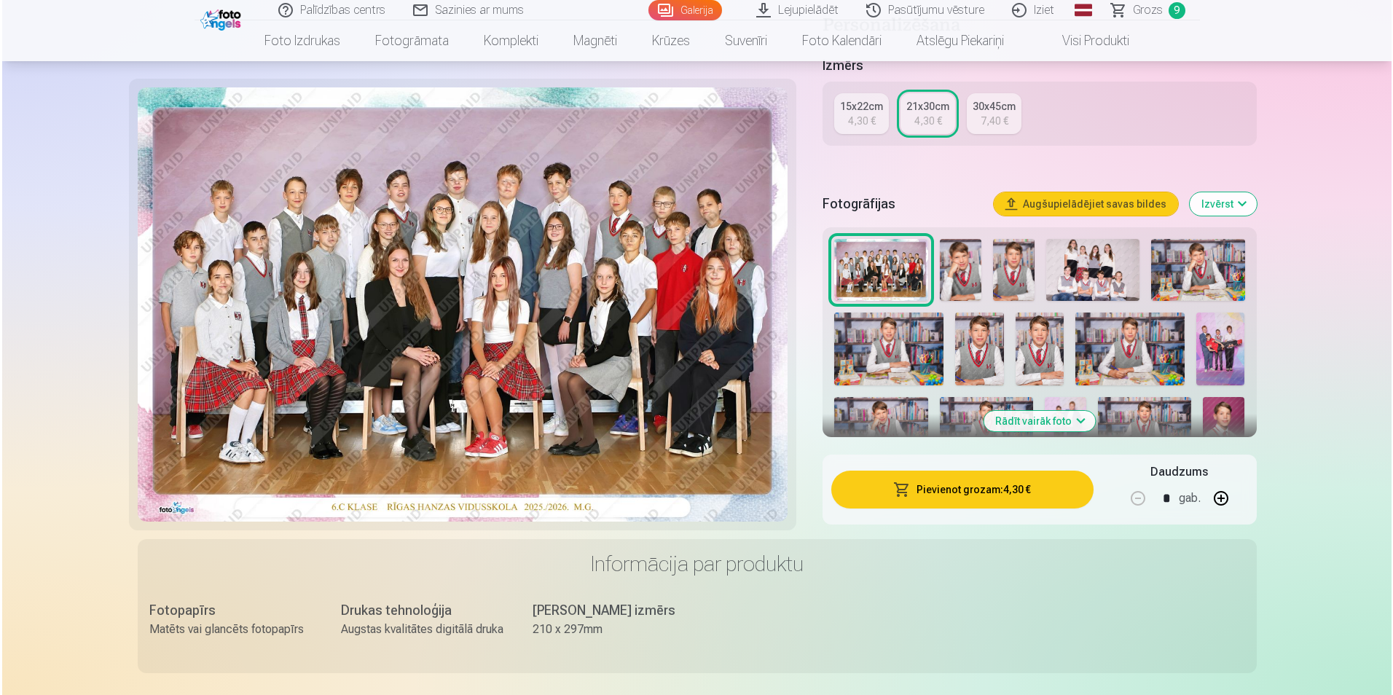
scroll to position [310, 0]
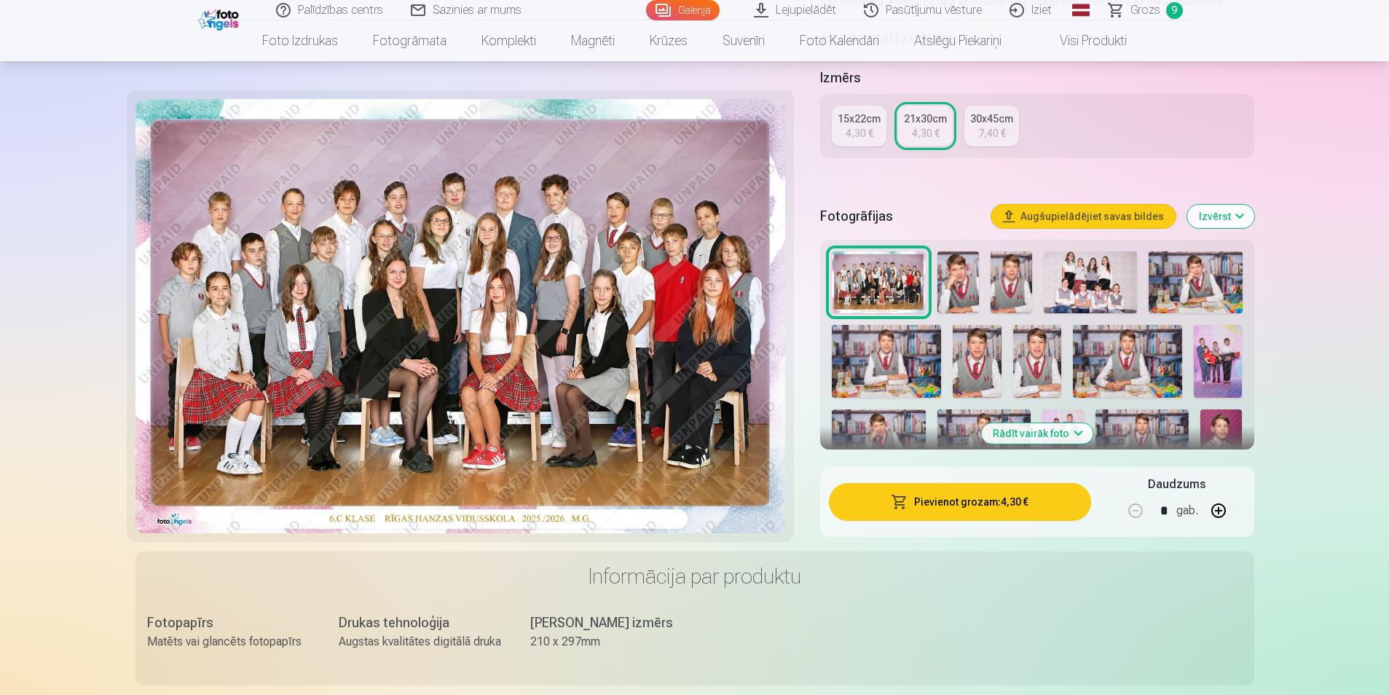
click at [923, 505] on button "Pievienot grozam : 4,30 €" at bounding box center [960, 502] width 262 height 38
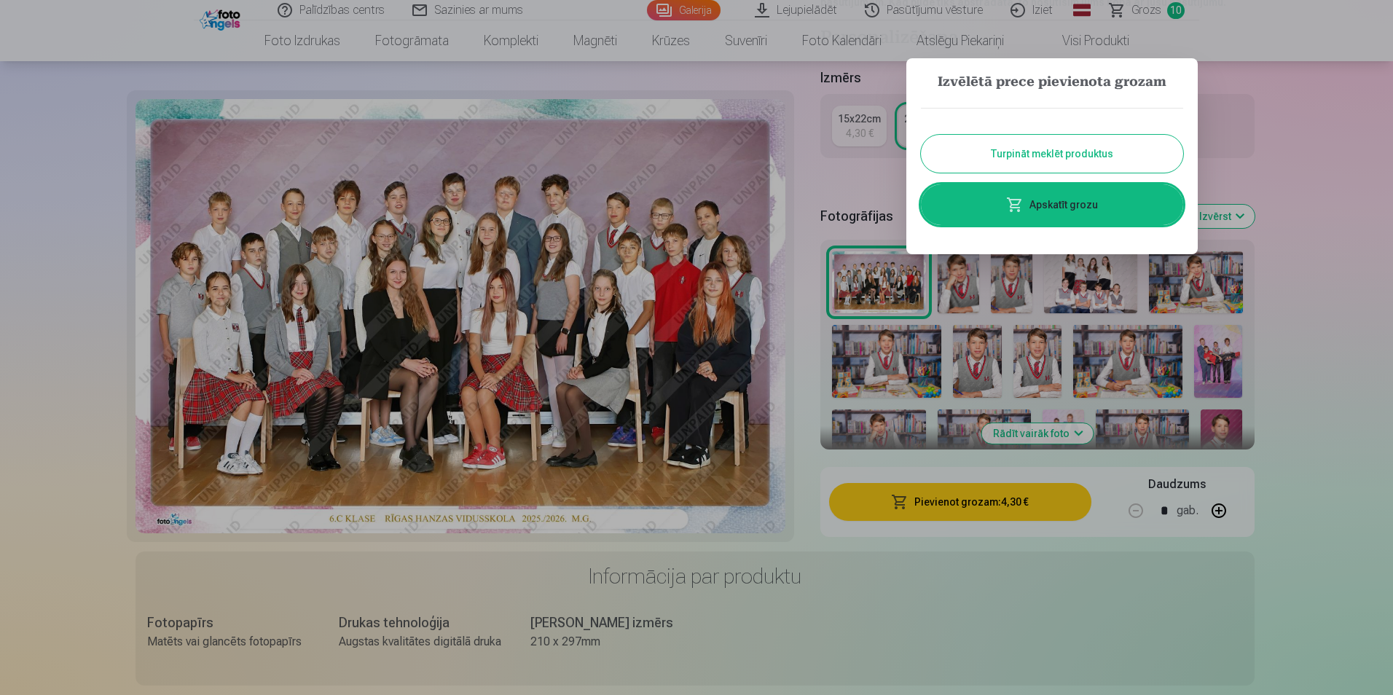
click at [1059, 203] on link "Apskatīt grozu" at bounding box center [1052, 204] width 262 height 41
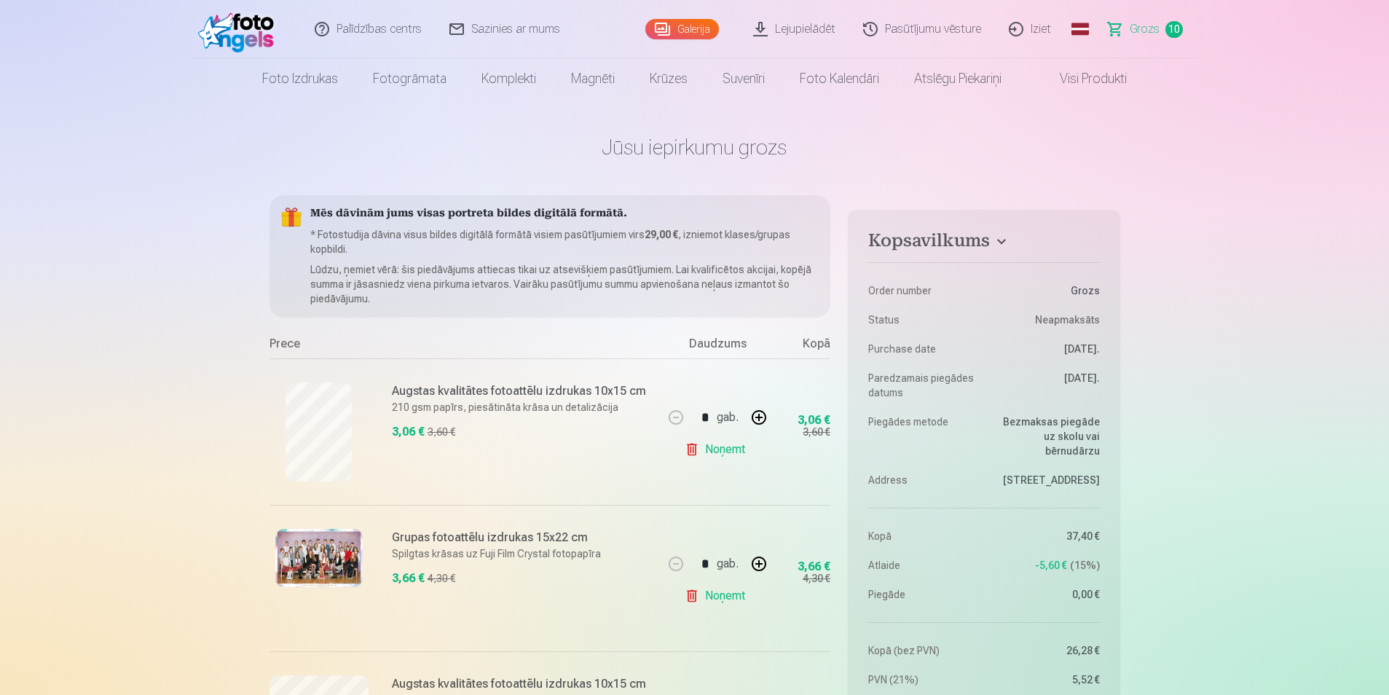
drag, startPoint x: 1389, startPoint y: 31, endPoint x: 1386, endPoint y: 42, distance: 11.9
click at [1386, 42] on header "Palīdzības centrs Sazinies ar mums Galerija Lejupielādēt Pasūtījumu vēsture Izi…" at bounding box center [694, 49] width 1389 height 99
click at [732, 596] on link "Noņemt" at bounding box center [718, 595] width 66 height 29
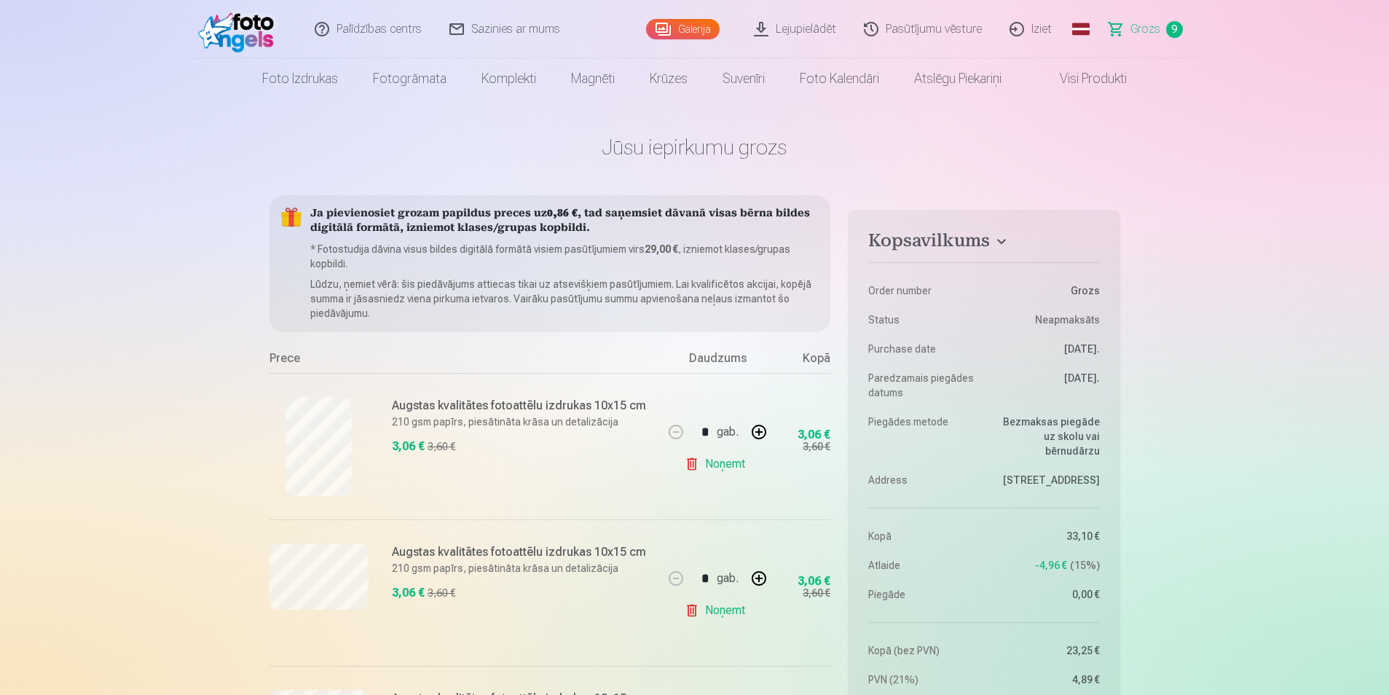
drag, startPoint x: 1389, startPoint y: 63, endPoint x: 1387, endPoint y: 76, distance: 13.2
click at [1387, 76] on nav "Foto izdrukas Augstas kvalitātes fotoattēlu izdrukas 210 gsm papīrs, piesātināt…" at bounding box center [694, 78] width 1389 height 41
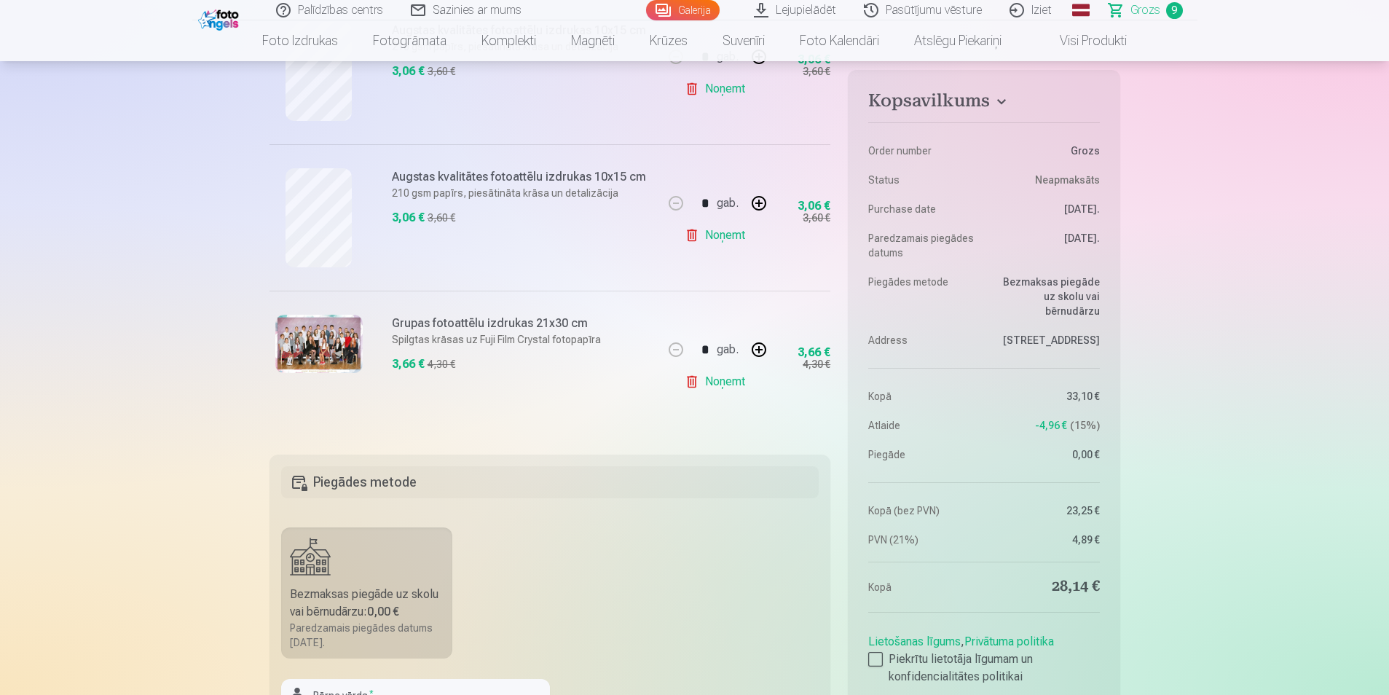
scroll to position [1255, 0]
click at [480, 412] on div "Grupas fotoattēlu izdrukas 21x30 cm Spilgtas krāsas uz Fuji Film Crystal fotopa…" at bounding box center [523, 363] width 263 height 99
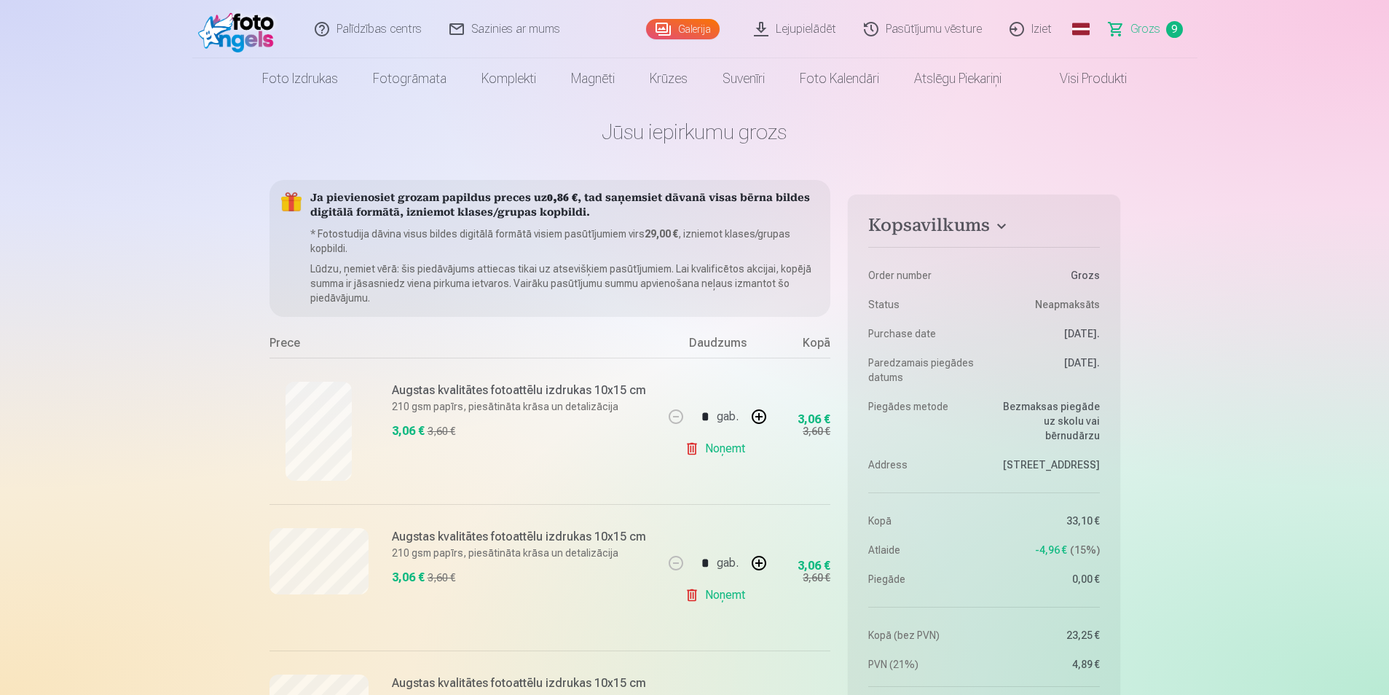
scroll to position [0, 0]
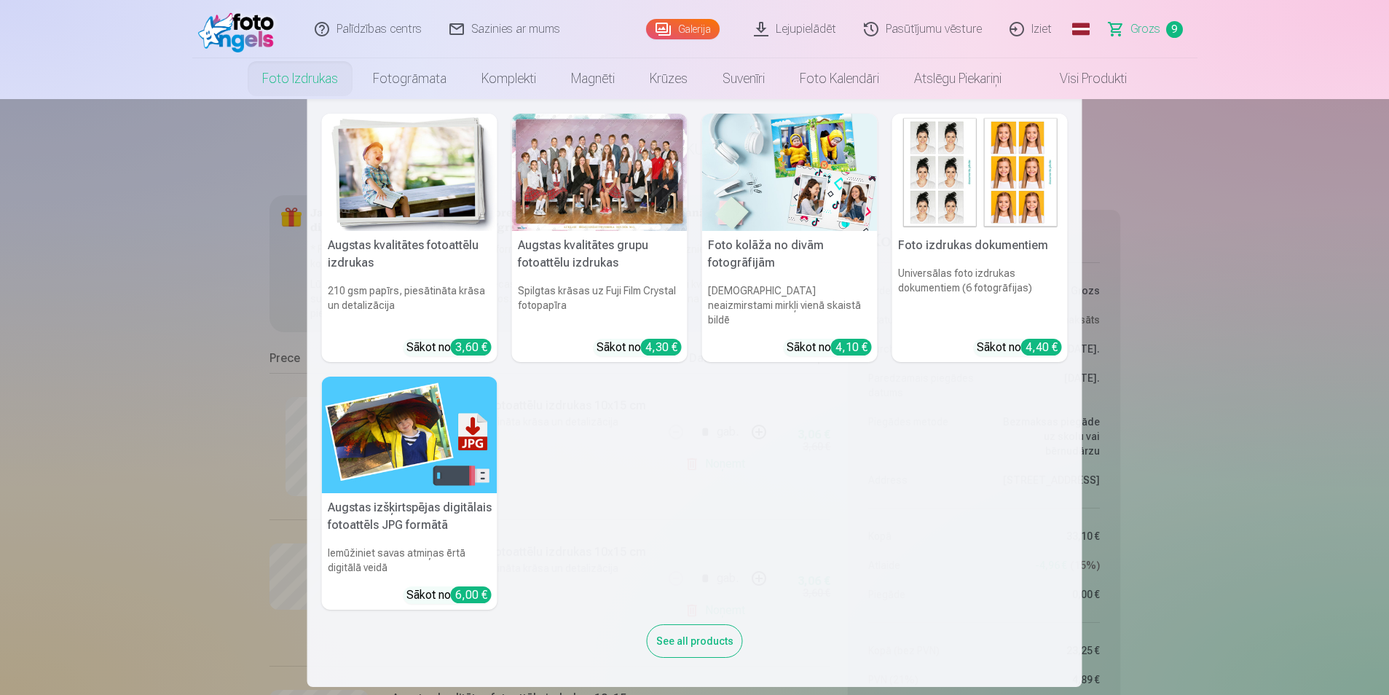
click at [580, 180] on div at bounding box center [600, 172] width 176 height 117
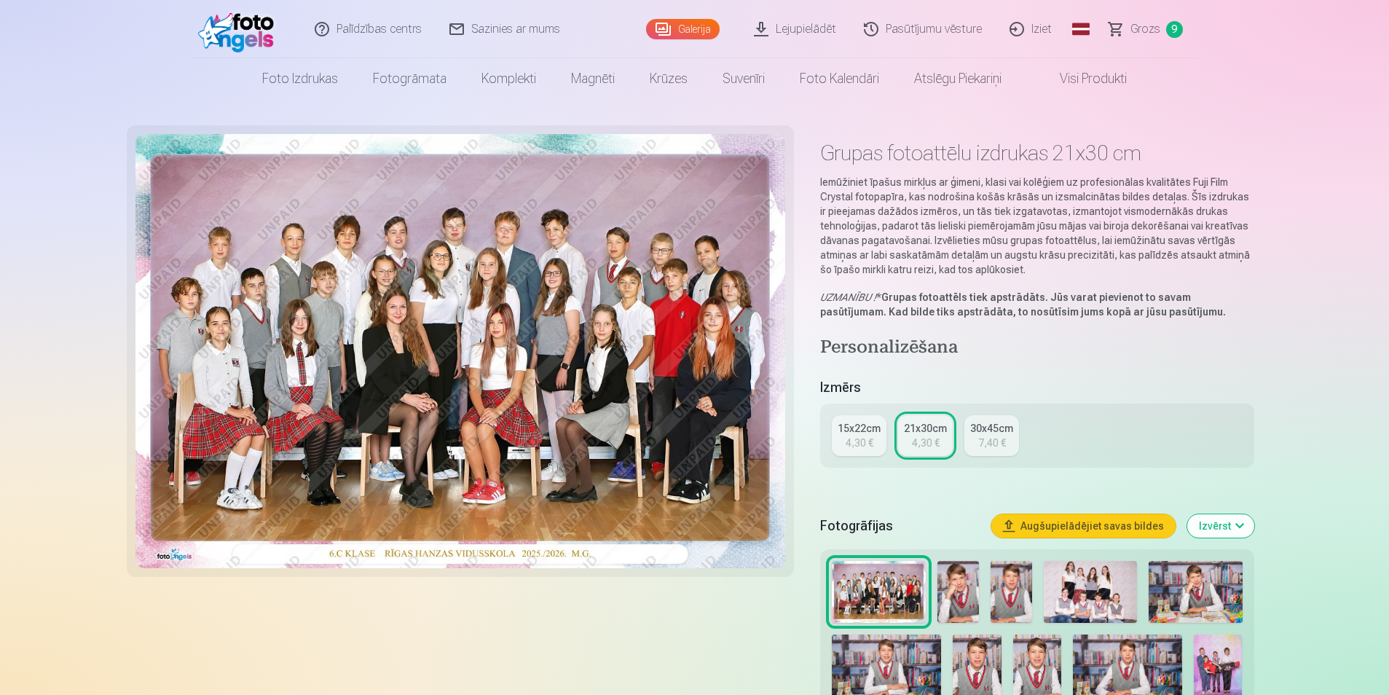
click at [1145, 22] on span "Grozs" at bounding box center [1146, 28] width 30 height 17
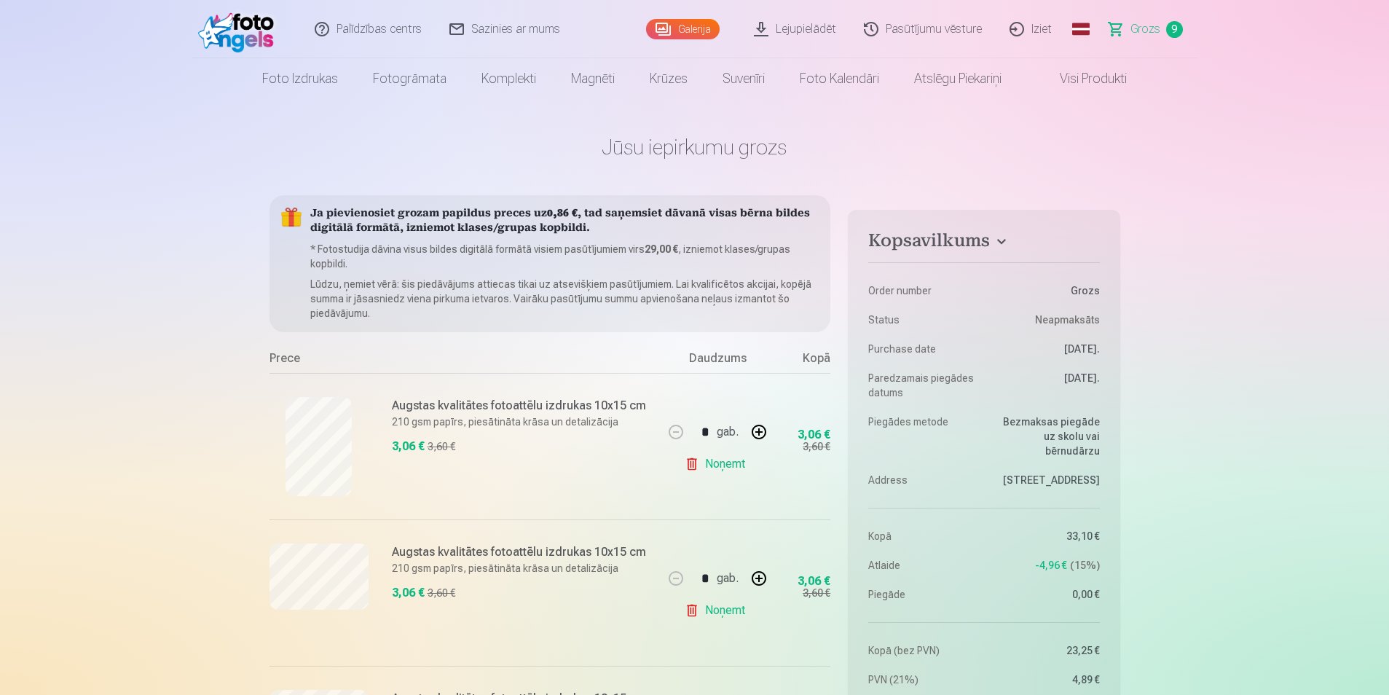
click at [1133, 32] on span "Grozs" at bounding box center [1146, 28] width 30 height 17
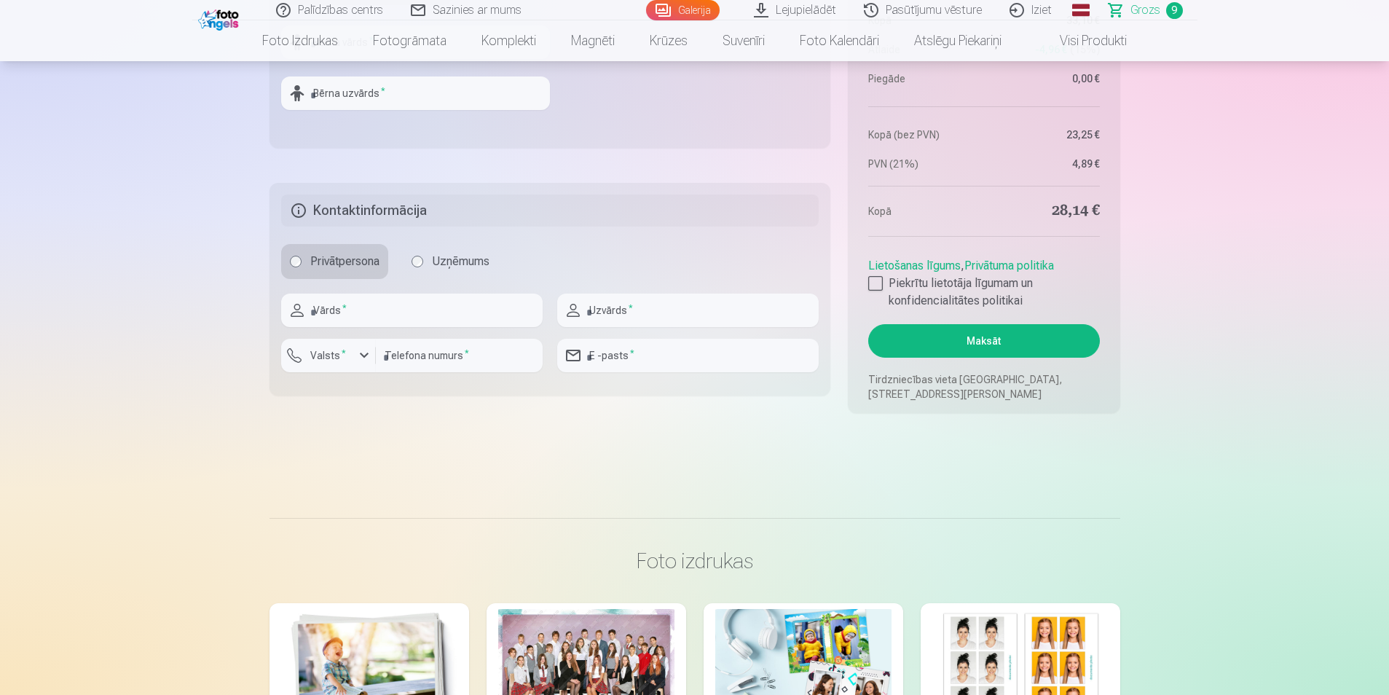
scroll to position [1877, 0]
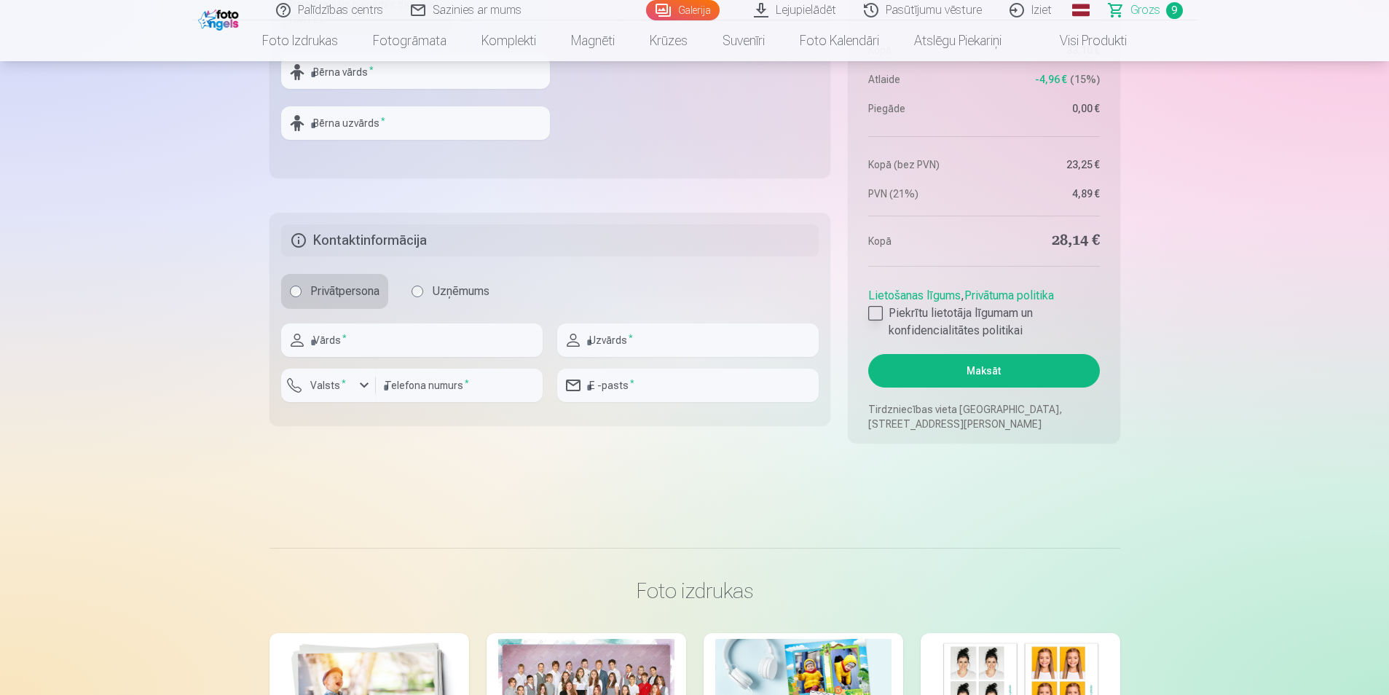
click at [876, 313] on div at bounding box center [875, 313] width 15 height 15
click at [388, 349] on input "text" at bounding box center [412, 340] width 262 height 34
type input "*****"
type input "*********"
type input "********"
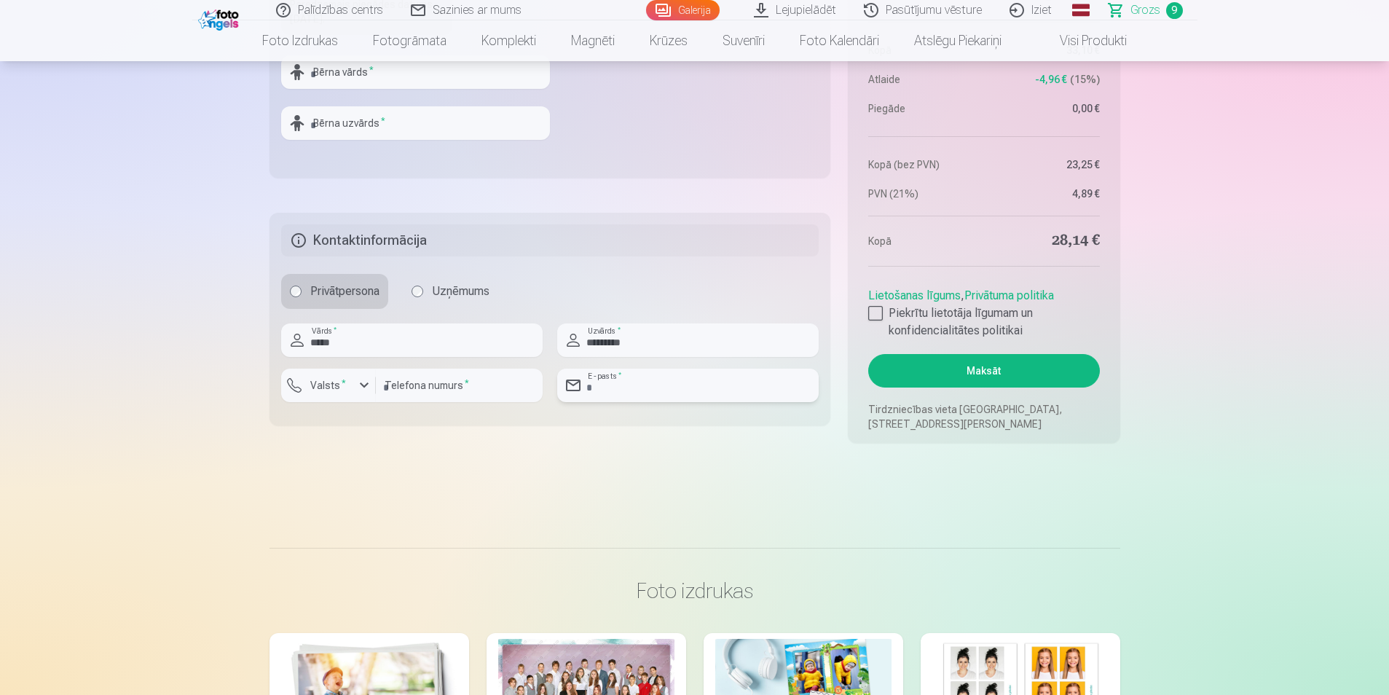
type input "**********"
click at [361, 384] on div "button" at bounding box center [364, 385] width 17 height 17
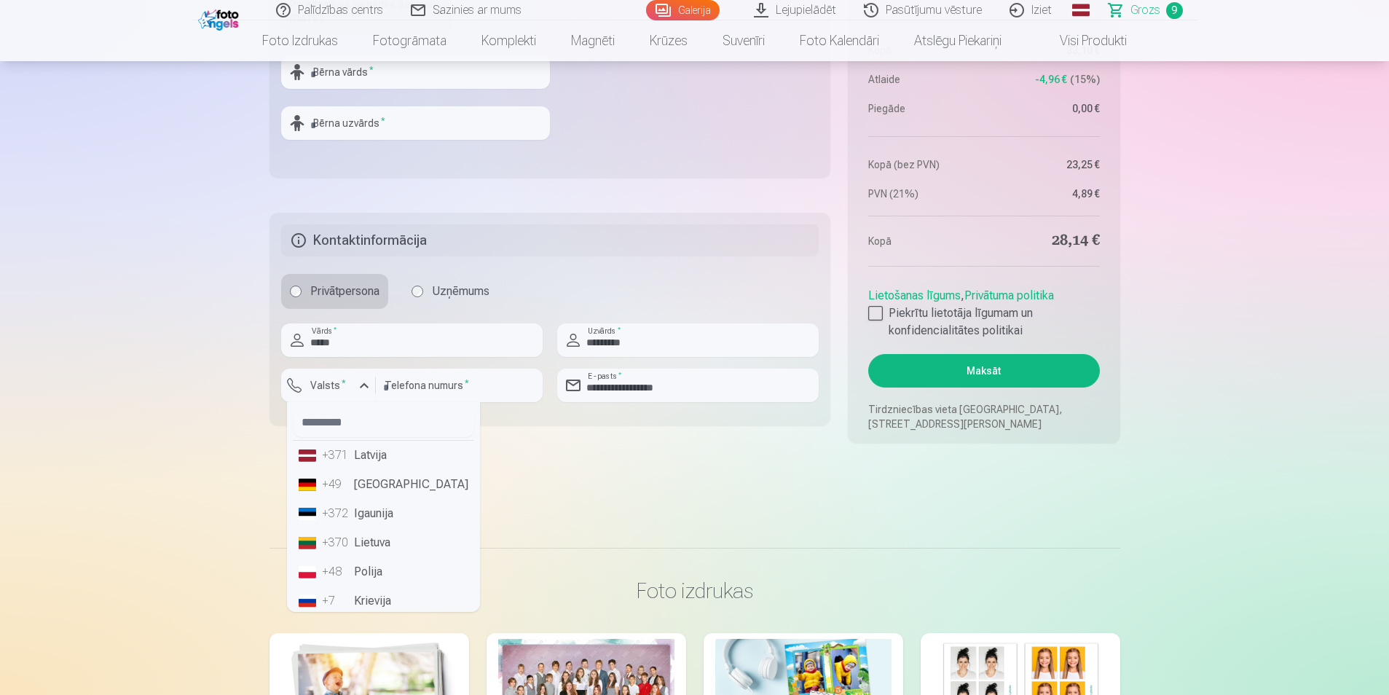
click at [361, 455] on li "+371 Latvija" at bounding box center [383, 455] width 181 height 29
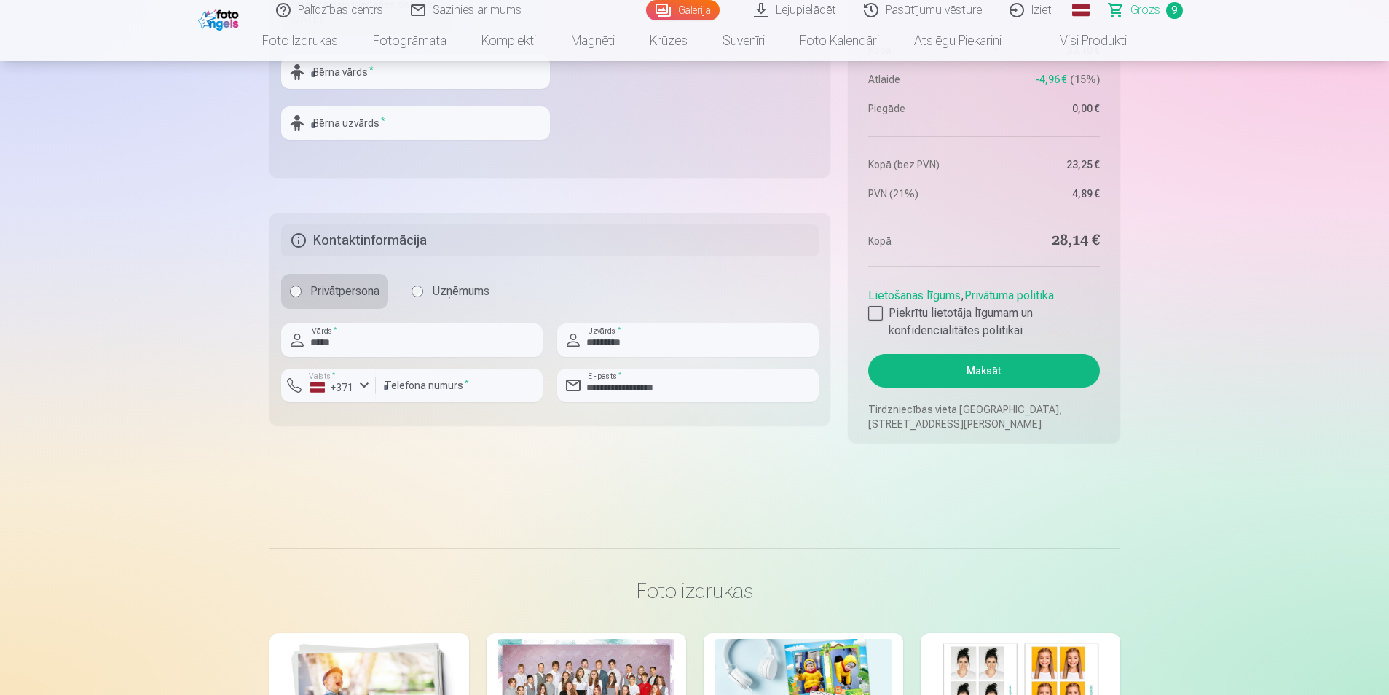
click at [961, 374] on button "Maksāt" at bounding box center [983, 371] width 231 height 34
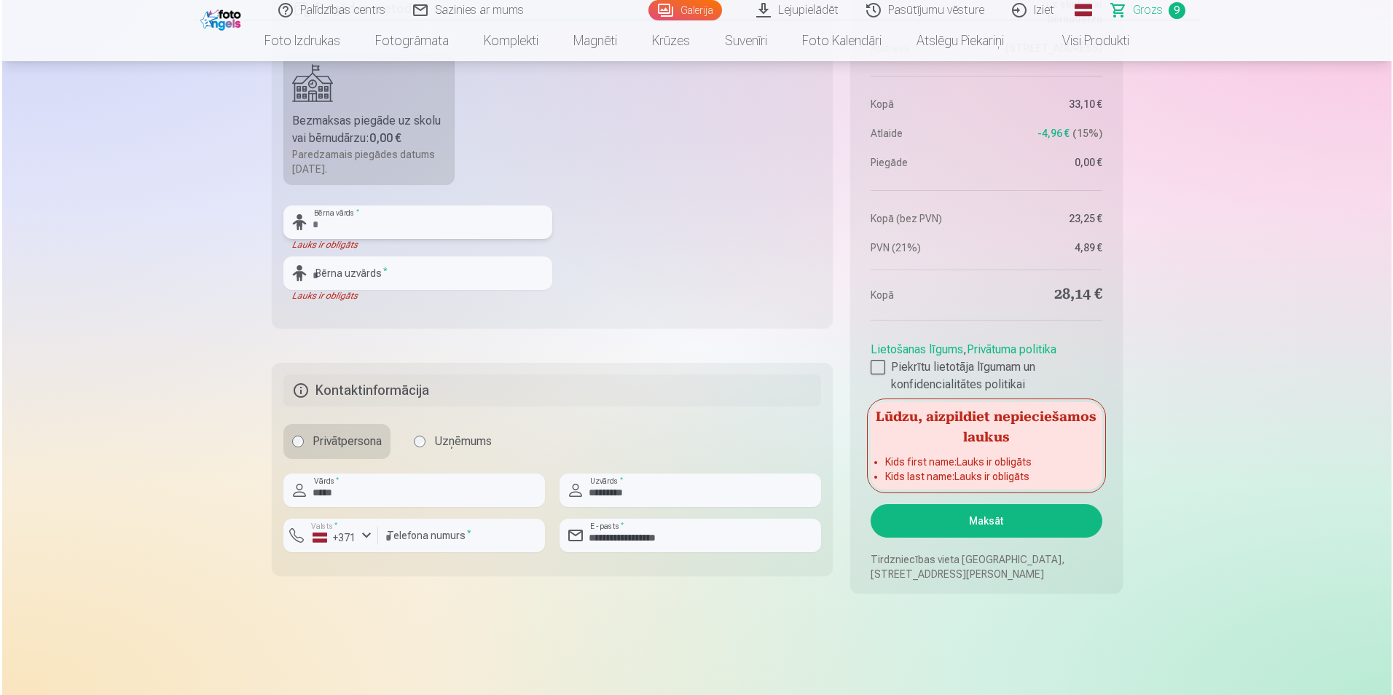
scroll to position [1757, 0]
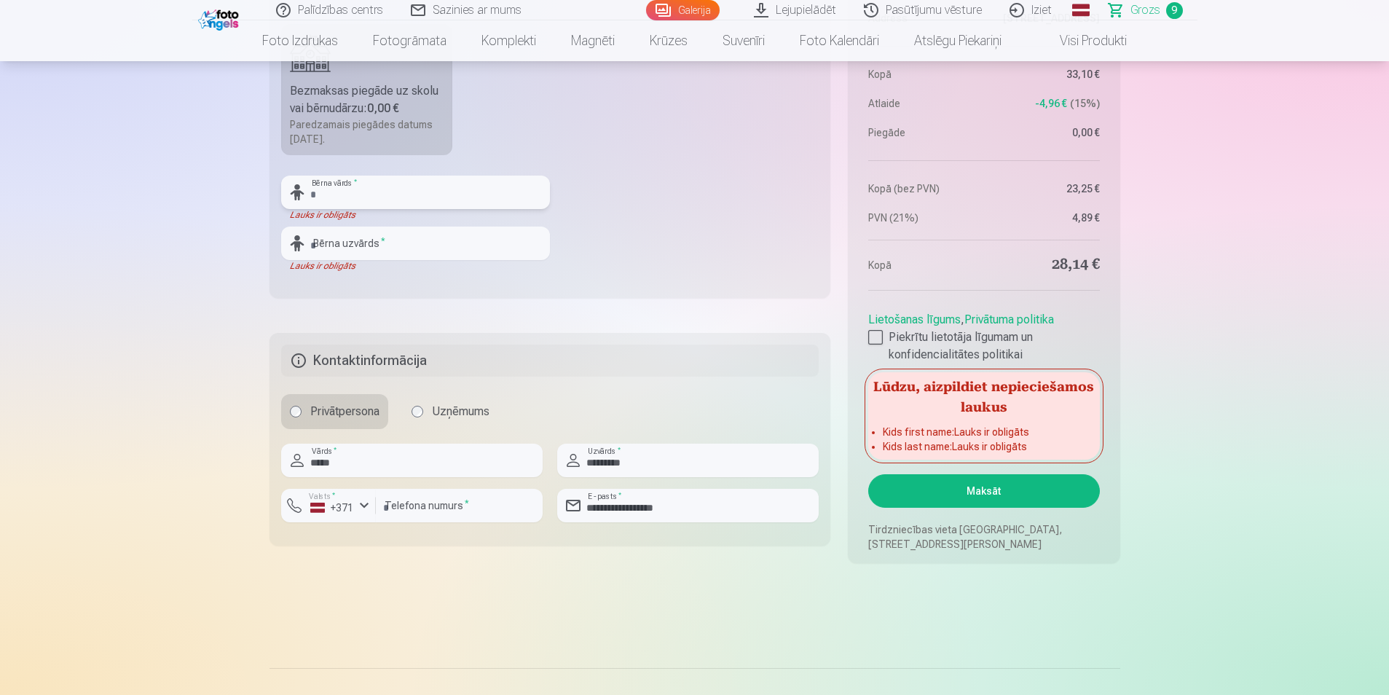
click at [353, 202] on input "text" at bounding box center [415, 193] width 269 height 34
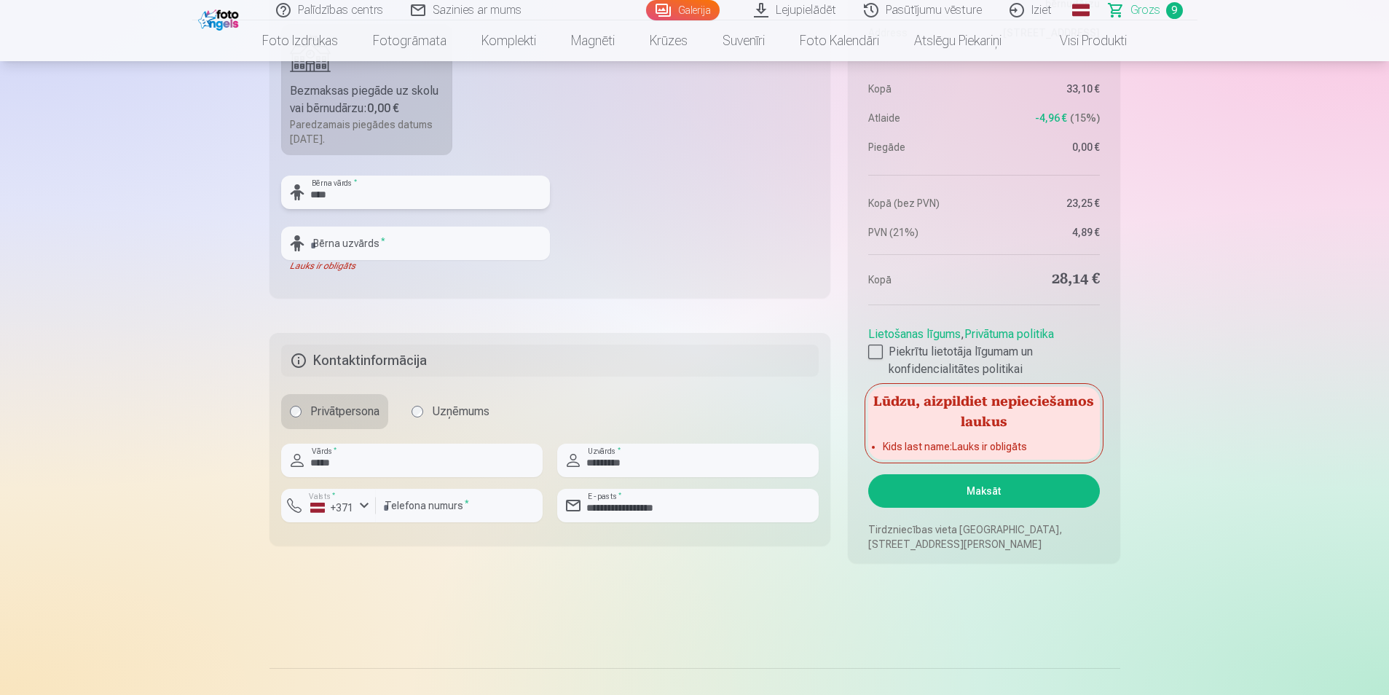
type input "*****"
type input "*******"
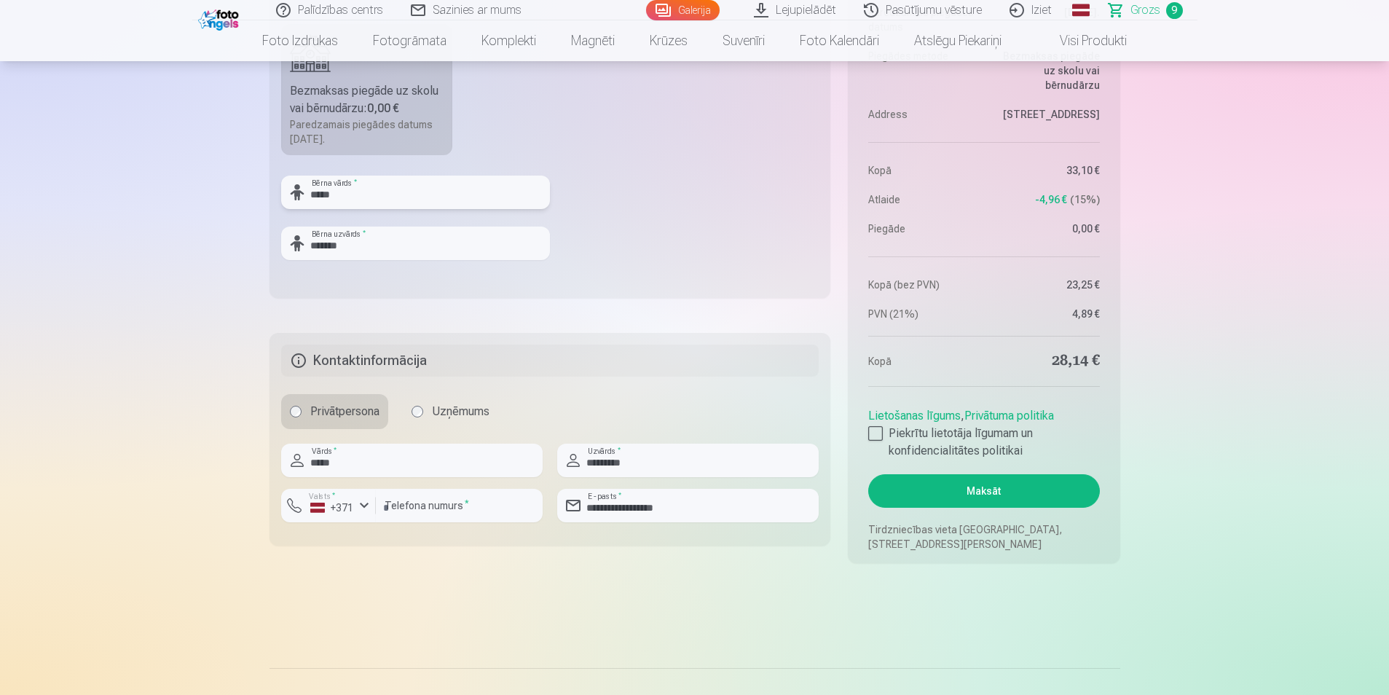
type input "*****"
click at [360, 251] on input "*******" at bounding box center [415, 244] width 269 height 34
click at [676, 275] on fieldset "Piegādes metode Bezmaksas piegāde uz skolu vai bērnudārzu : 0,00 € Paredzamais …" at bounding box center [551, 124] width 562 height 347
click at [1013, 485] on button "Maksāt" at bounding box center [983, 491] width 231 height 34
